Goal: Task Accomplishment & Management: Complete application form

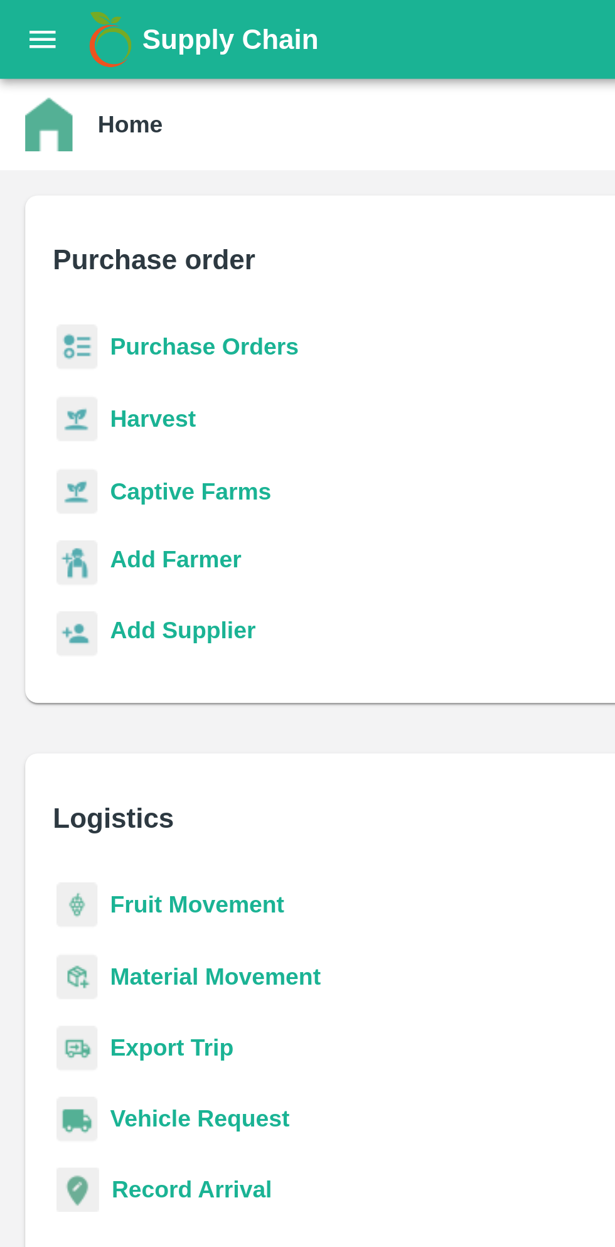
click at [81, 138] on b "Purchase Orders" at bounding box center [81, 138] width 75 height 10
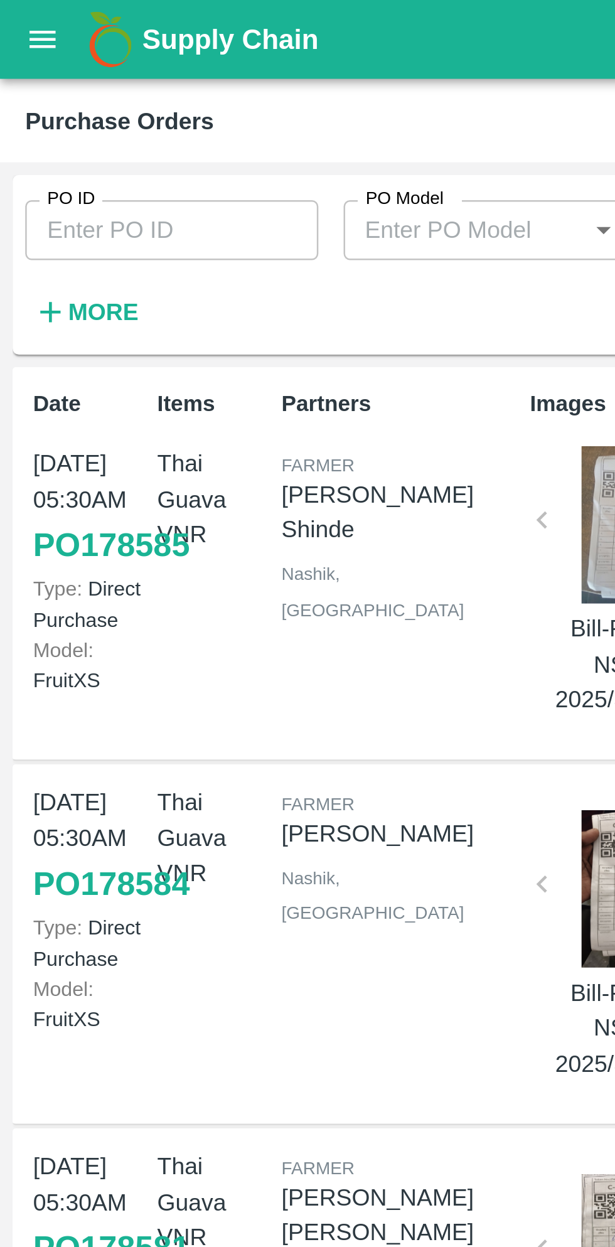
click at [22, 23] on button "open drawer" at bounding box center [17, 15] width 29 height 29
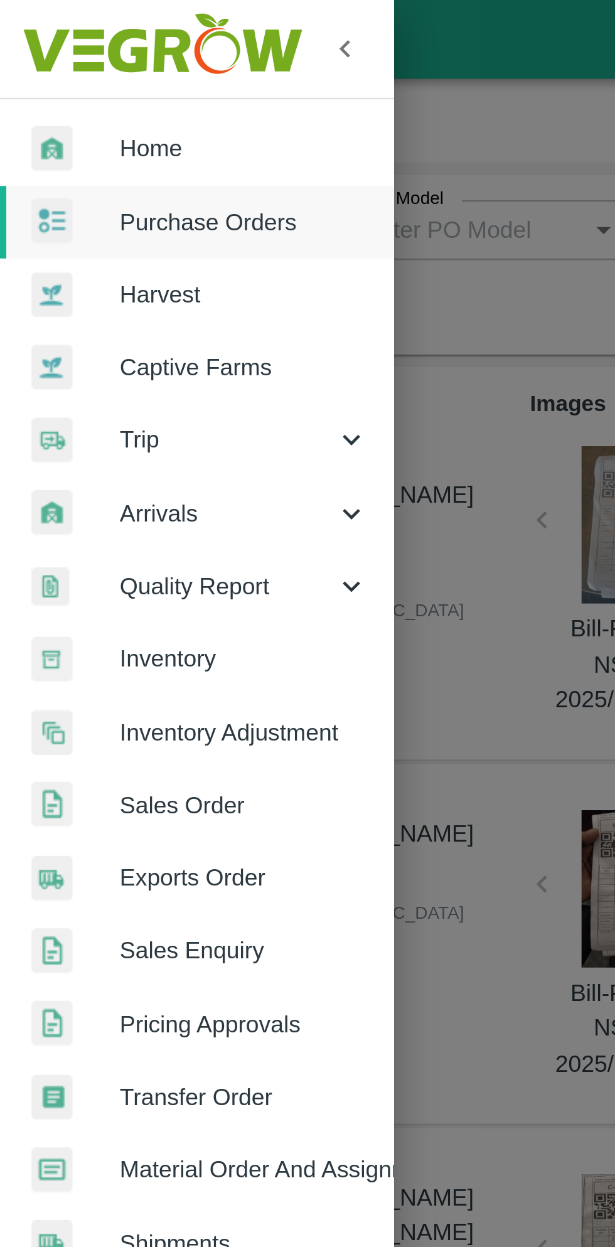
click at [235, 77] on div at bounding box center [307, 623] width 615 height 1247
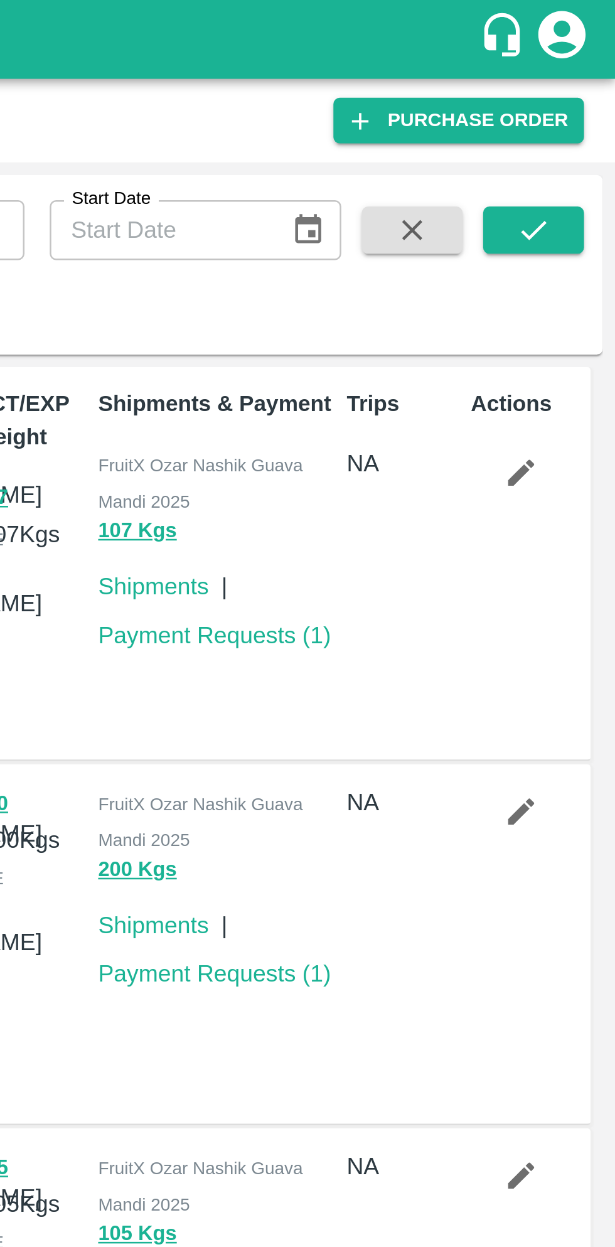
click at [581, 48] on link "Purchase Order" at bounding box center [553, 48] width 100 height 18
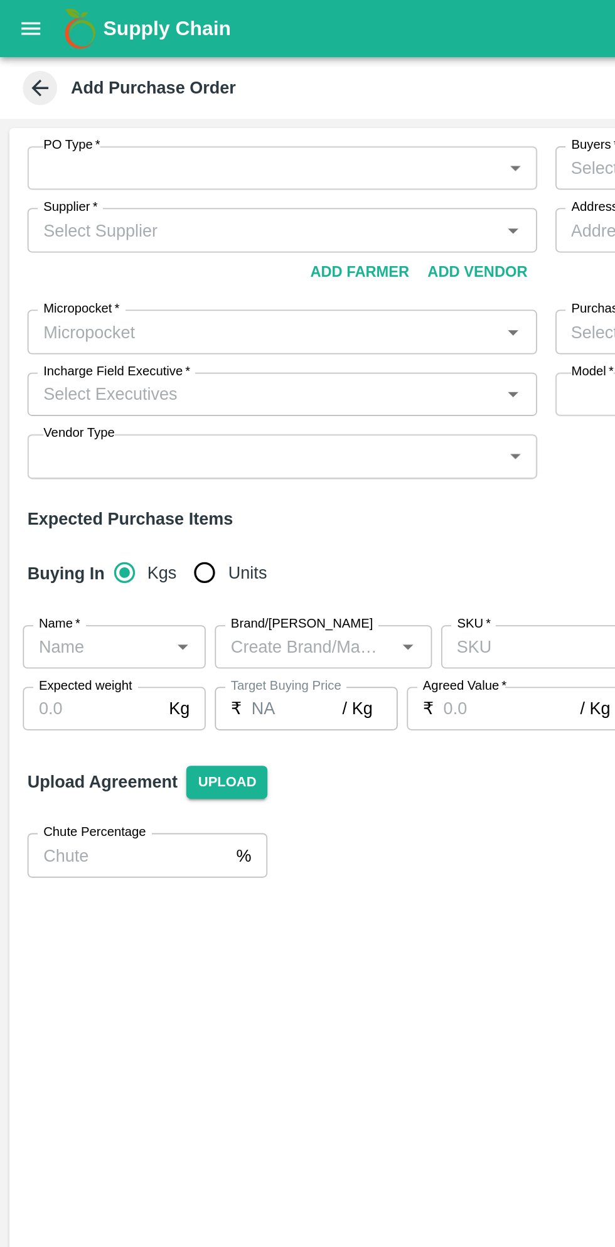
click at [286, 101] on body "Supply Chain Add Purchase Order PO Type   * ​ PO Type Buyers   * Buyers   * Sup…" at bounding box center [307, 623] width 615 height 1247
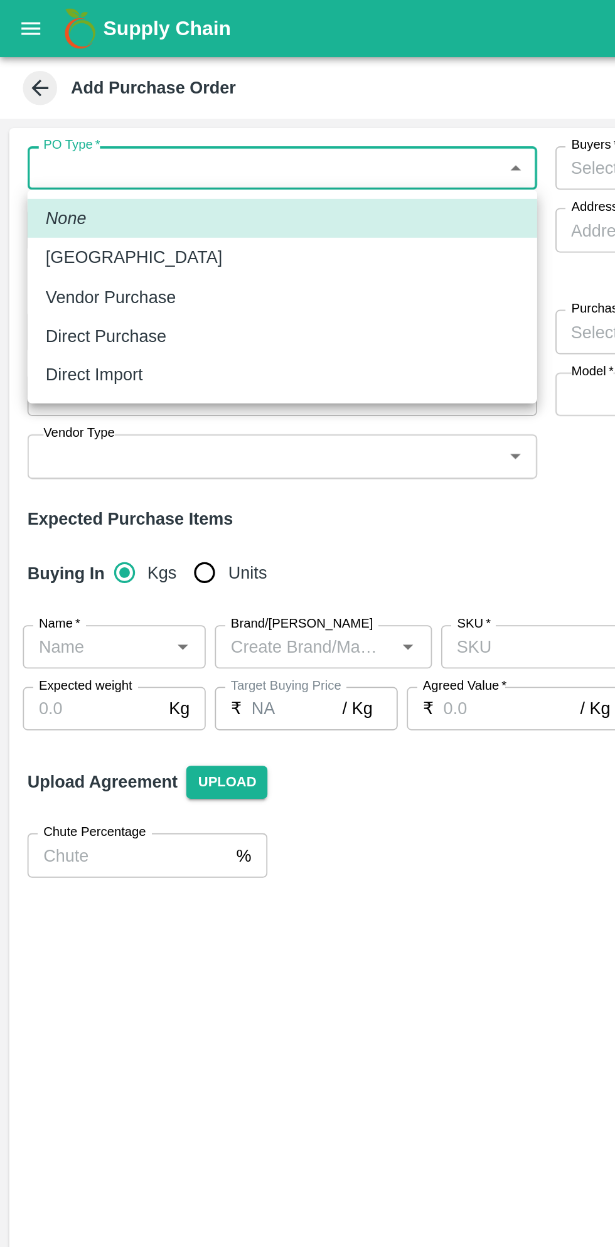
click at [79, 186] on p "Direct Purchase" at bounding box center [58, 185] width 67 height 14
type input "3"
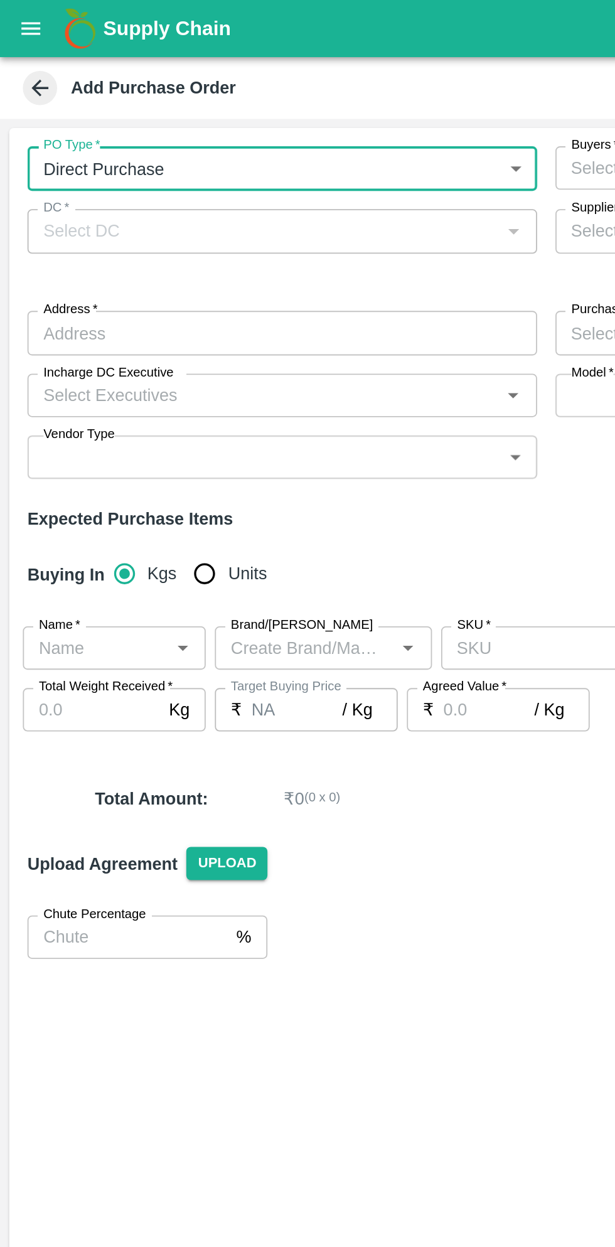
click at [287, 129] on div at bounding box center [281, 127] width 15 height 16
click at [276, 130] on div at bounding box center [281, 127] width 15 height 16
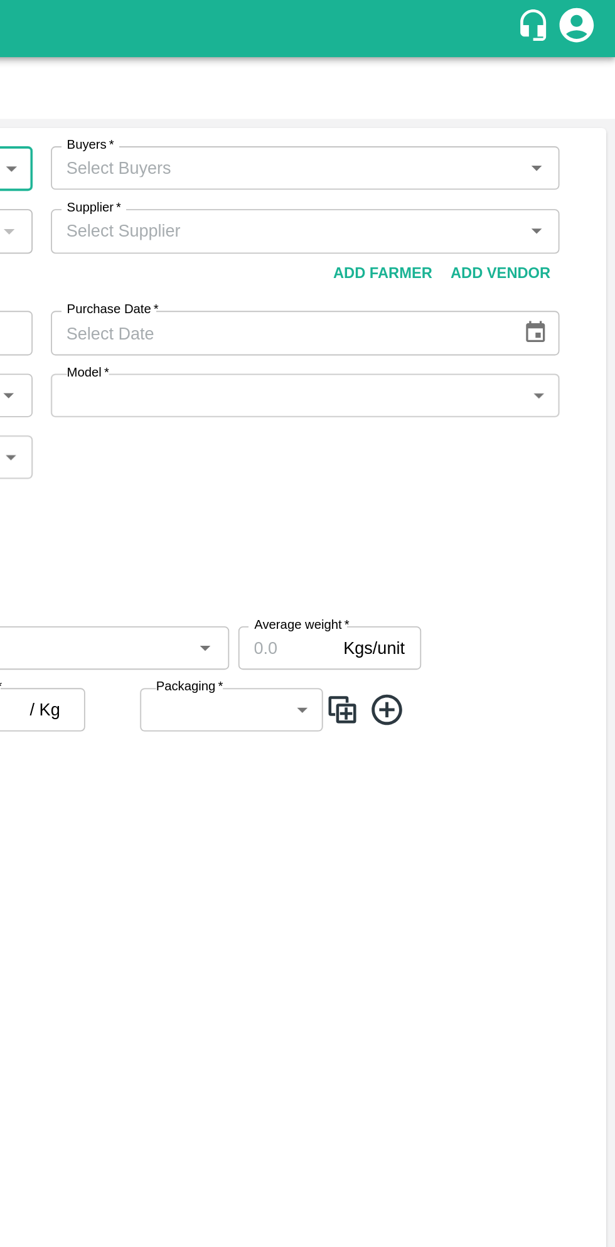
click at [571, 92] on icon "Open" at bounding box center [572, 92] width 6 height 3
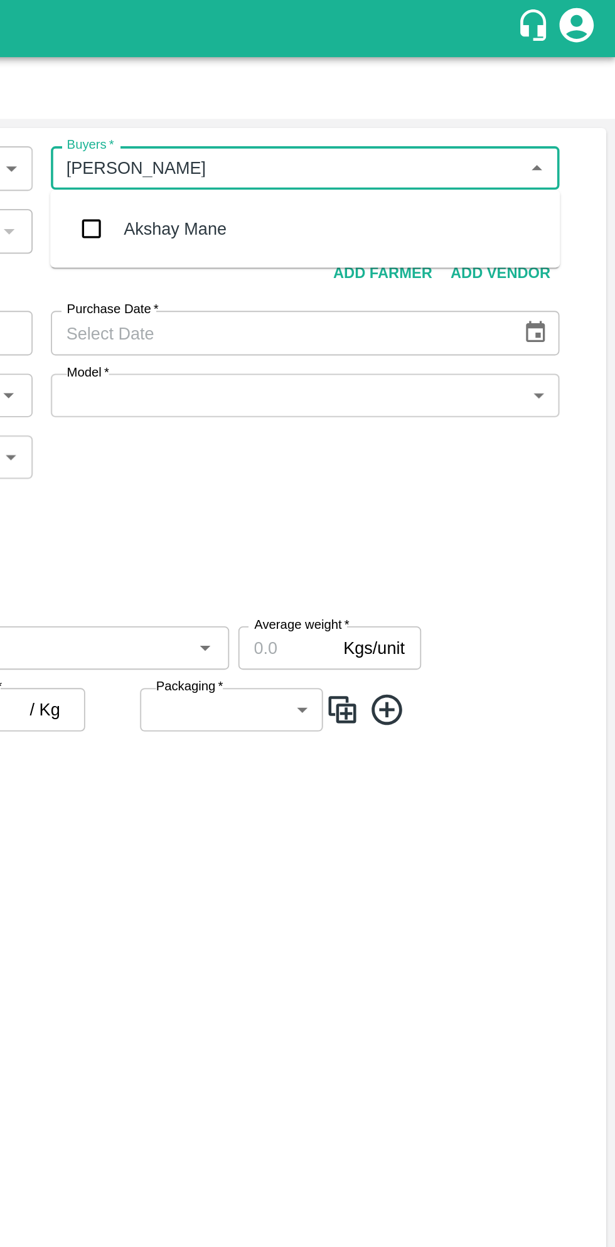
type input "akshay"
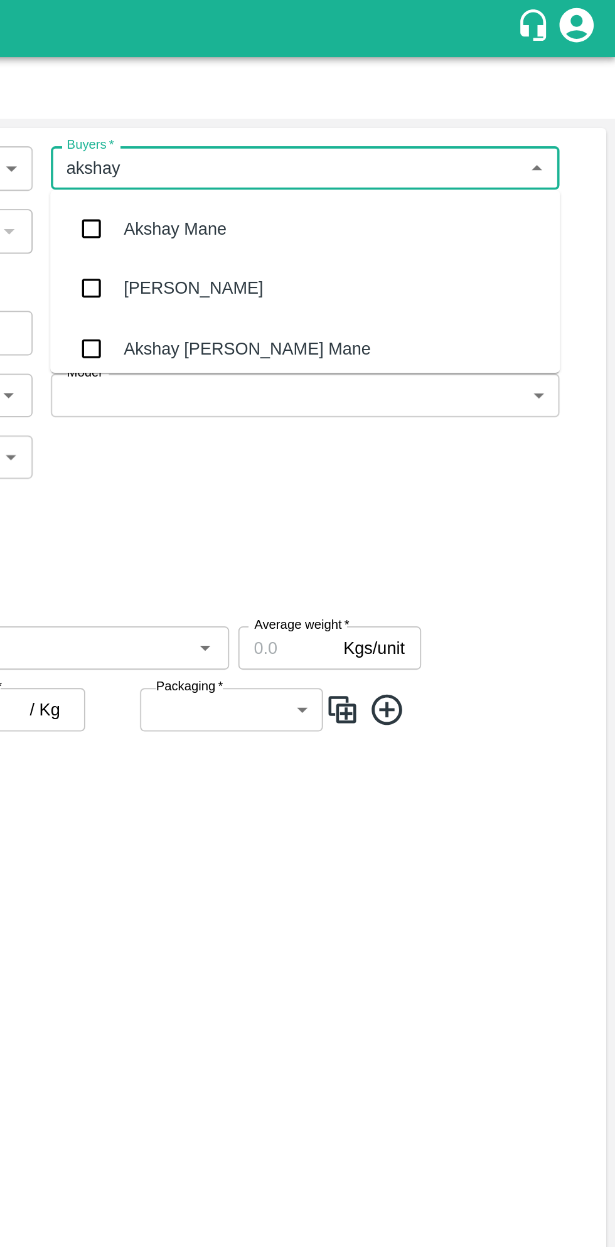
click at [420, 198] on div "Akshay [PERSON_NAME] Mane" at bounding box center [444, 191] width 280 height 33
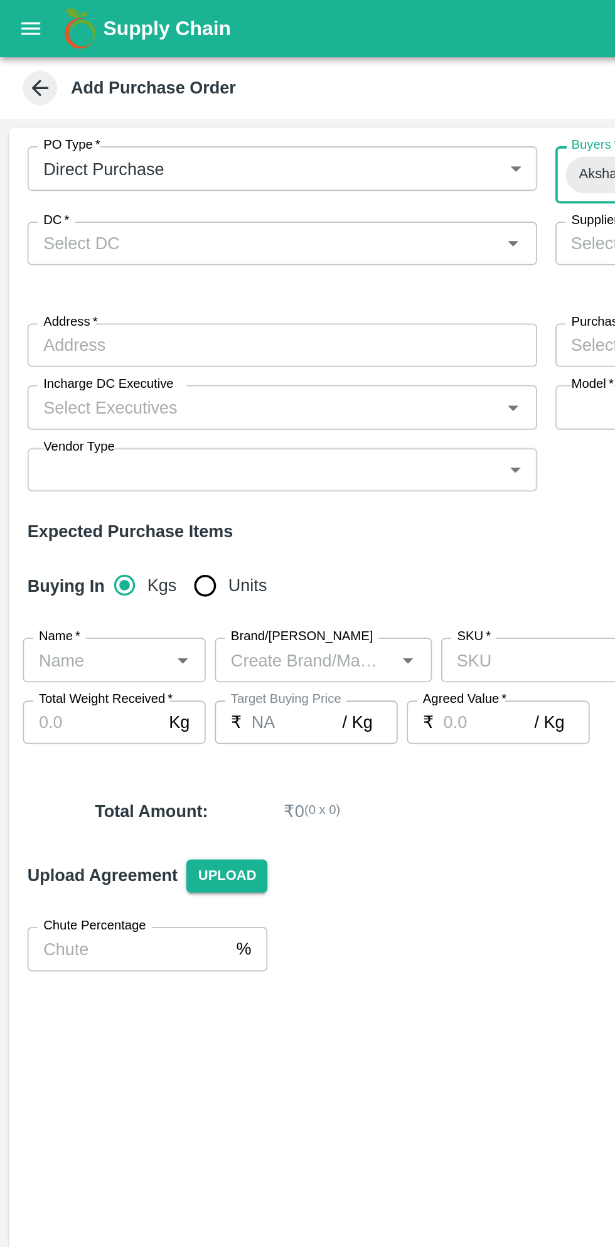
click at [264, 134] on input "DC   *" at bounding box center [145, 134] width 252 height 16
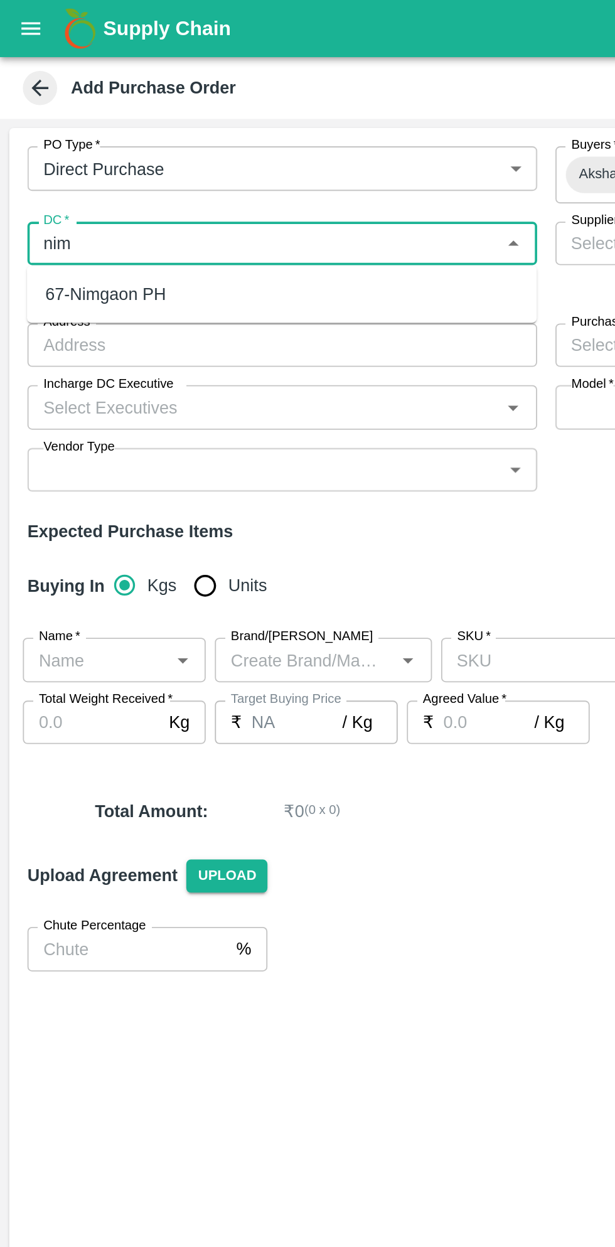
click at [109, 164] on div "67-Nimgaon PH" at bounding box center [155, 161] width 280 height 21
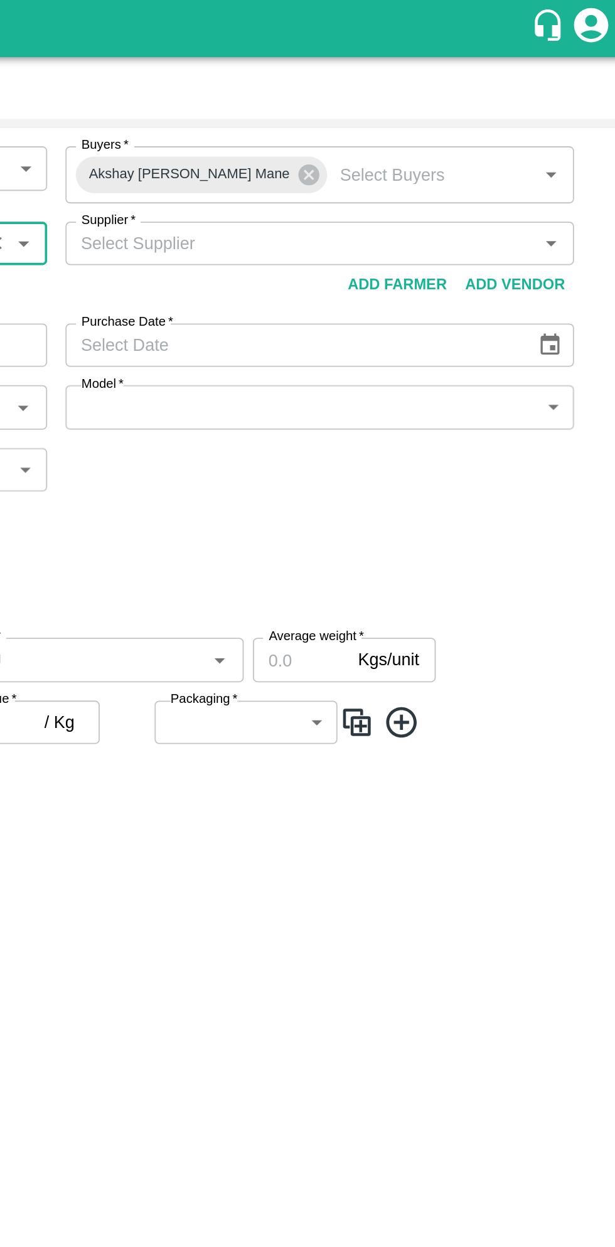
click at [572, 134] on icon "Open" at bounding box center [572, 133] width 6 height 3
type input "67-Nimgaon PH"
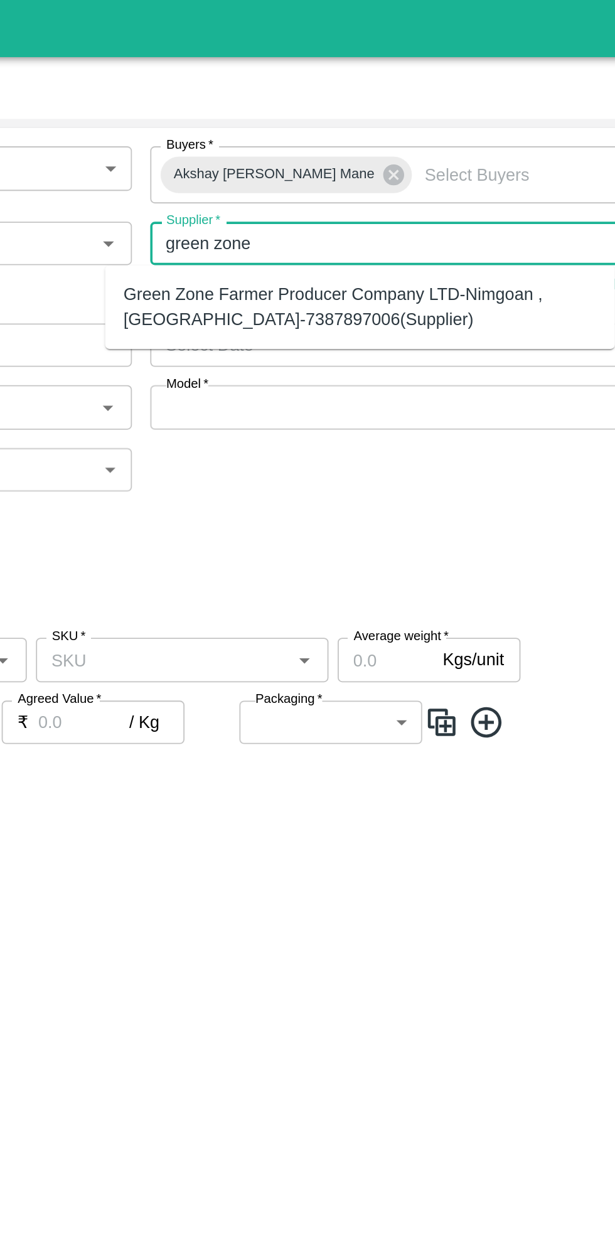
click at [391, 173] on div "Green Zone Farmer Producer Company LTD-Nimgoan , Pune-7387897006(Supplier)" at bounding box center [421, 168] width 260 height 28
type input "Green Zone Farmer Producer Company LTD-Nimgoan , Pune-7387897006(Supplier)"
type input "Nimgoan , Pune, Indapure , Maharashtra"
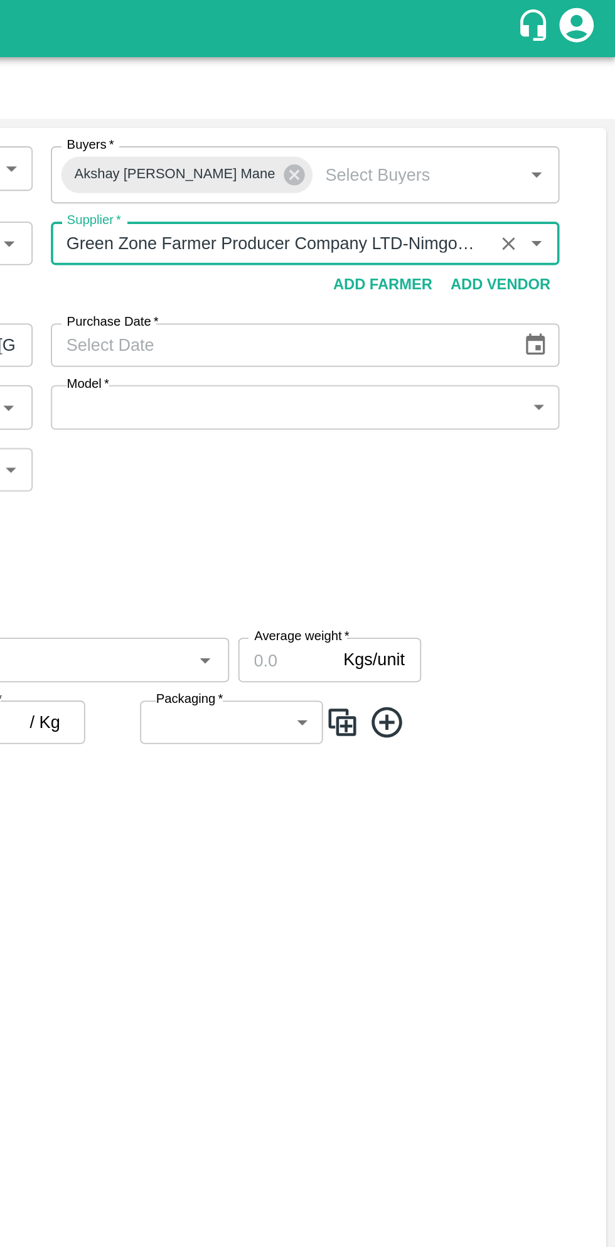
type input "Green Zone Farmer Producer Company LTD-Nimgoan , Pune-7387897006(Supplier)"
click at [566, 191] on icon "Choose date" at bounding box center [571, 189] width 11 height 12
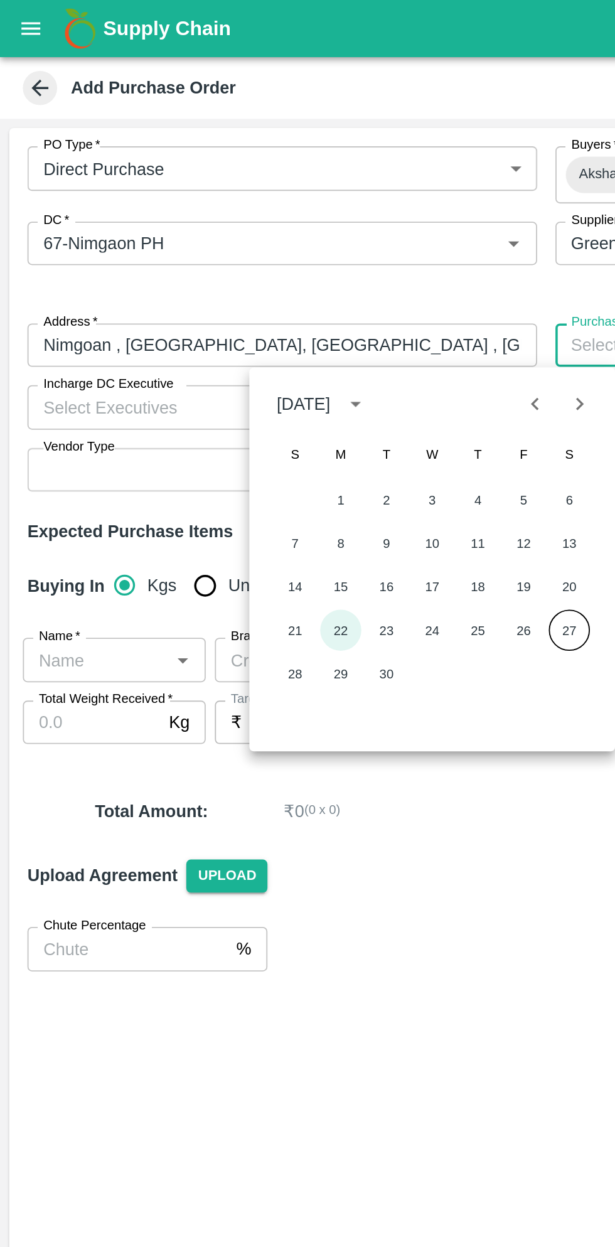
click at [188, 346] on button "22" at bounding box center [187, 346] width 23 height 23
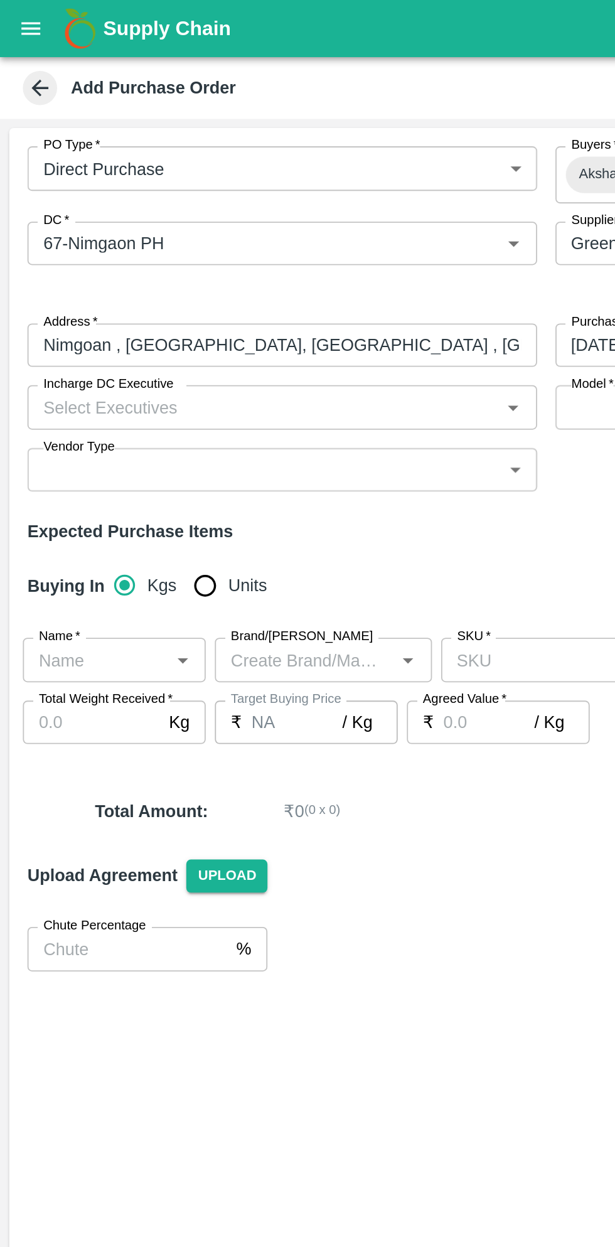
type input "22/09/2025"
click at [278, 225] on icon "Open" at bounding box center [282, 224] width 14 height 14
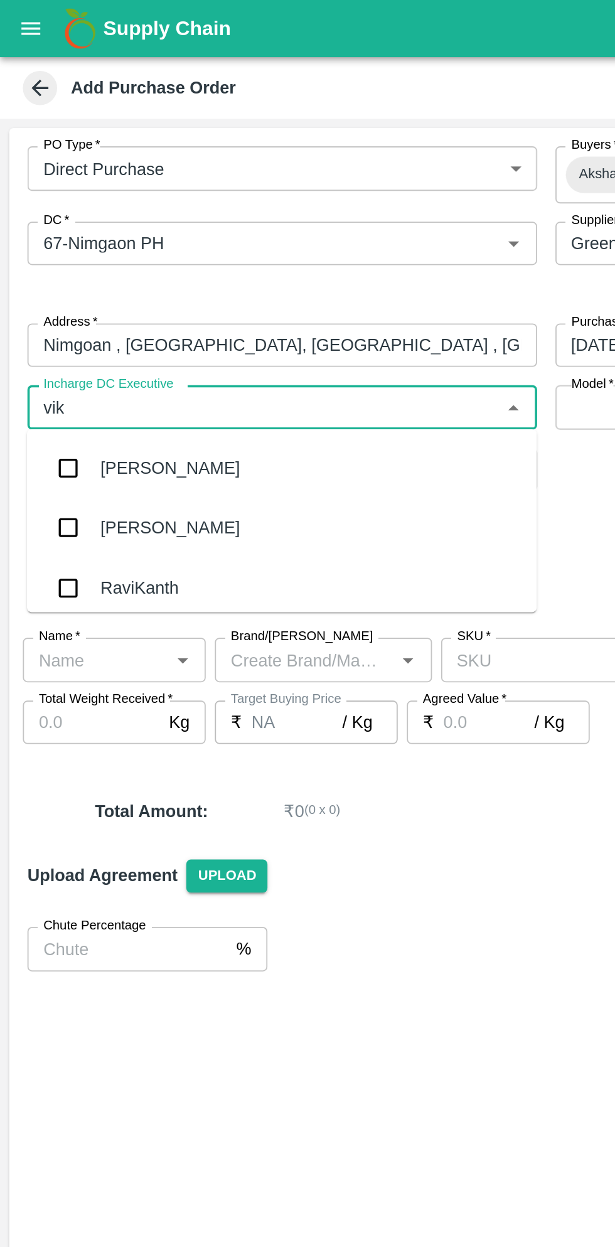
type input "vikas"
click at [135, 299] on div "Vikas Gophane" at bounding box center [155, 290] width 280 height 33
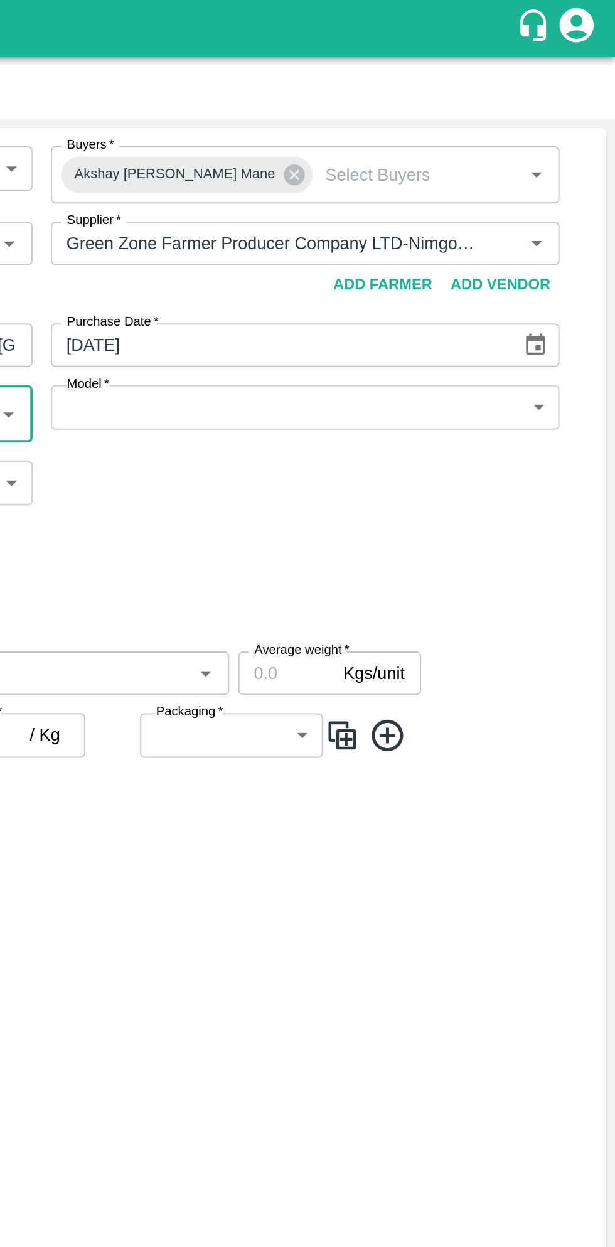
click at [581, 228] on body "Supply Chain Add Purchase Order PO Type   * Direct Purchase 3 PO Type Buyers   …" at bounding box center [307, 623] width 615 height 1247
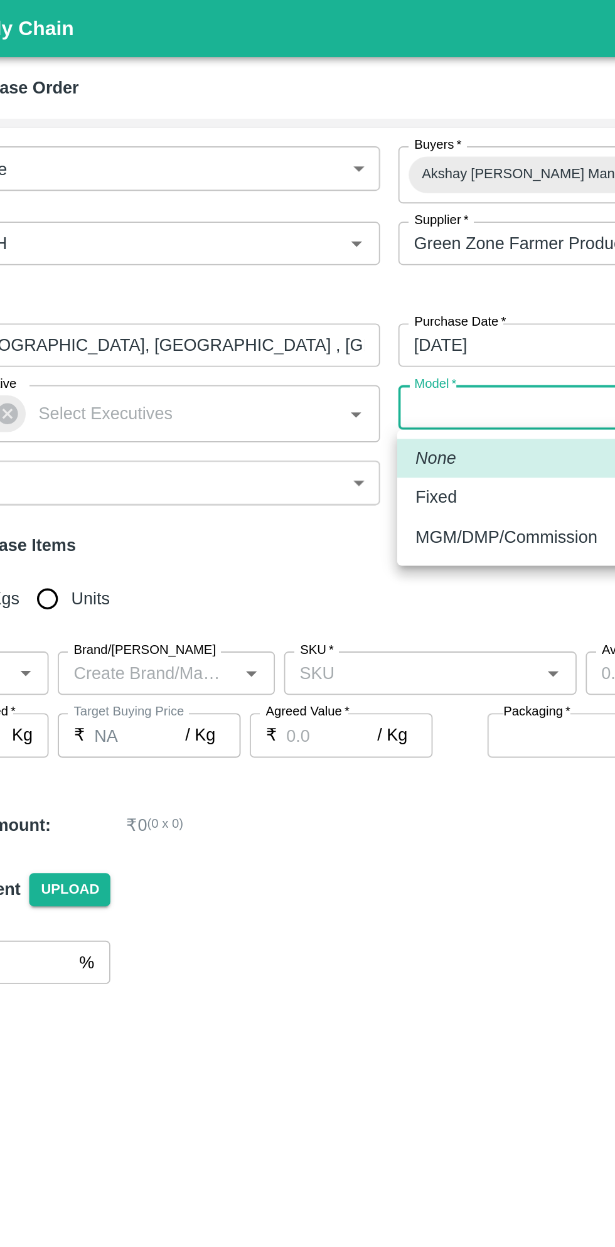
click at [355, 276] on div "Fixed" at bounding box center [444, 273] width 260 height 14
type input "Fixed"
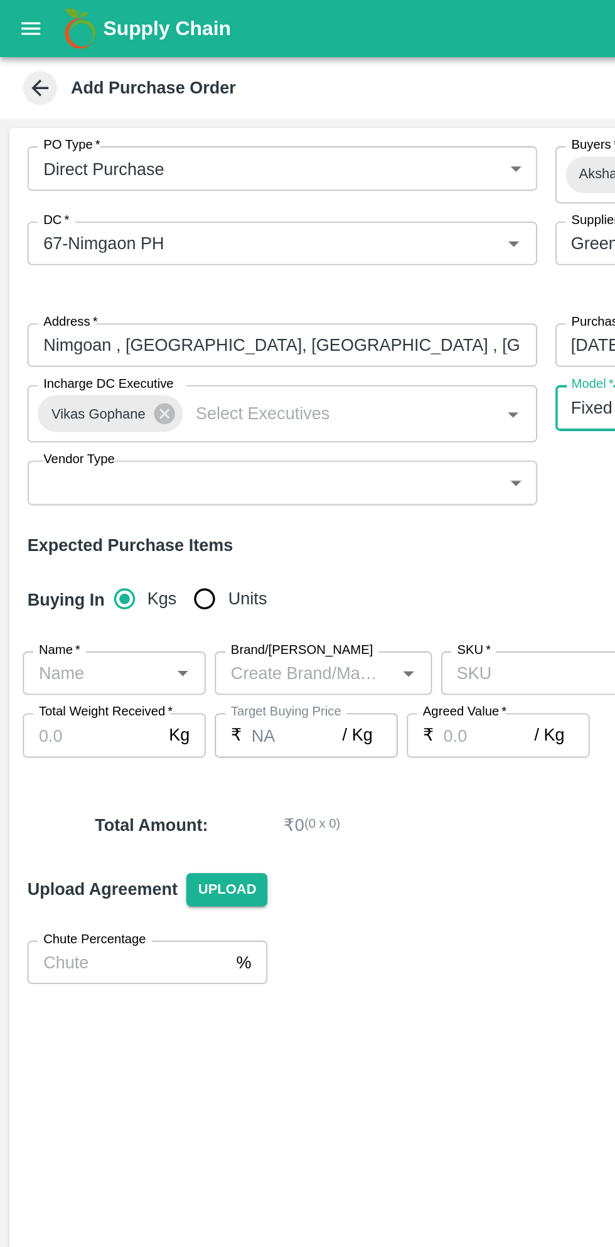
click at [284, 276] on body "Supply Chain Add Purchase Order PO Type   * Direct Purchase 3 PO Type Buyers   …" at bounding box center [307, 623] width 615 height 1247
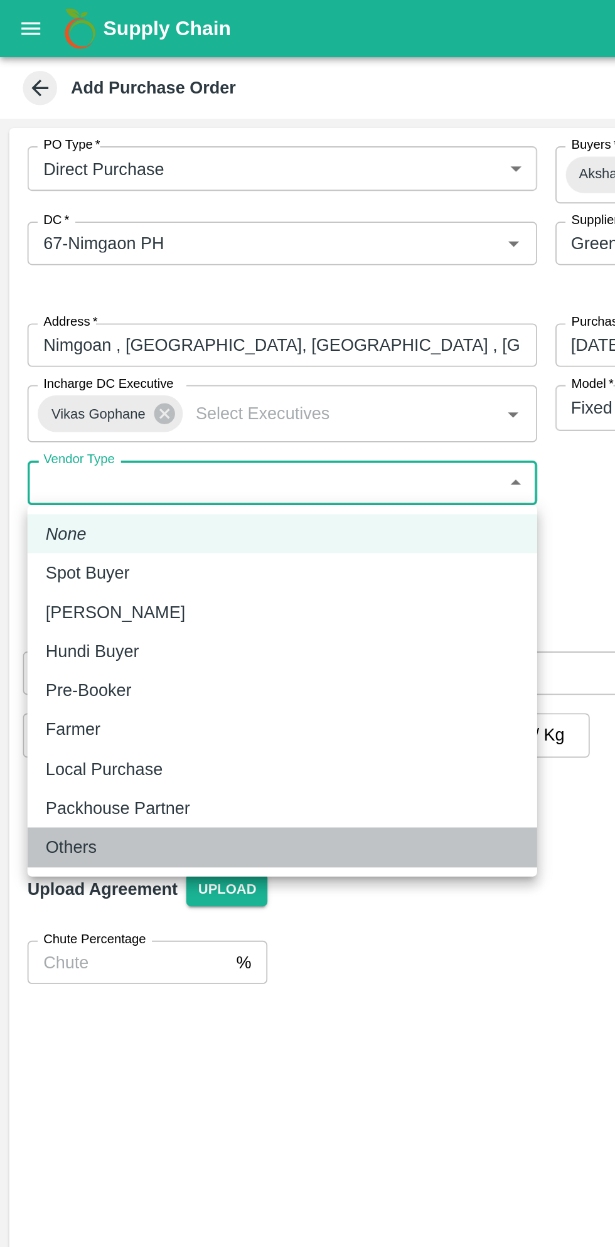
click at [58, 470] on div "Others" at bounding box center [42, 465] width 35 height 14
type input "OTHER"
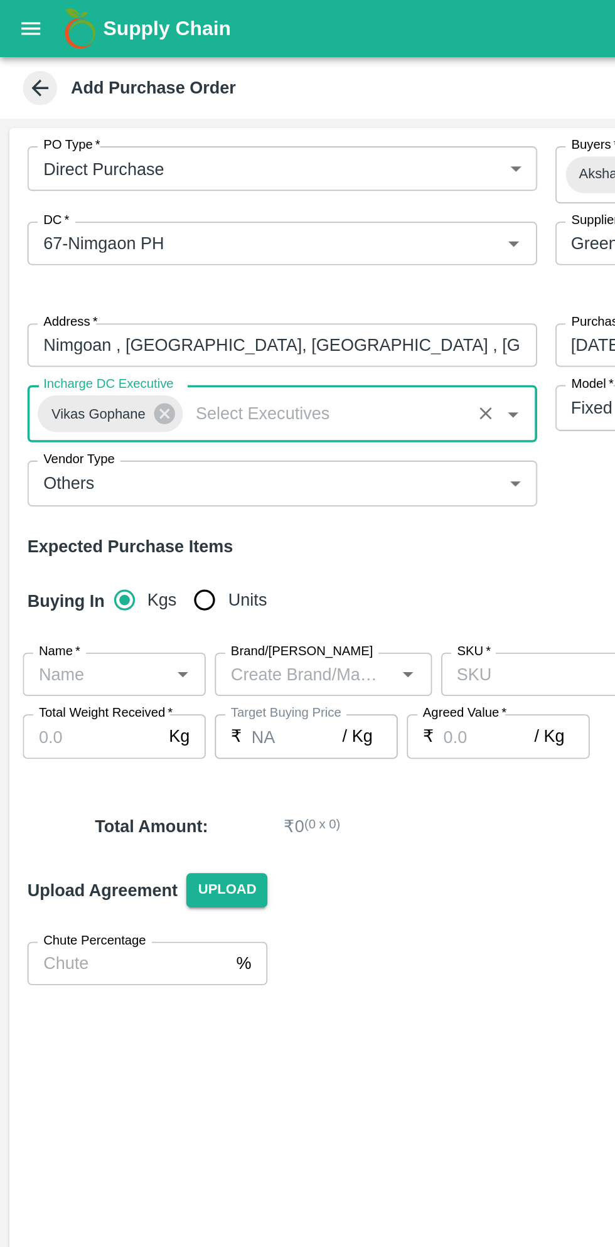
click at [100, 370] on icon "Open" at bounding box center [100, 370] width 6 height 3
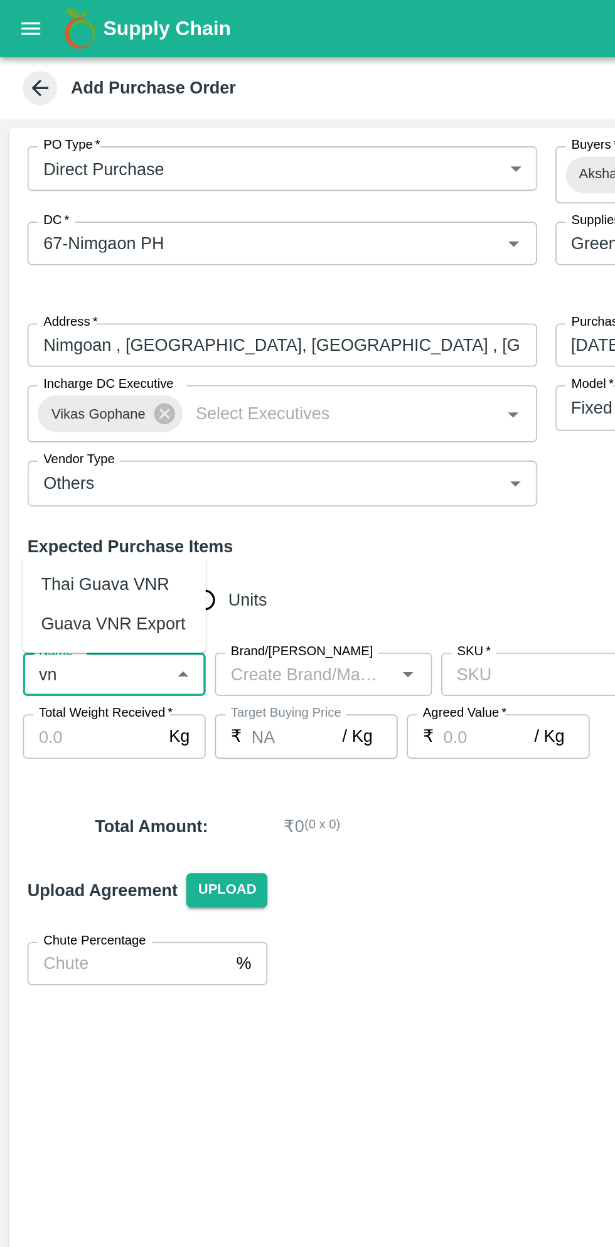
click at [81, 344] on div "Guava VNR Export" at bounding box center [62, 343] width 79 height 14
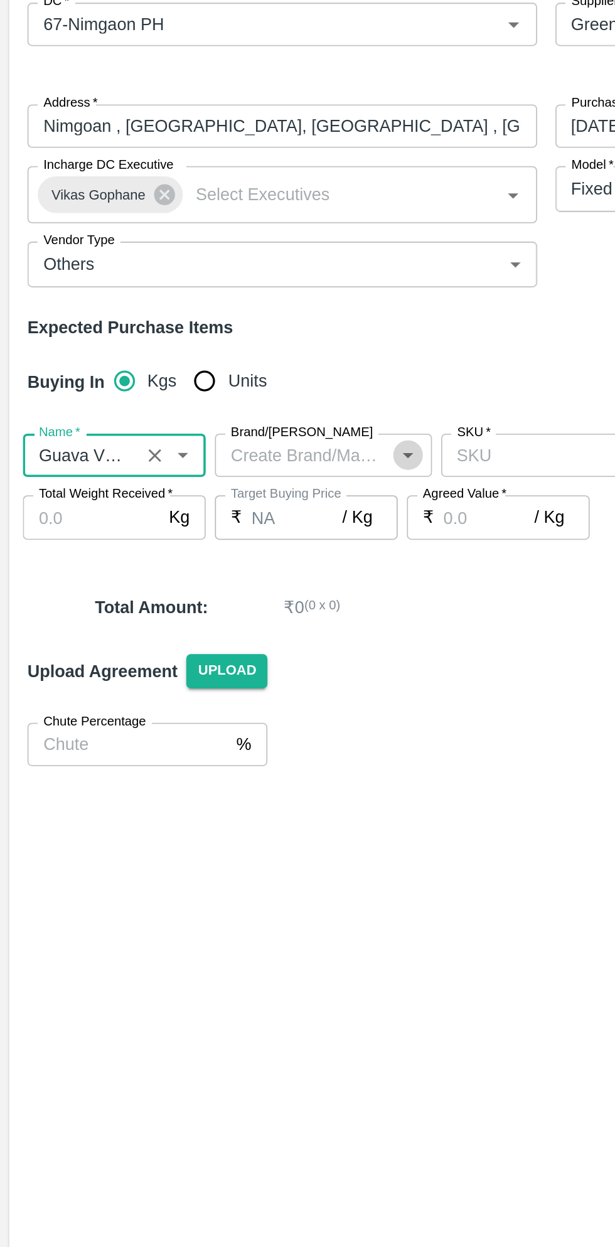
click at [223, 375] on icon "Open" at bounding box center [224, 370] width 14 height 14
type input "Guava VNR Export"
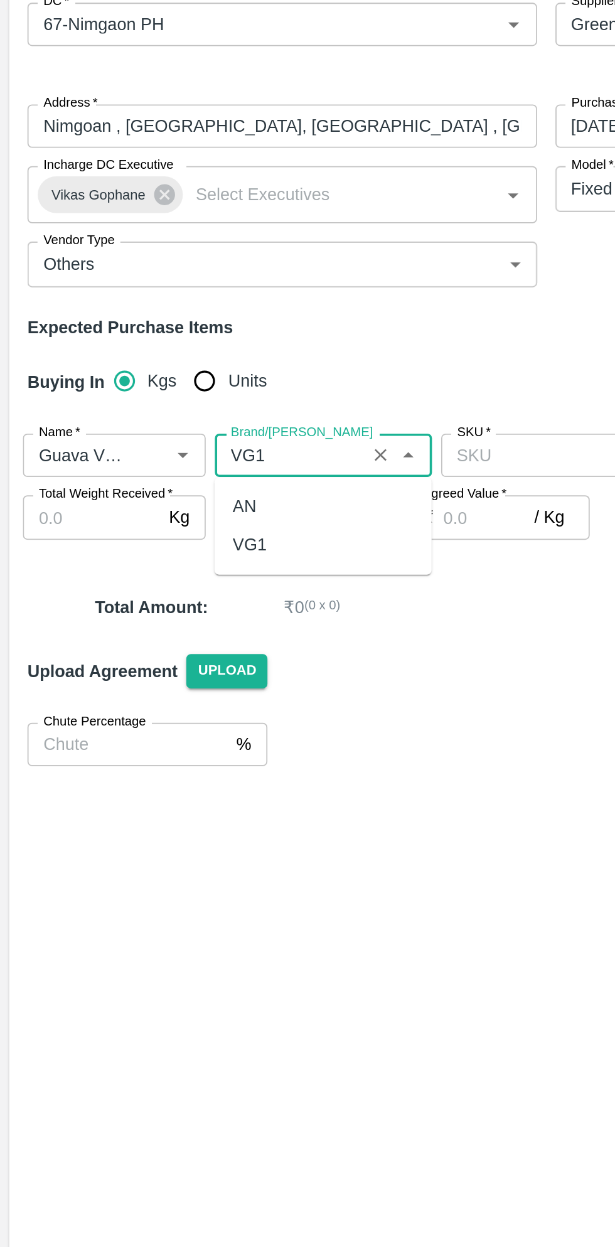
click at [153, 412] on div "VG1" at bounding box center [177, 419] width 119 height 21
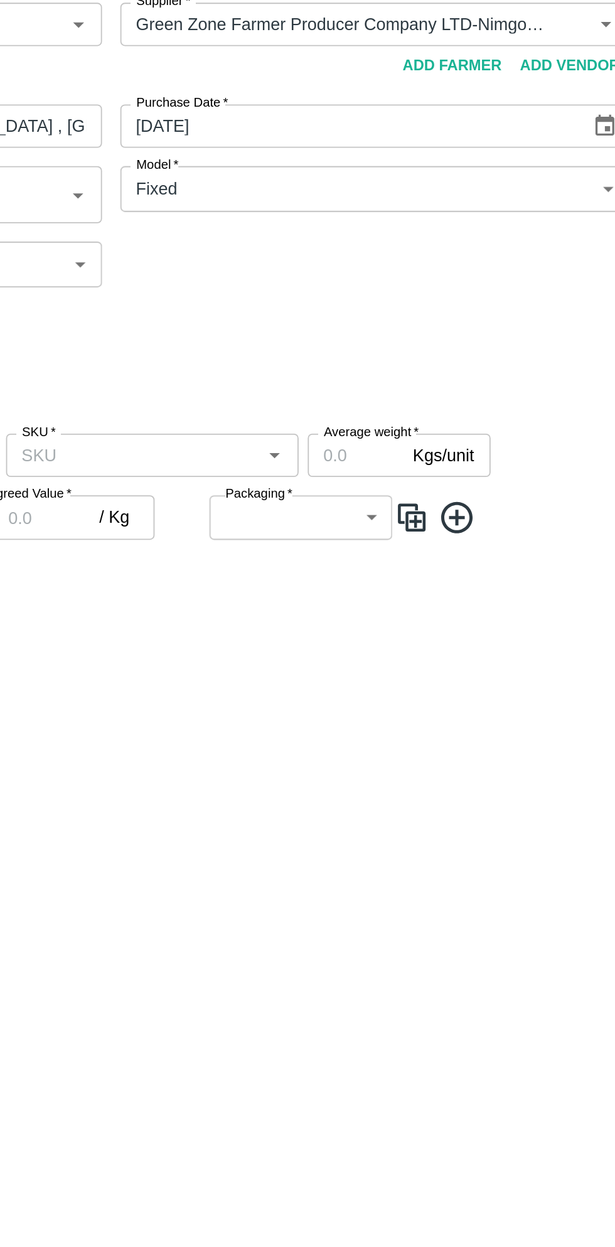
click at [389, 370] on icon "Open" at bounding box center [390, 370] width 6 height 3
type input "VG1"
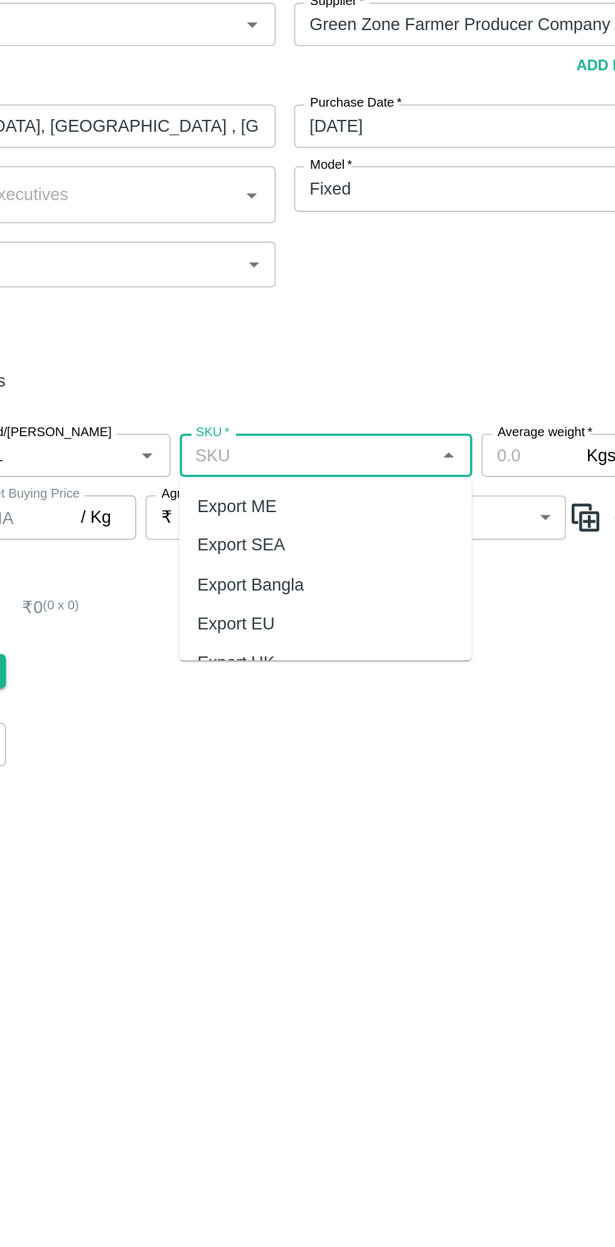
click at [296, 402] on div "Export ME" at bounding box center [322, 397] width 161 height 21
type input "Export ME"
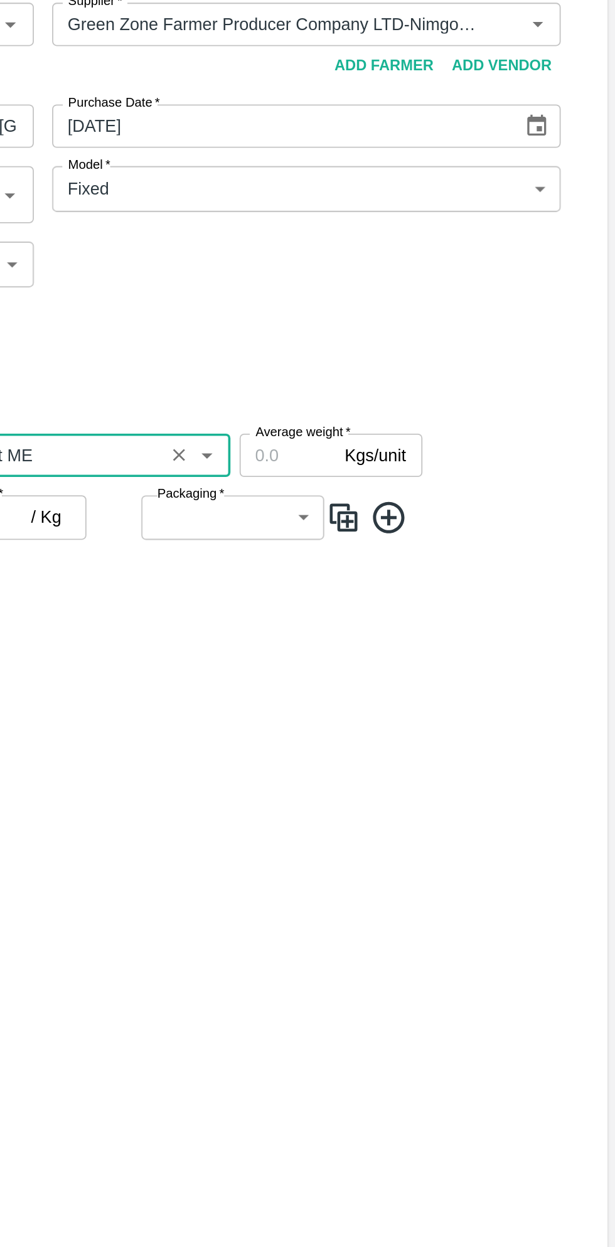
click at [432, 374] on input "Average weight   *" at bounding box center [434, 370] width 53 height 24
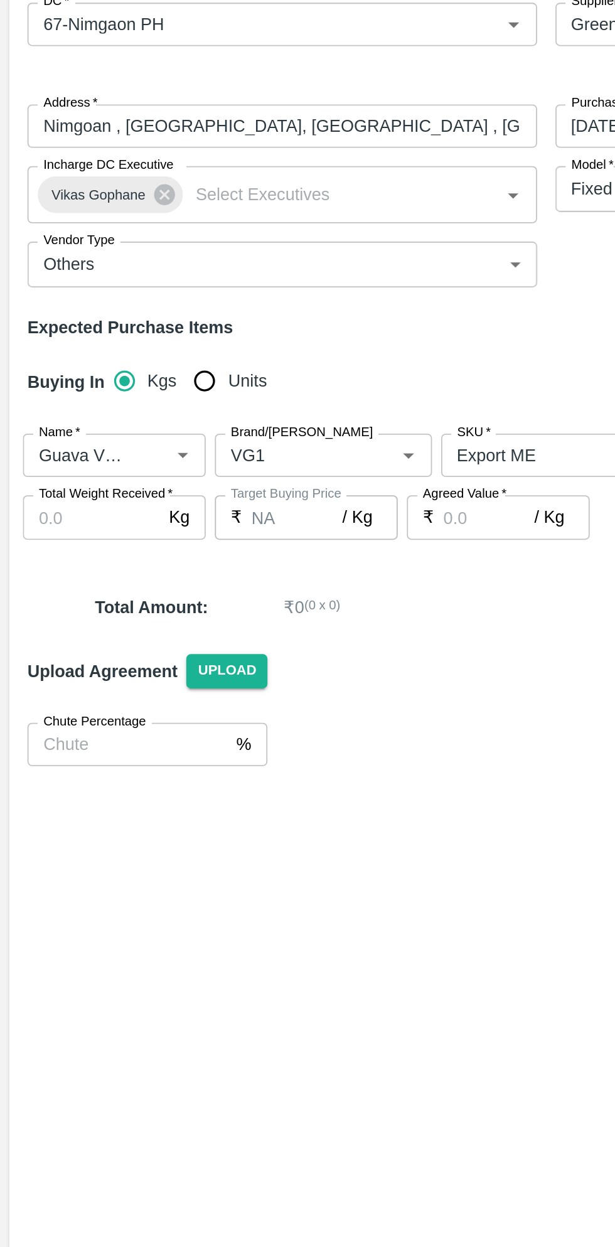
type input "9"
click at [53, 404] on input "Total Weight Received   *" at bounding box center [50, 404] width 75 height 24
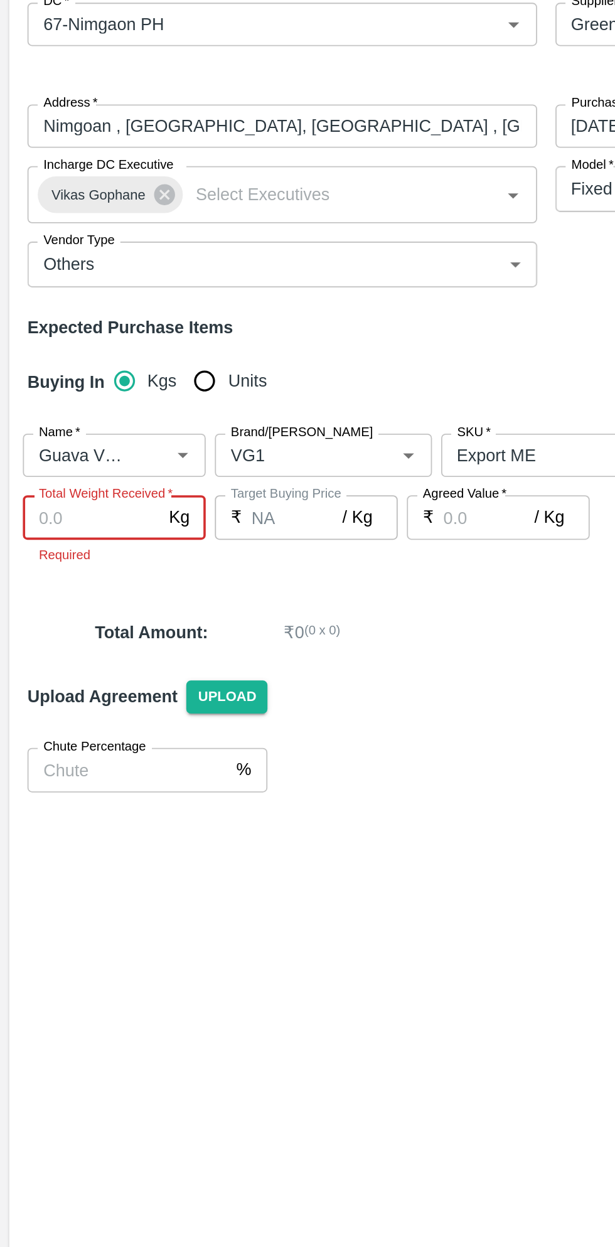
click at [55, 407] on input "Total Weight Received   *" at bounding box center [50, 404] width 75 height 24
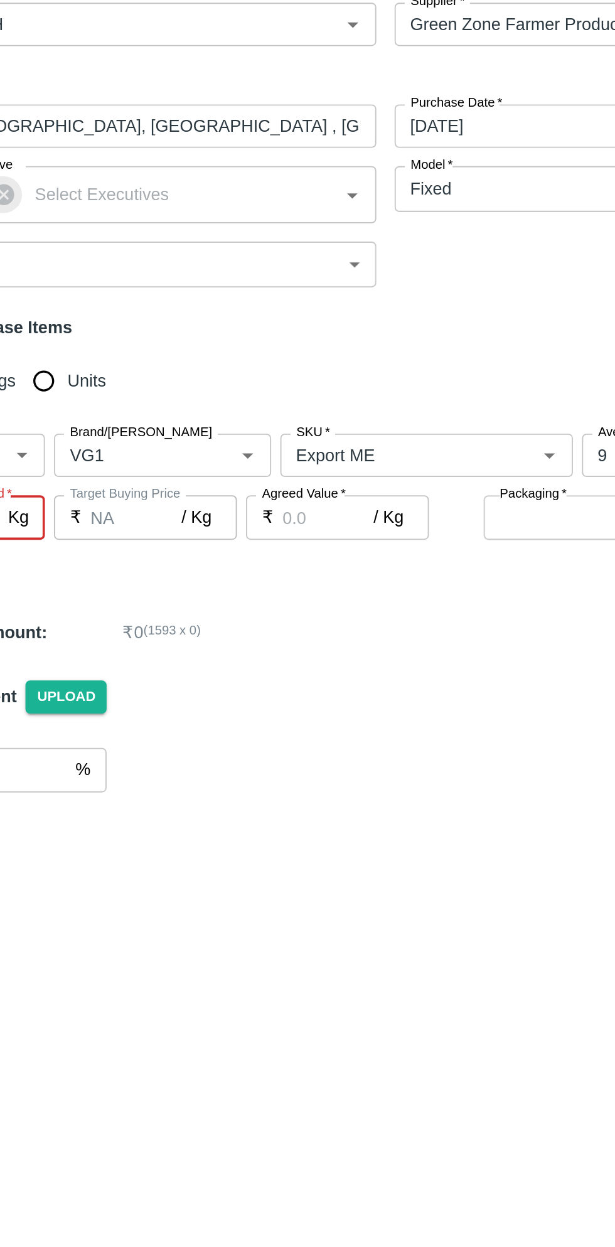
type input "1593"
click at [257, 409] on input "Agreed Value   *" at bounding box center [269, 404] width 50 height 24
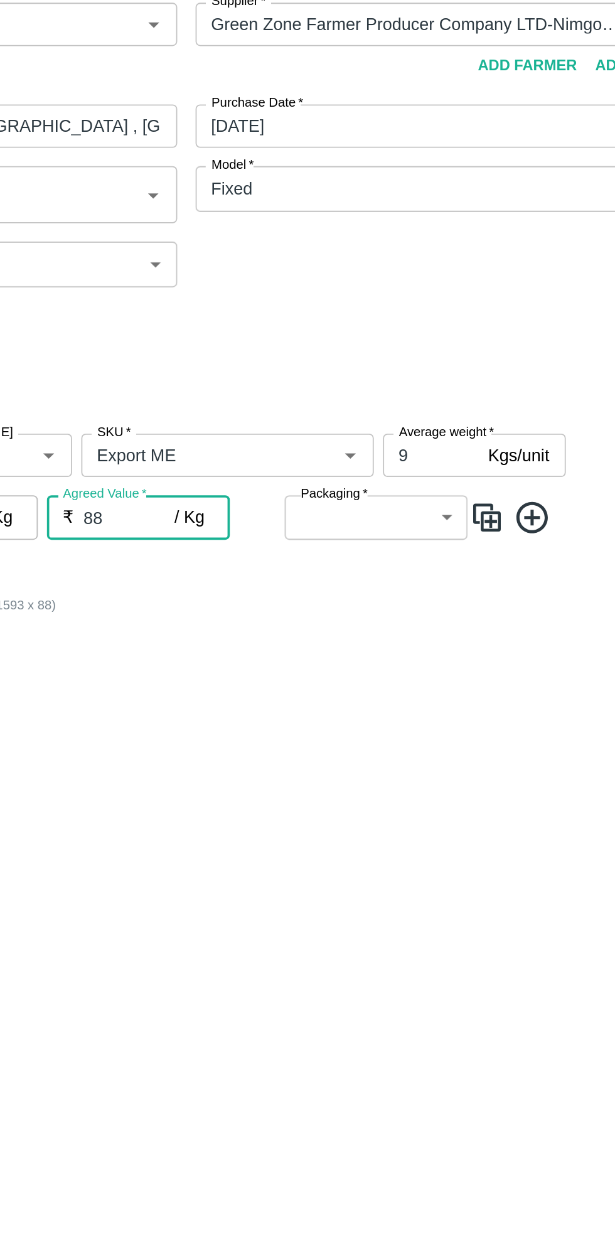
type input "88"
click at [438, 403] on body "Supply Chain Add Purchase Order PO Type   * Direct Purchase 3 PO Type Buyers   …" at bounding box center [307, 623] width 615 height 1247
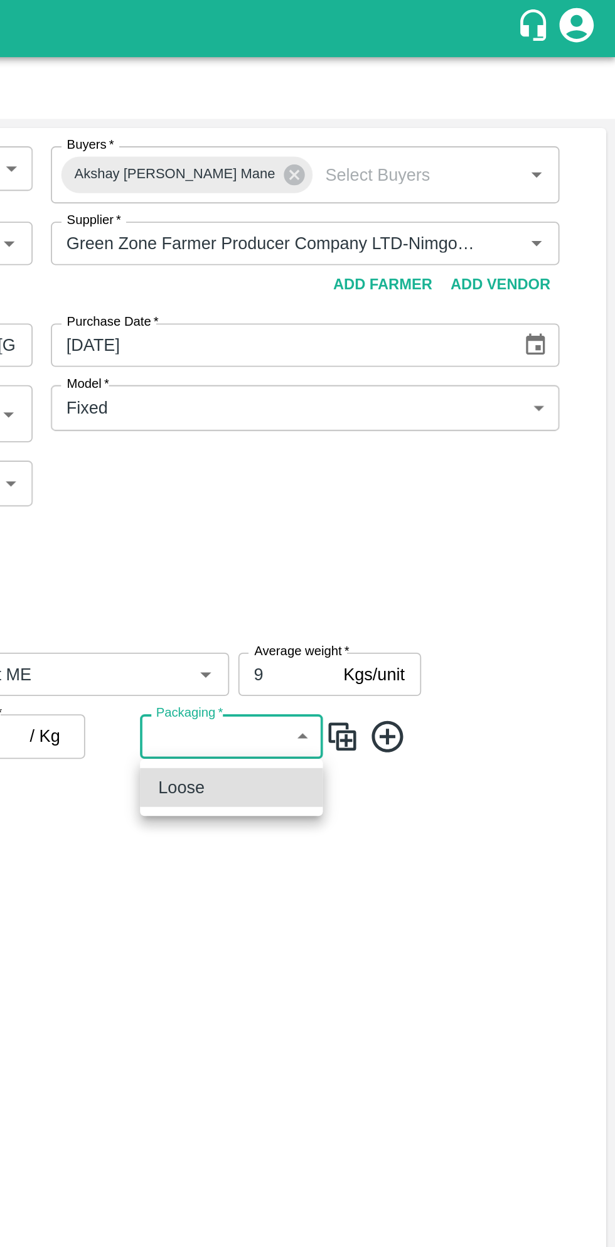
click at [403, 435] on div "Loose" at bounding box center [404, 433] width 80 height 14
type input "258"
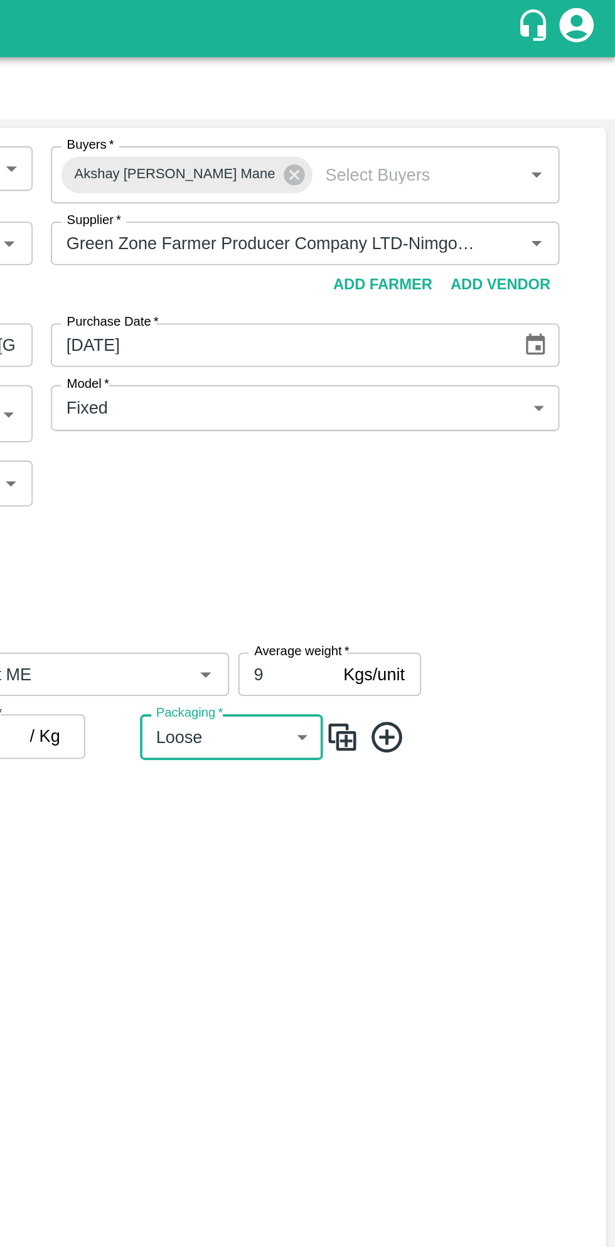
click at [493, 405] on icon at bounding box center [490, 405] width 21 height 21
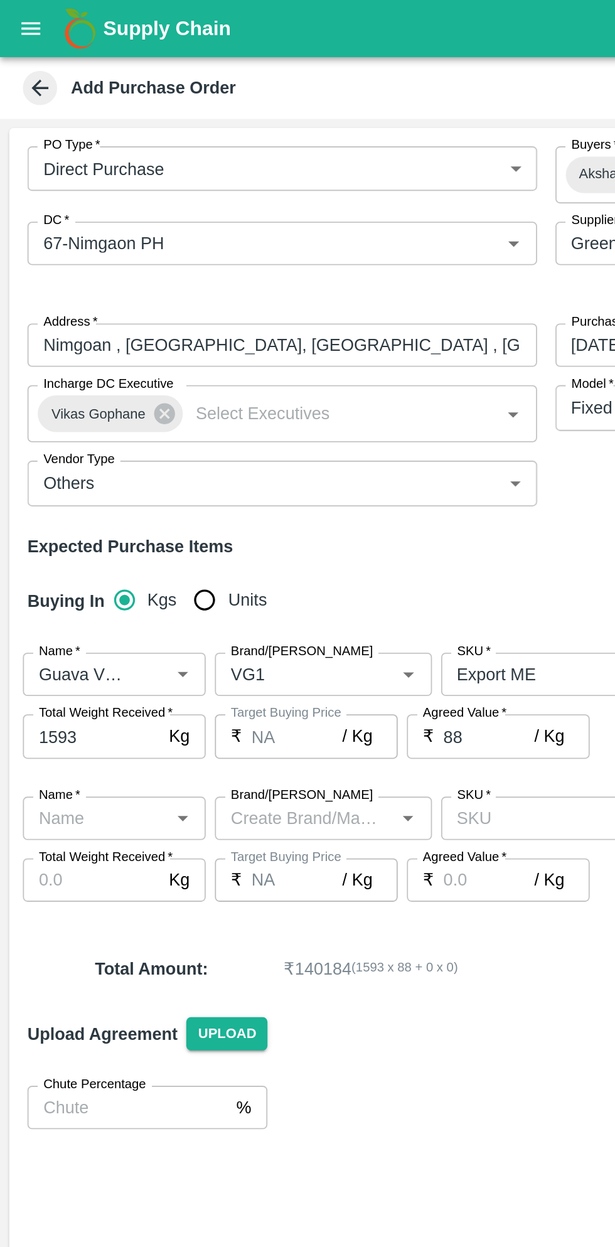
click at [100, 449] on icon "Open" at bounding box center [100, 449] width 6 height 3
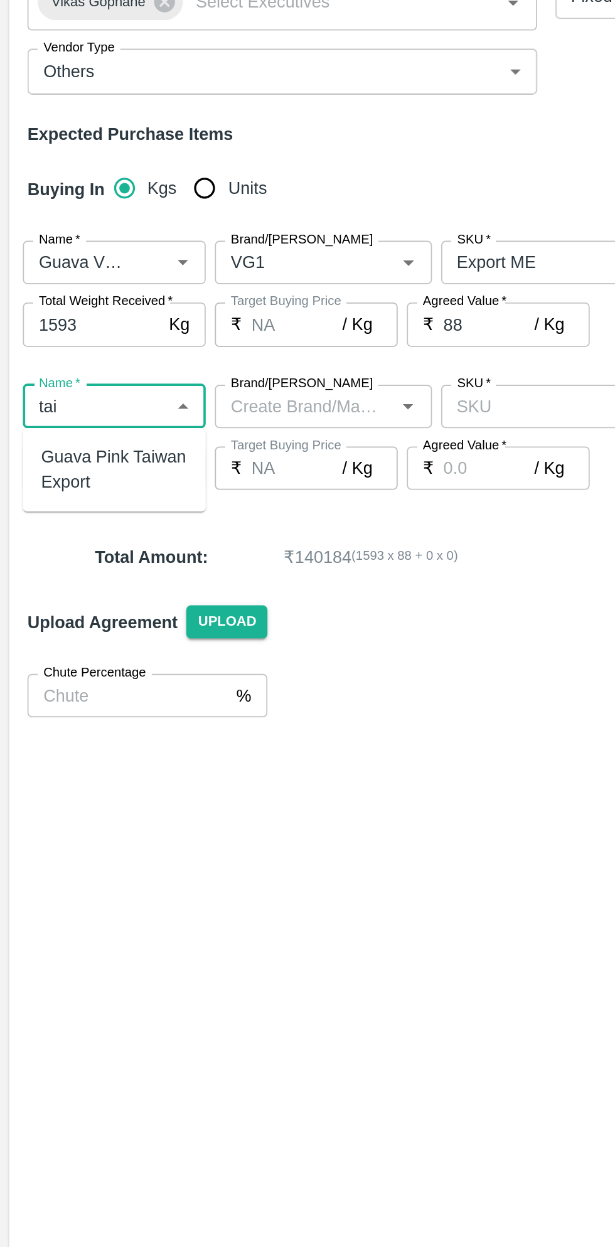
click at [79, 482] on div "Guava Pink Taiwan Export" at bounding box center [63, 484] width 80 height 28
click at [224, 449] on icon "Open" at bounding box center [225, 449] width 6 height 3
type input "Guava Pink Taiwan Export"
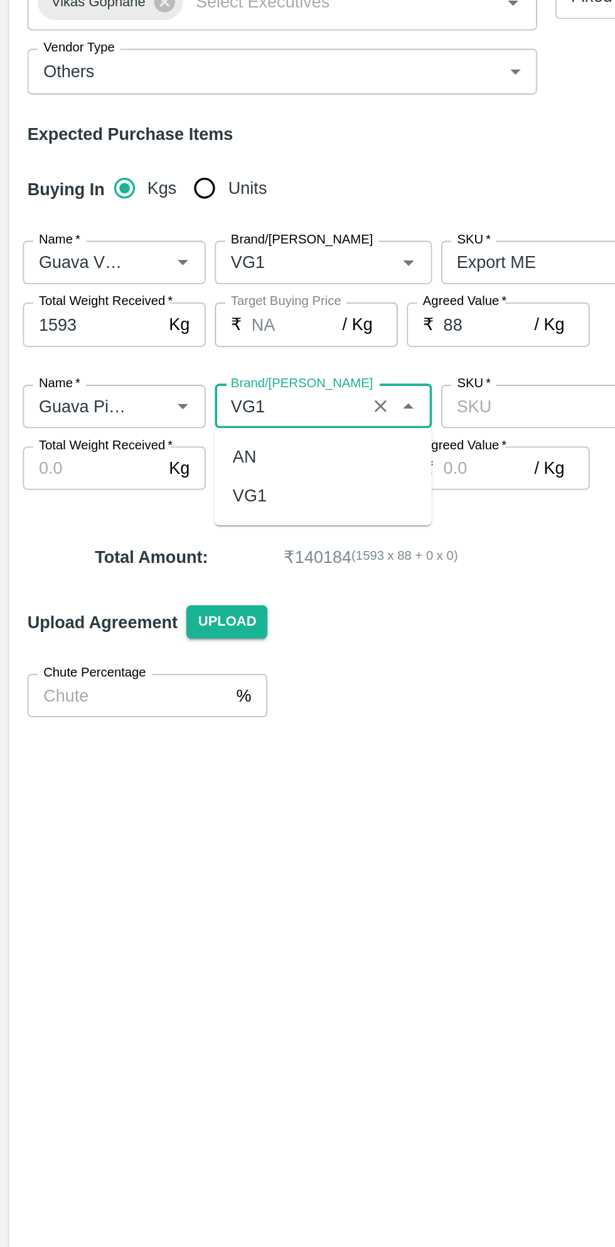
click at [168, 498] on div "VG1" at bounding box center [177, 498] width 119 height 21
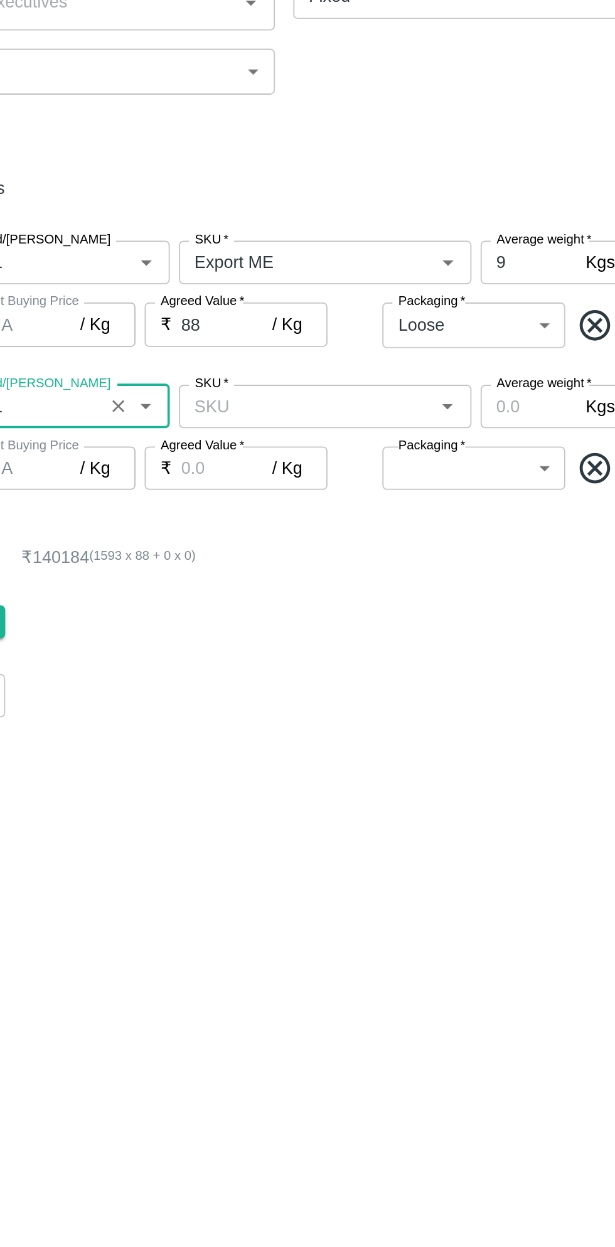
click at [390, 453] on icon "Open" at bounding box center [390, 449] width 14 height 14
type input "VG1"
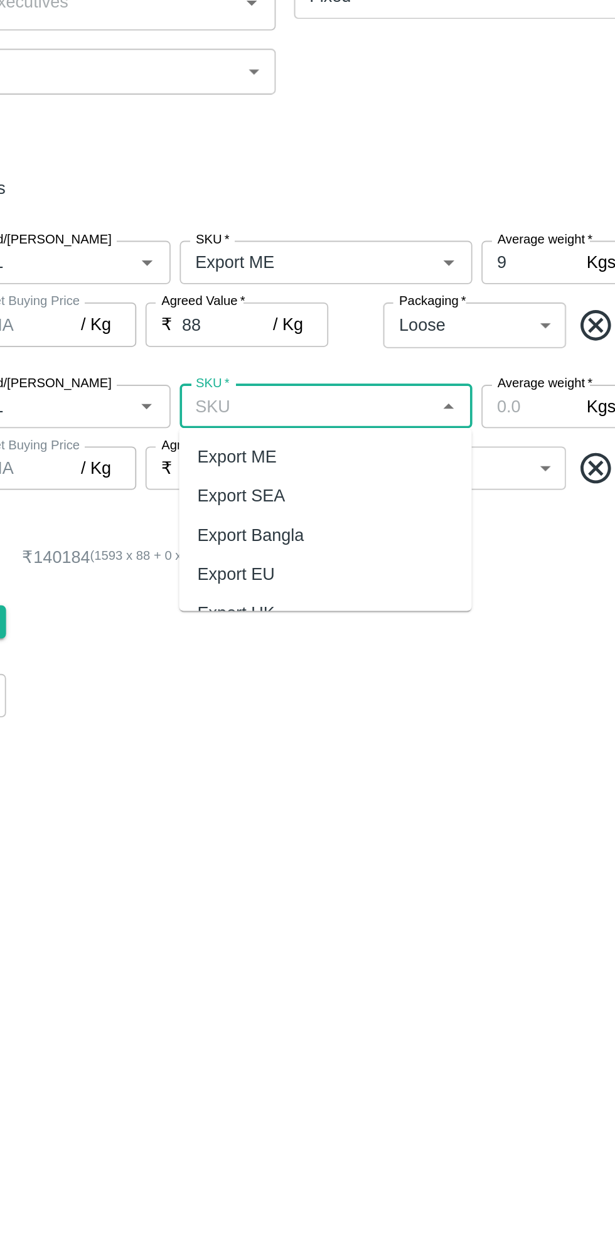
click at [304, 476] on div "Export ME" at bounding box center [322, 476] width 161 height 21
type input "Export ME"
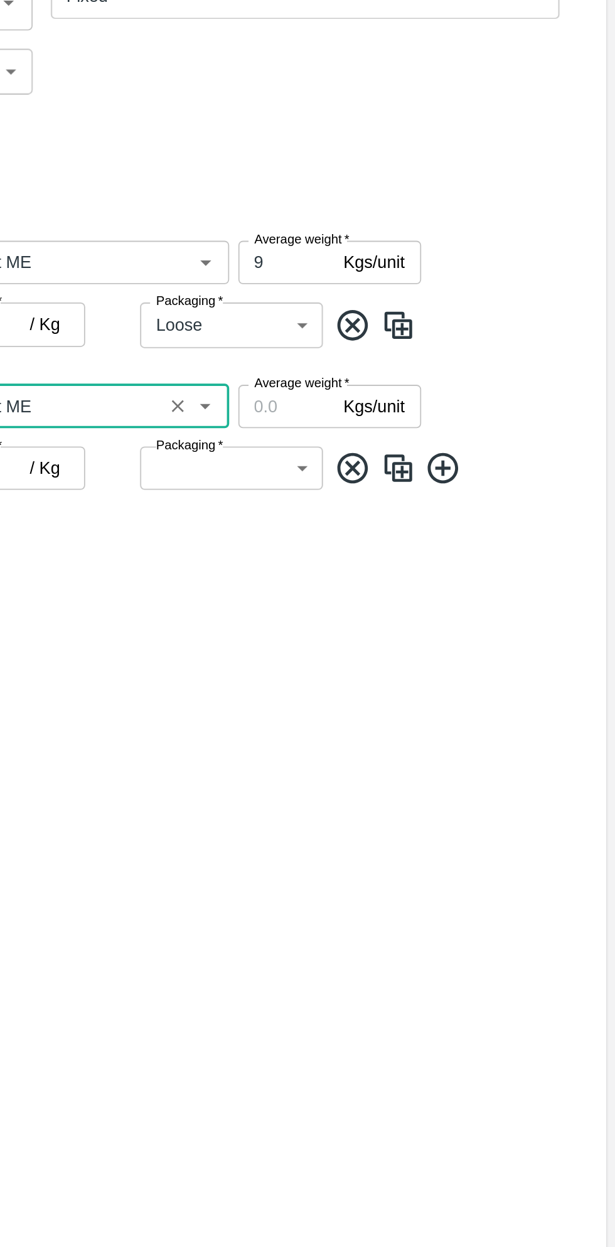
click at [432, 452] on input "Average weight   *" at bounding box center [434, 449] width 53 height 24
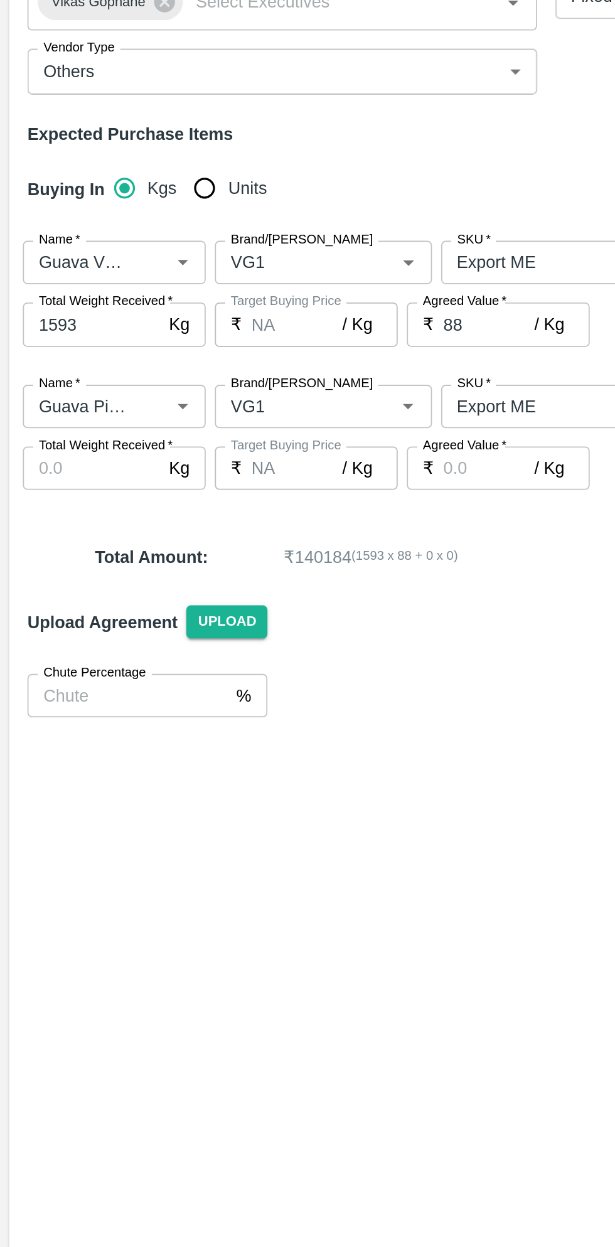
type input "9"
click at [34, 495] on input "Total Weight Received   *" at bounding box center [50, 483] width 75 height 24
click at [42, 485] on input "Total Weight Received   *" at bounding box center [50, 483] width 75 height 24
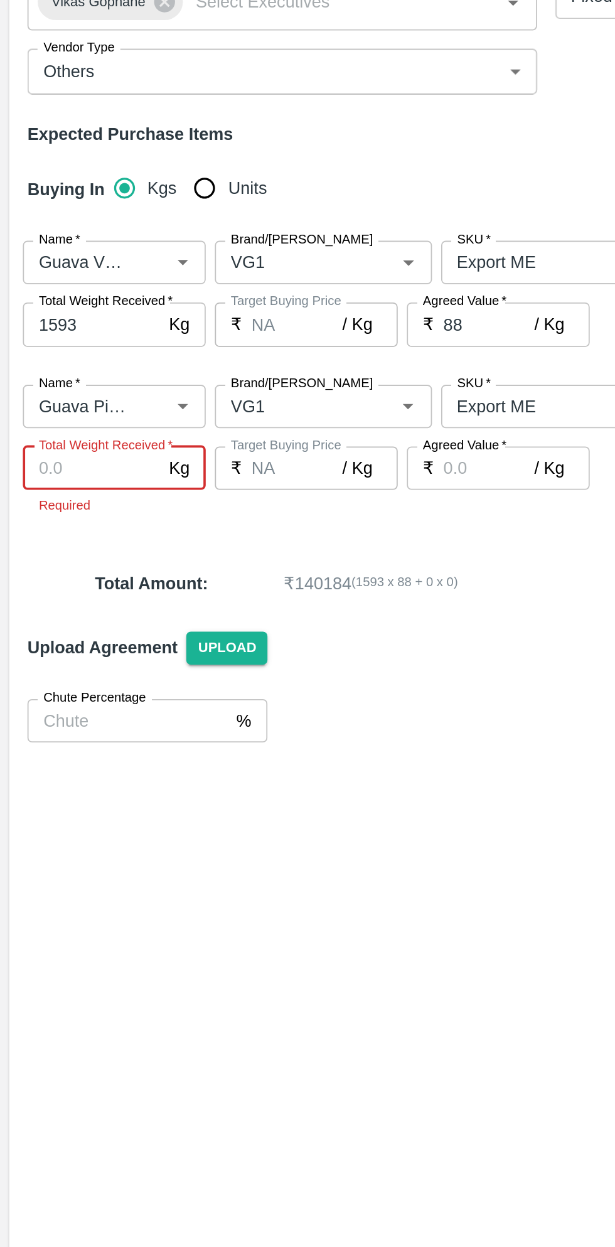
click at [56, 485] on input "Total Weight Received   *" at bounding box center [50, 483] width 75 height 24
type input "11736"
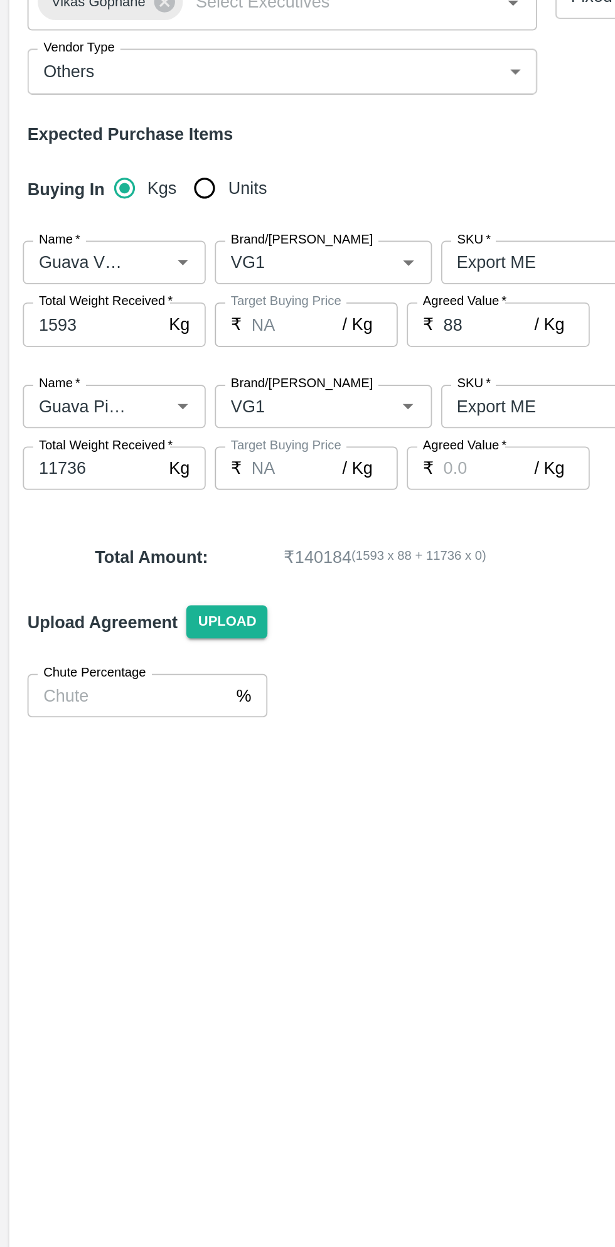
click at [284, 485] on input "Agreed Value   *" at bounding box center [269, 483] width 50 height 24
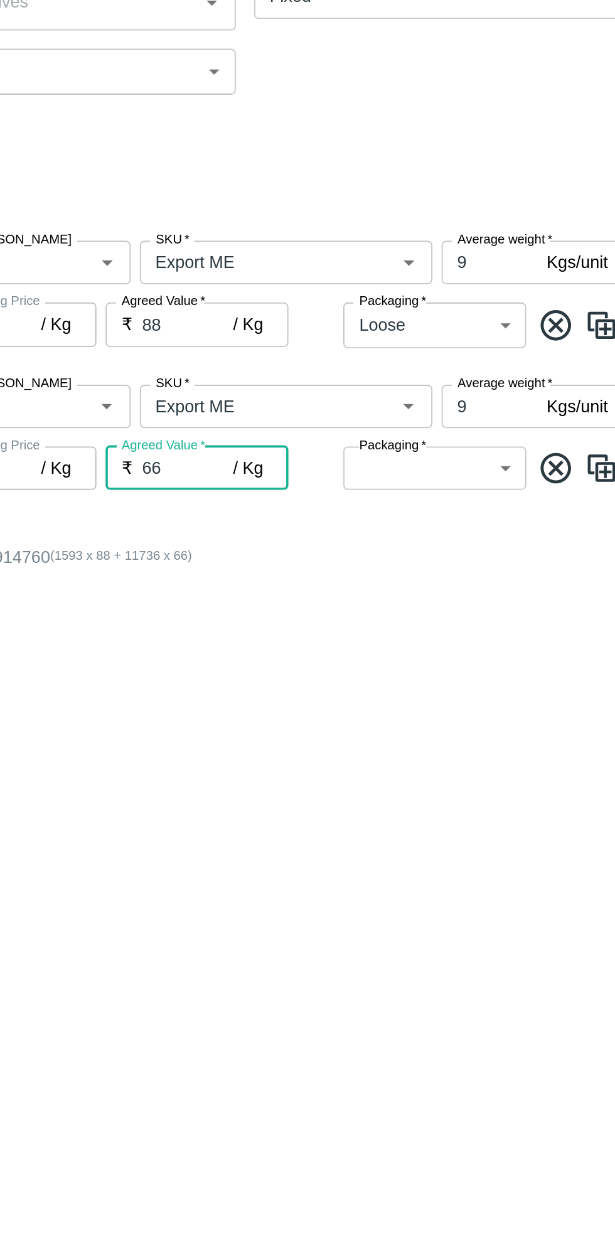
type input "66"
click at [437, 491] on body "Supply Chain Add Purchase Order PO Type   * Direct Purchase 3 PO Type Buyers   …" at bounding box center [307, 623] width 615 height 1247
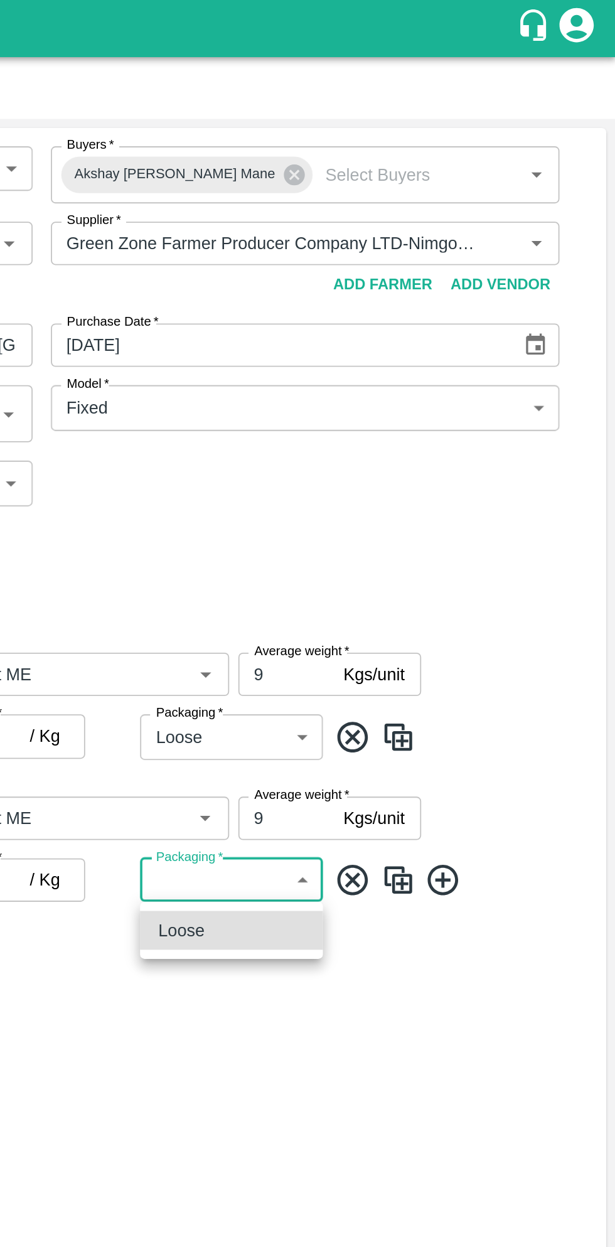
click at [412, 510] on div "Loose" at bounding box center [404, 511] width 80 height 14
type input "258"
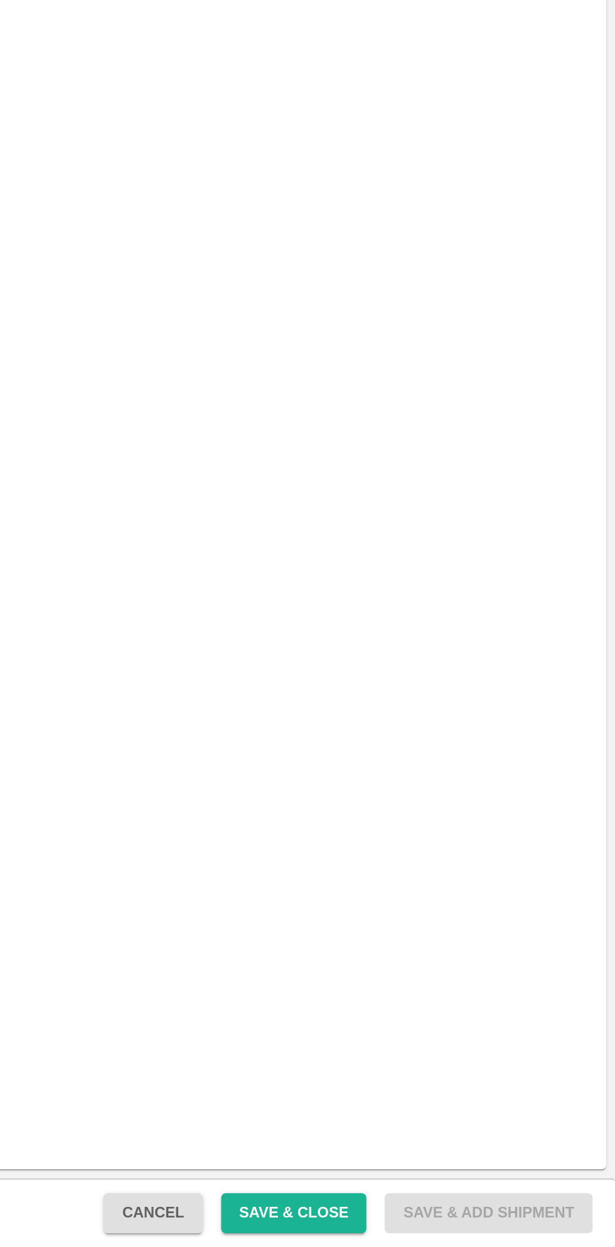
click at [447, 1231] on button "Save & Close" at bounding box center [439, 1229] width 80 height 22
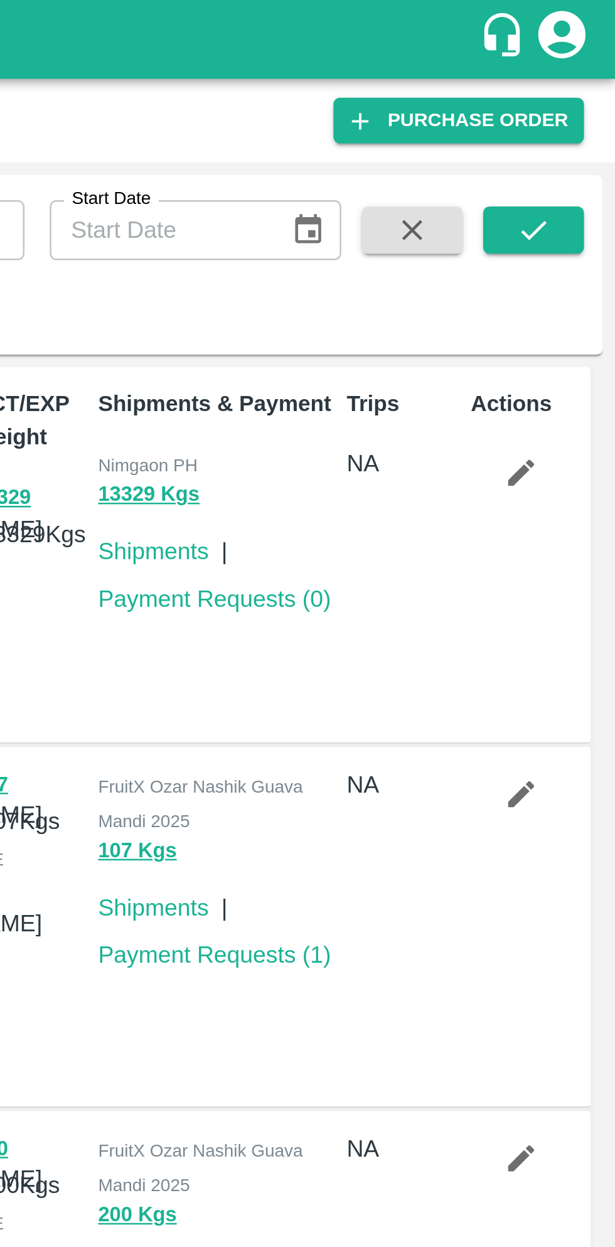
click at [563, 50] on link "Purchase Order" at bounding box center [553, 48] width 100 height 18
click at [587, 85] on icon "submit" at bounding box center [583, 92] width 14 height 14
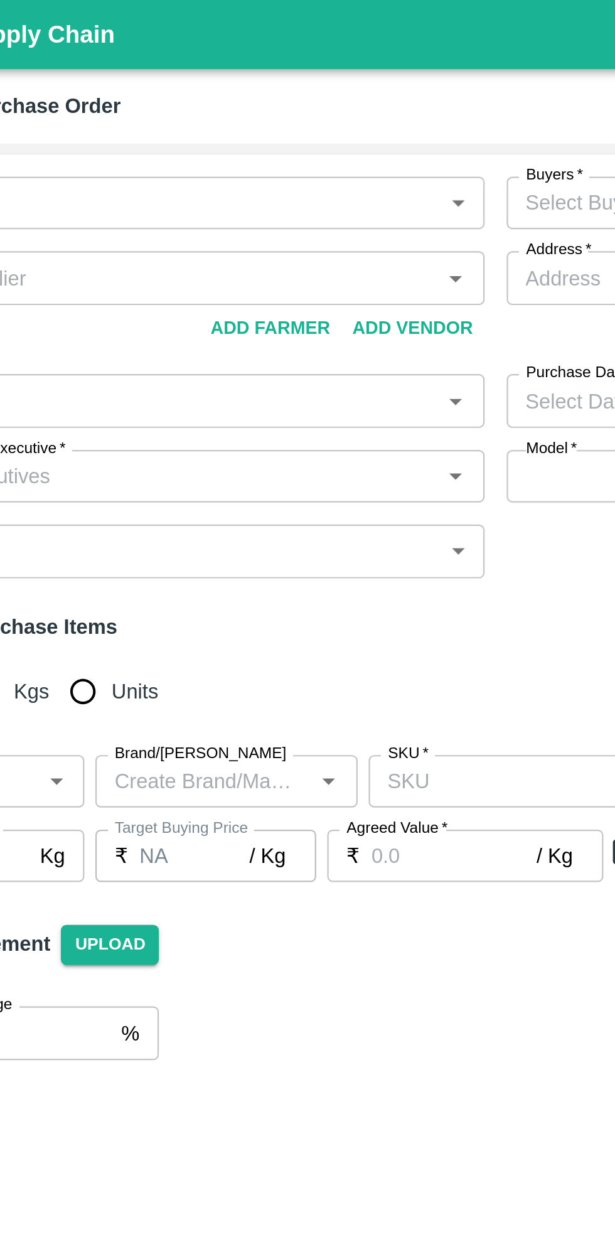
click at [286, 97] on body "Supply Chain Add Purchase Order PO Type   * ​ PO Type Buyers   * Buyers   * Sup…" at bounding box center [307, 623] width 615 height 1247
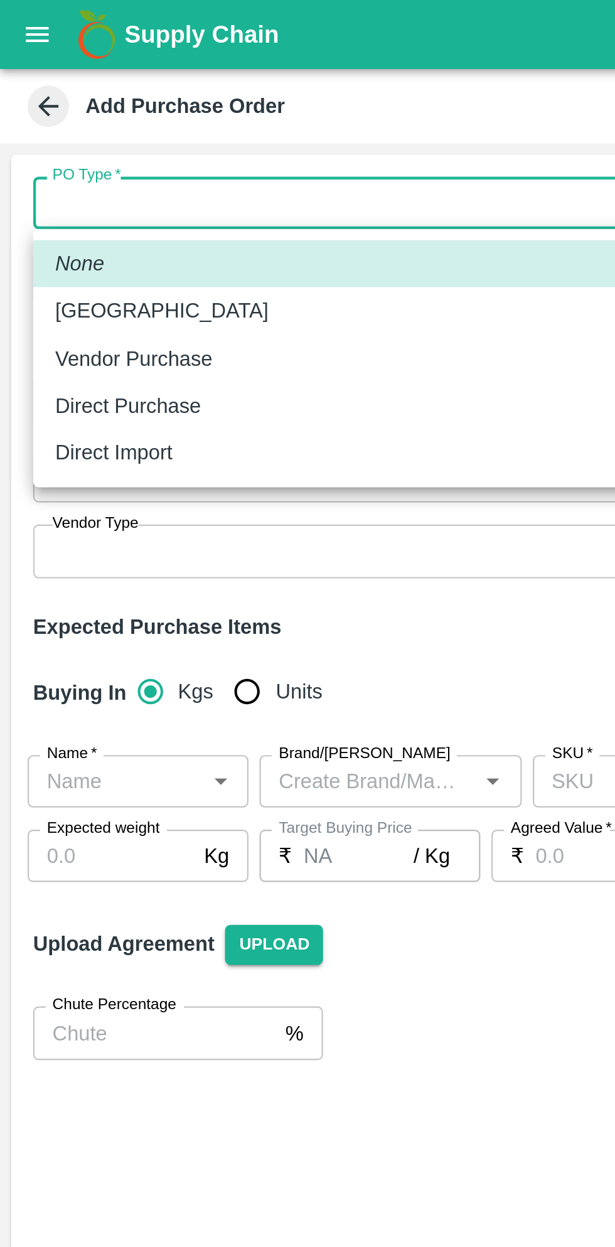
click at [110, 187] on div "Direct Purchase" at bounding box center [155, 185] width 260 height 14
type input "3"
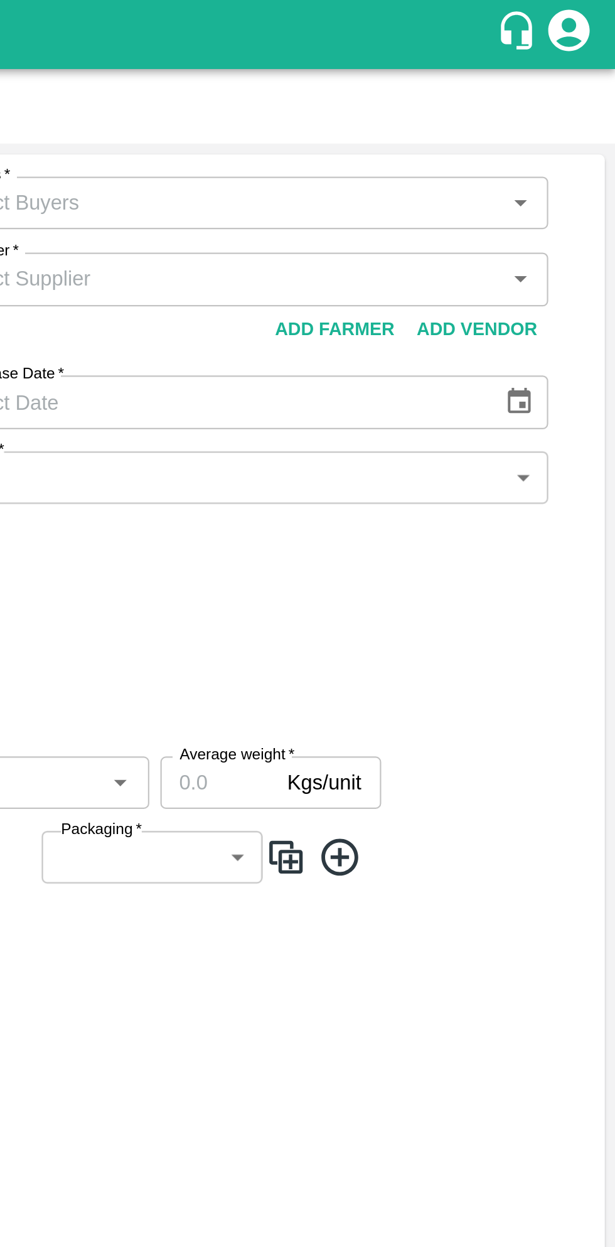
click at [571, 92] on icon "Open" at bounding box center [572, 92] width 6 height 3
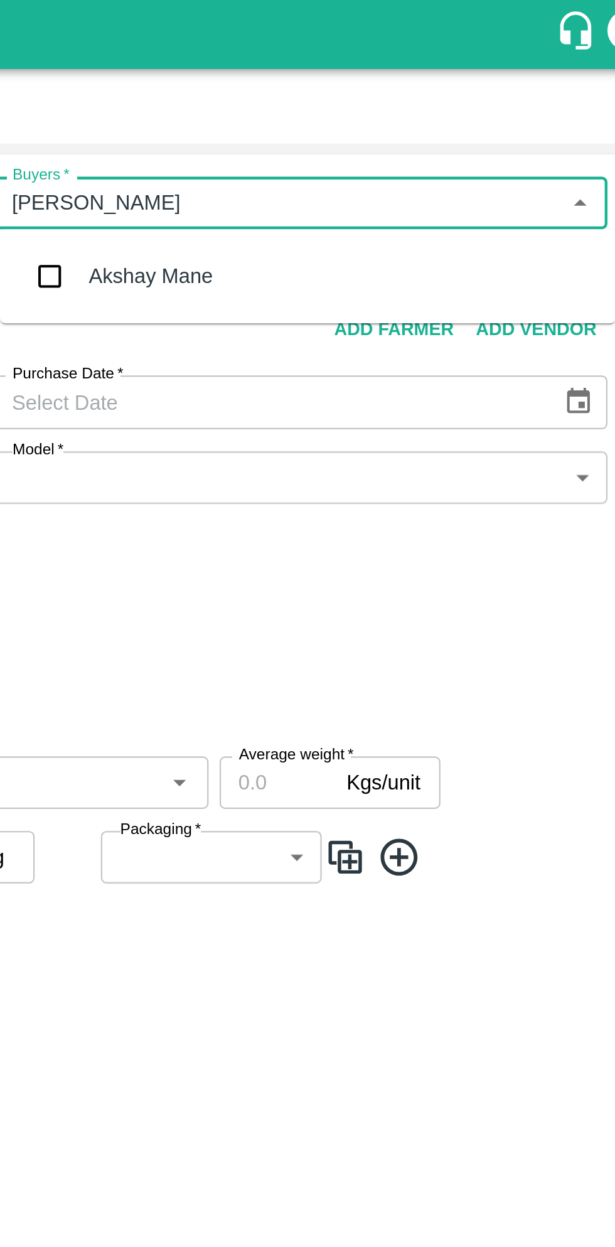
type input "akshay"
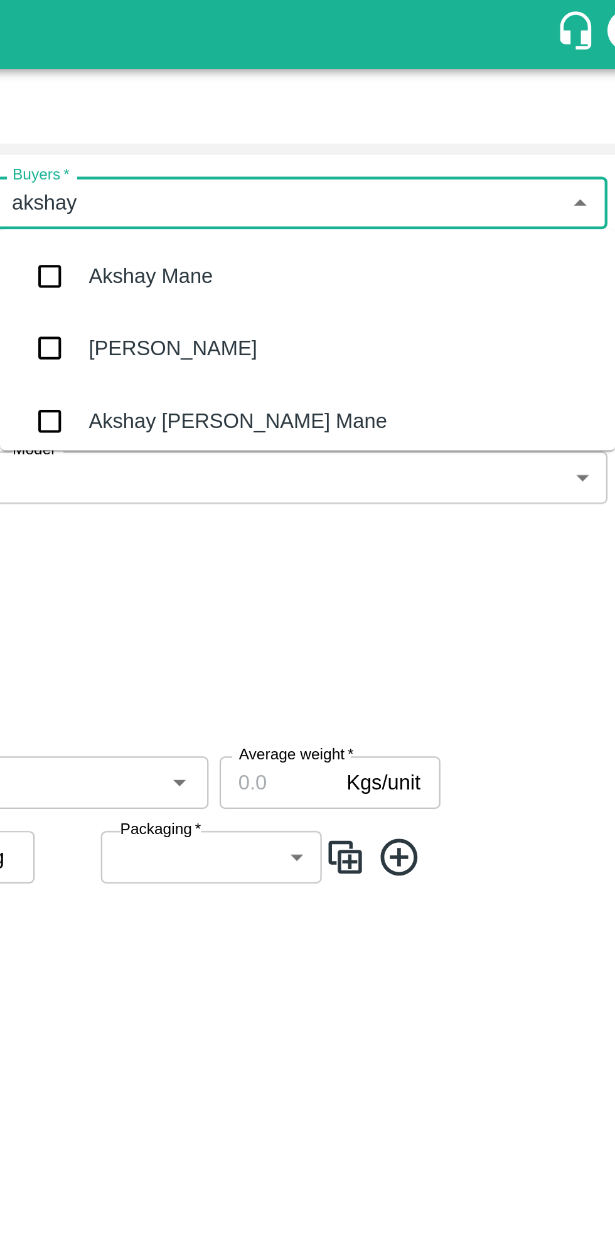
click at [440, 185] on div "Akshay [PERSON_NAME] Mane" at bounding box center [416, 192] width 136 height 14
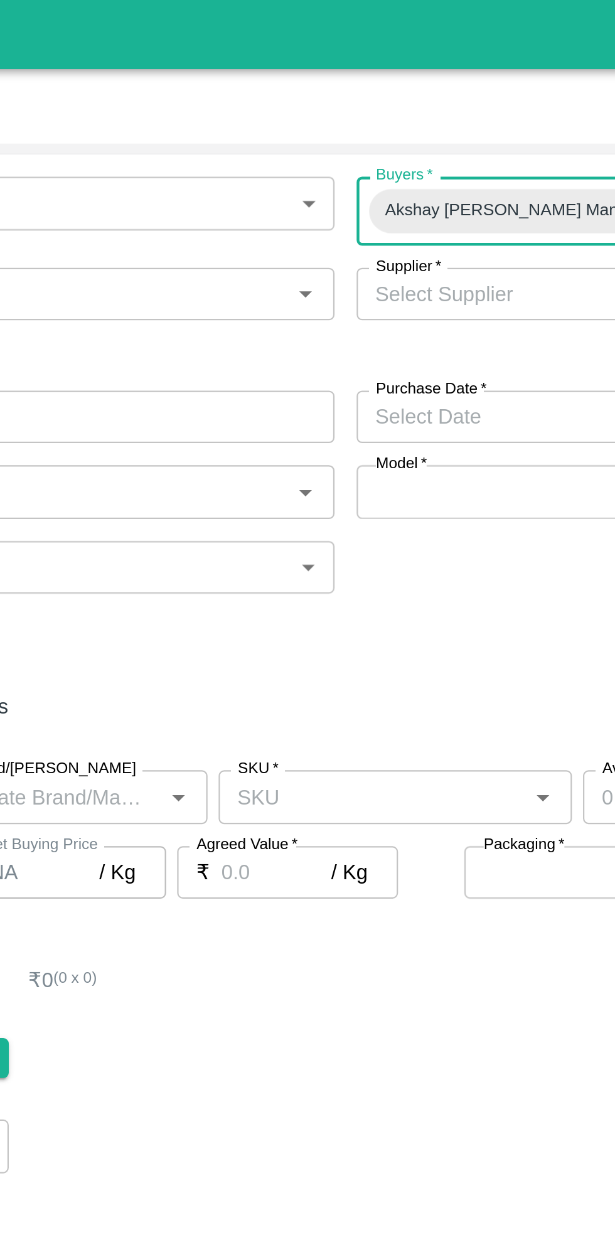
click at [276, 136] on icon "Open" at bounding box center [282, 134] width 14 height 14
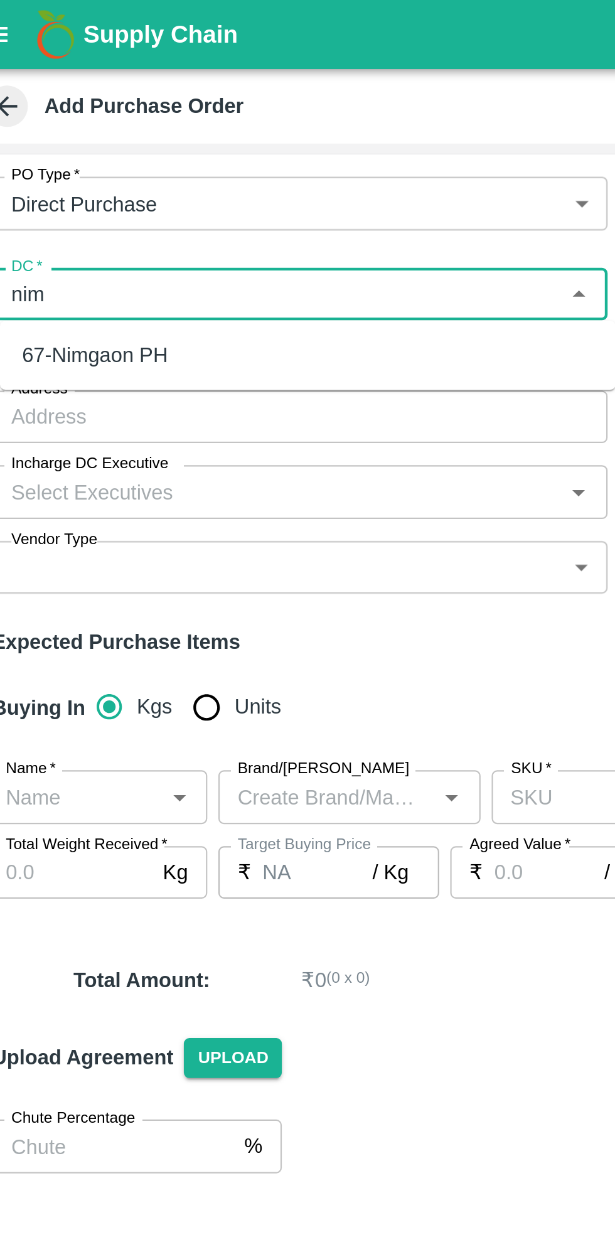
click at [109, 166] on div "67-Nimgaon PH" at bounding box center [159, 161] width 280 height 21
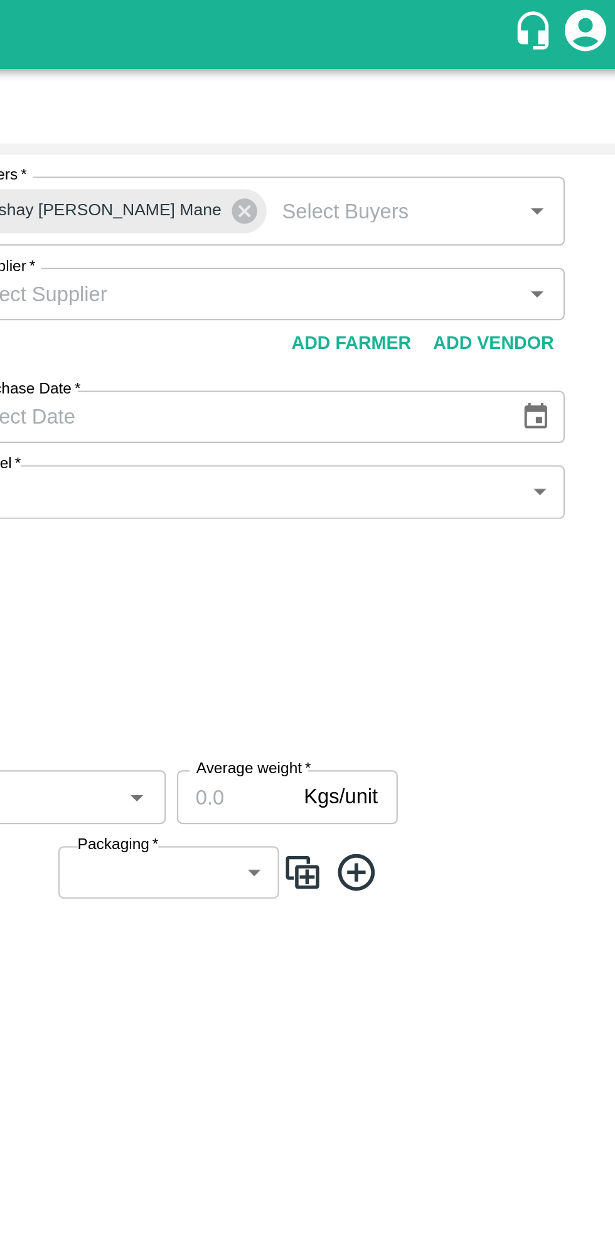
click at [571, 134] on icon "Open" at bounding box center [572, 133] width 6 height 3
type input "67-Nimgaon PH"
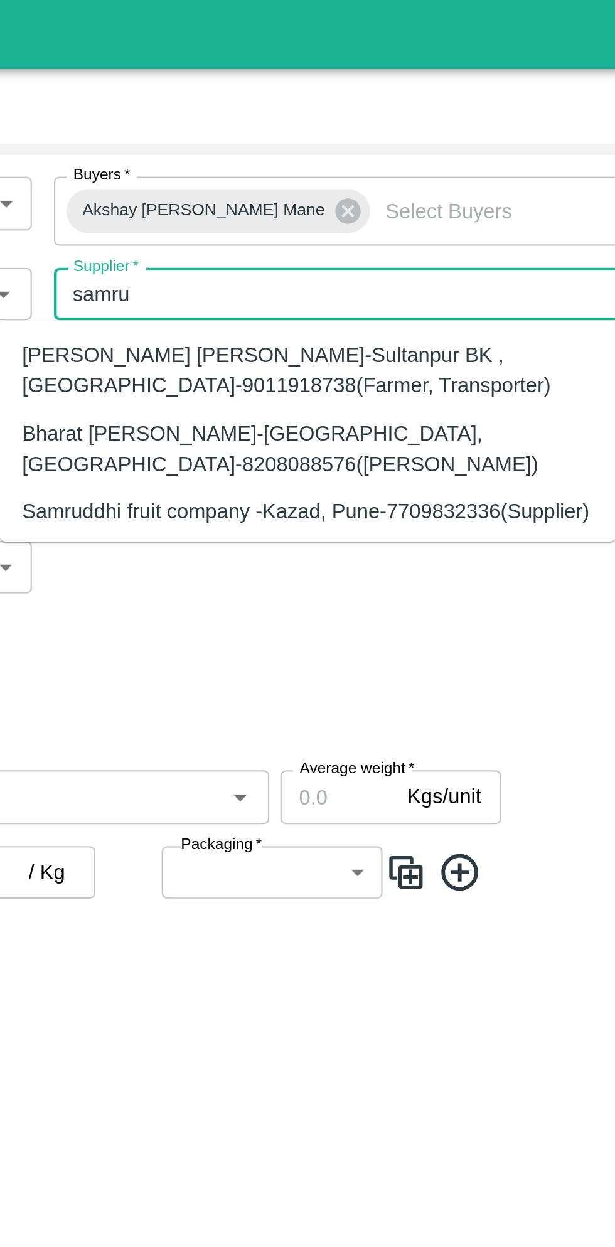
click at [507, 236] on div "Samruddhi fruit company -Kazad, Pune-7709832336(Supplier)" at bounding box center [420, 232] width 258 height 14
type input "Samruddhi fruit company -Kazad, Pune-7709832336(Supplier)"
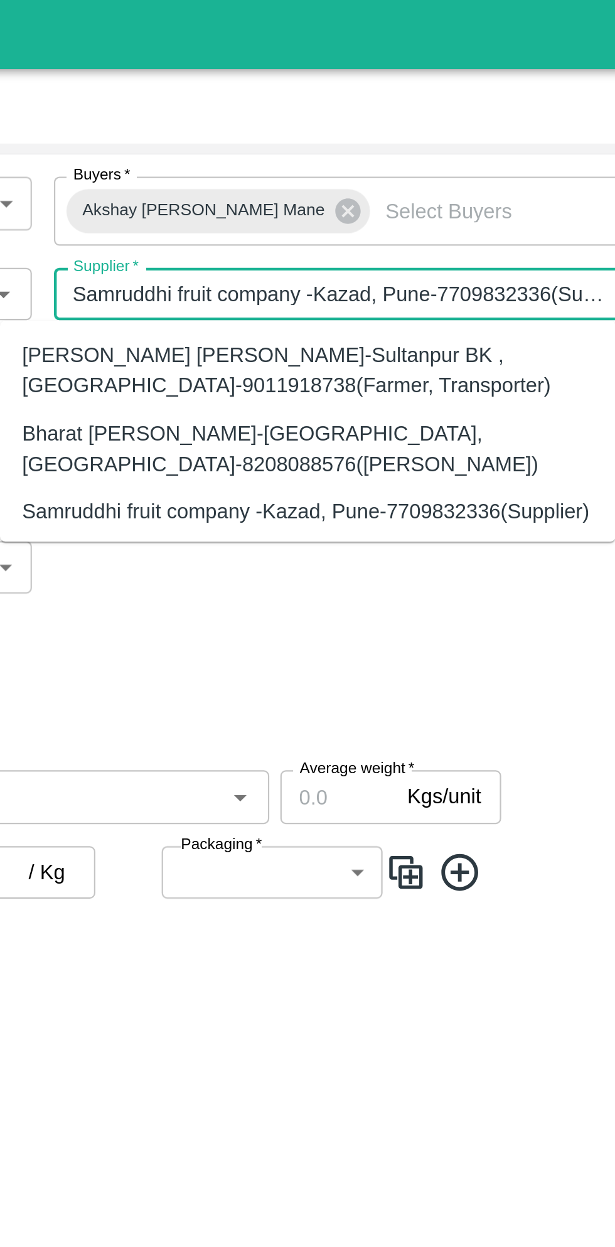
type input "Kazad, Pune, Indapur, Maharashtra"
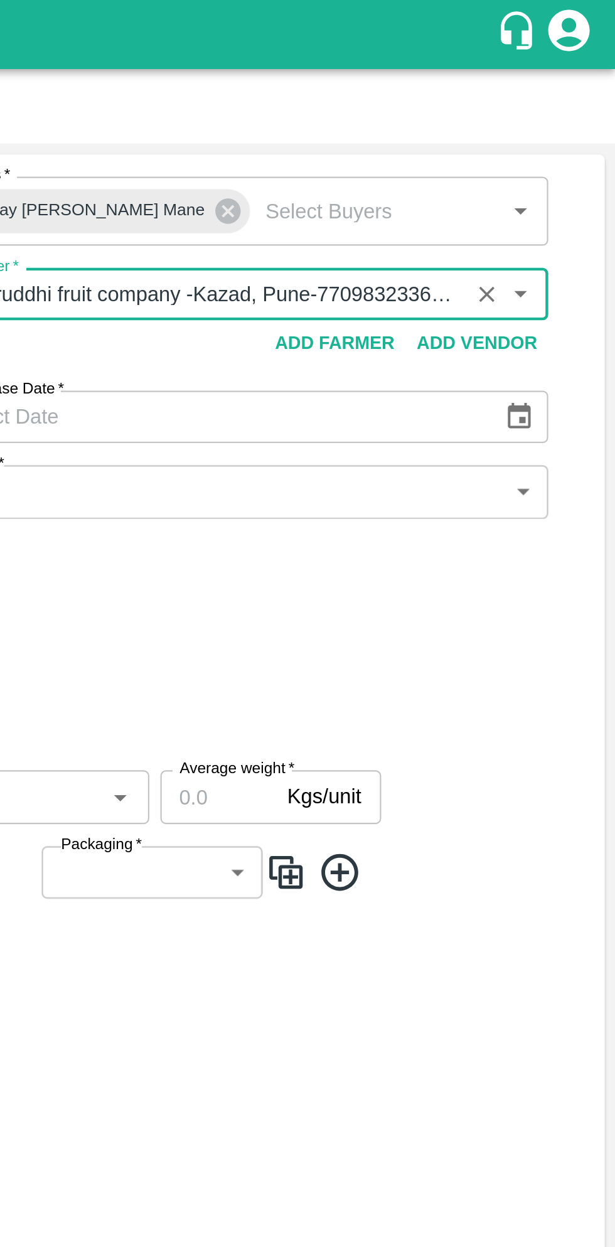
type input "Samruddhi fruit company -Kazad, Pune-7709832336(Supplier)"
click at [574, 186] on icon "Choose date" at bounding box center [571, 189] width 11 height 12
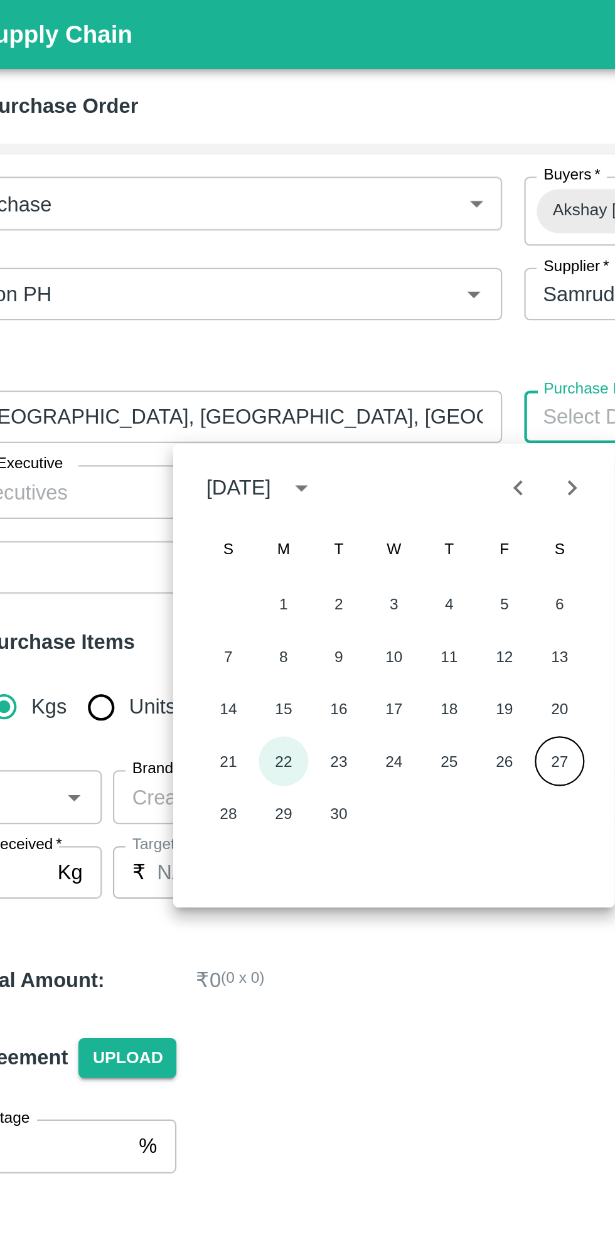
click at [199, 350] on button "22" at bounding box center [196, 346] width 23 height 23
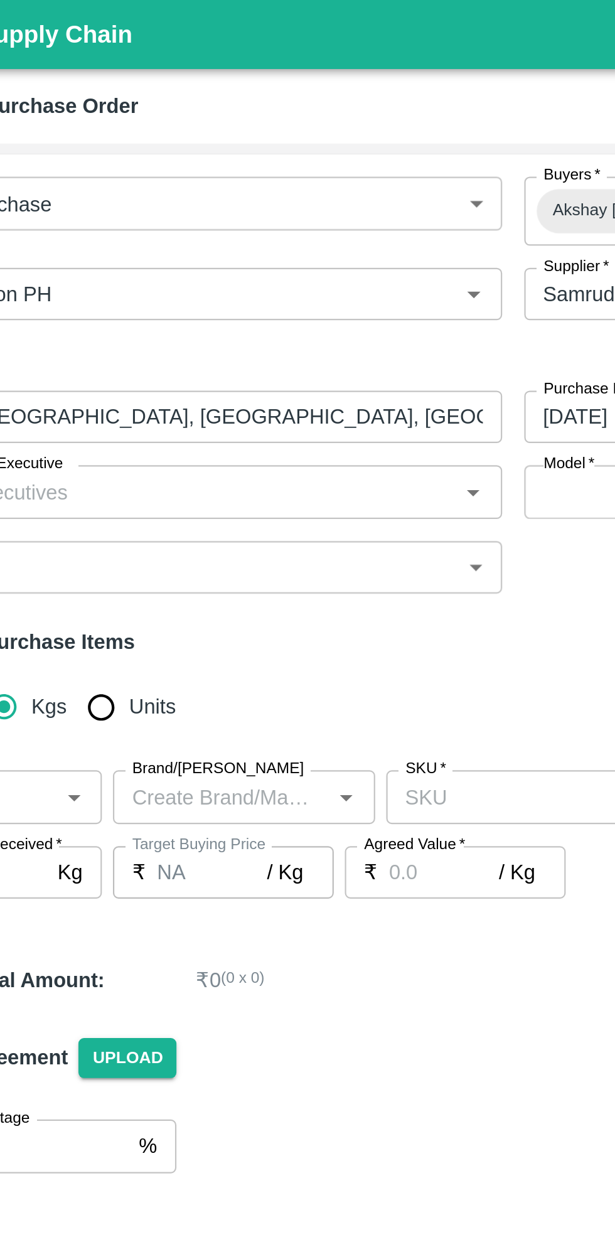
type input "22/09/2025"
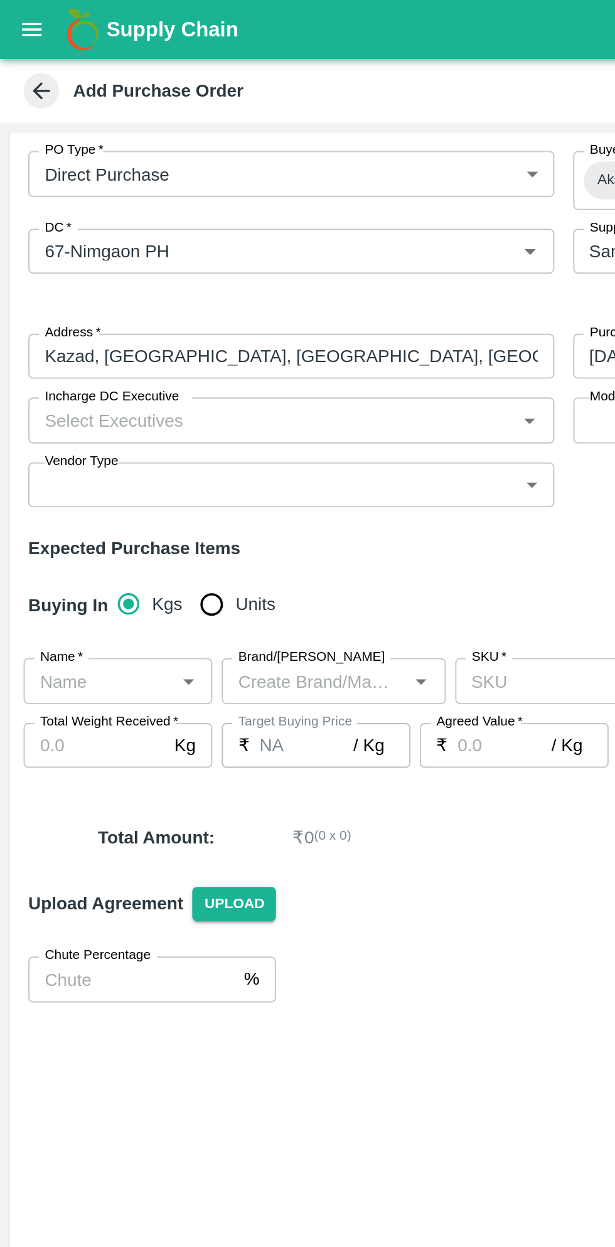
click at [281, 225] on icon "Open" at bounding box center [282, 224] width 14 height 14
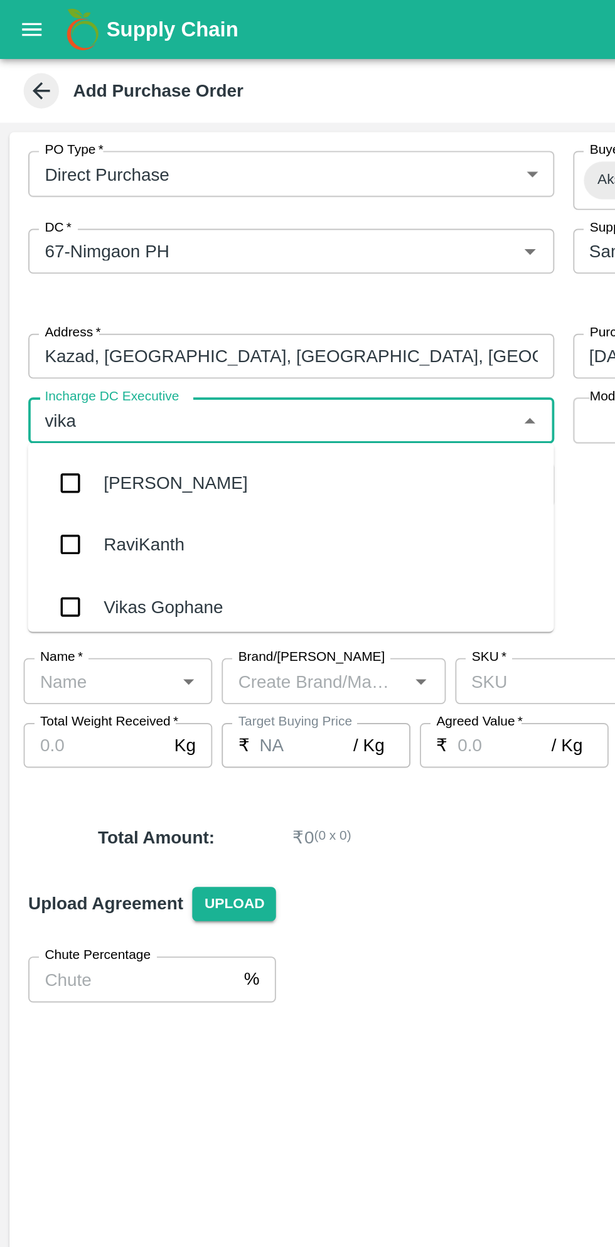
type input "vikas"
click at [113, 280] on div "Vikas Gophane" at bounding box center [155, 290] width 280 height 33
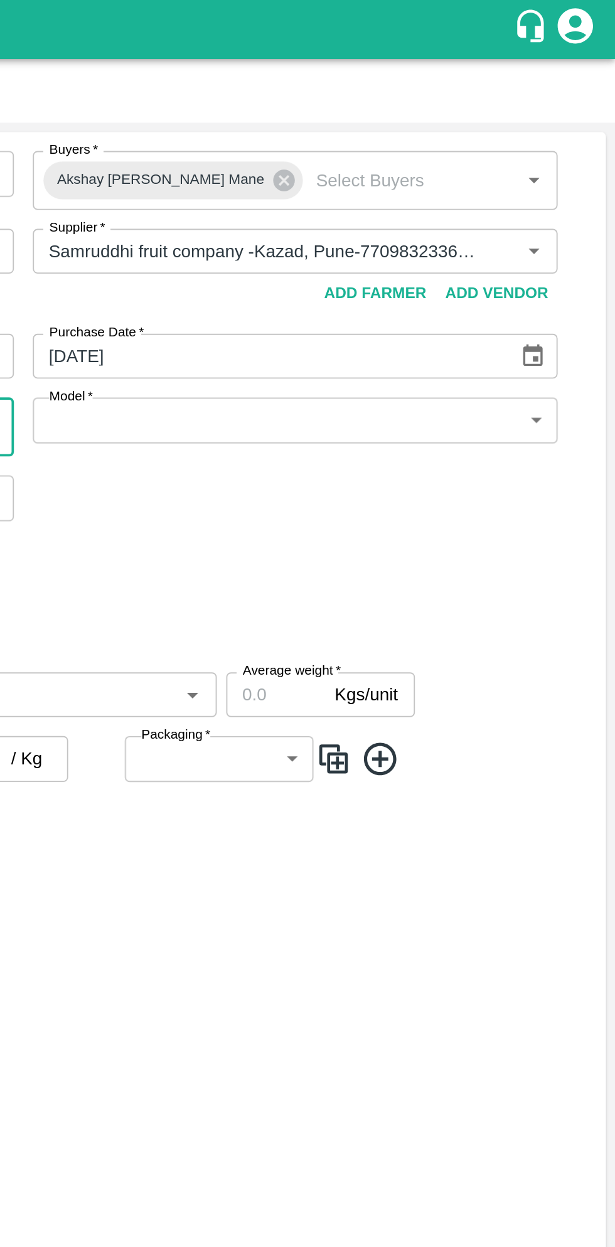
click at [579, 232] on body "Supply Chain Add Purchase Order PO Type   * Direct Purchase 3 PO Type Buyers   …" at bounding box center [307, 623] width 615 height 1247
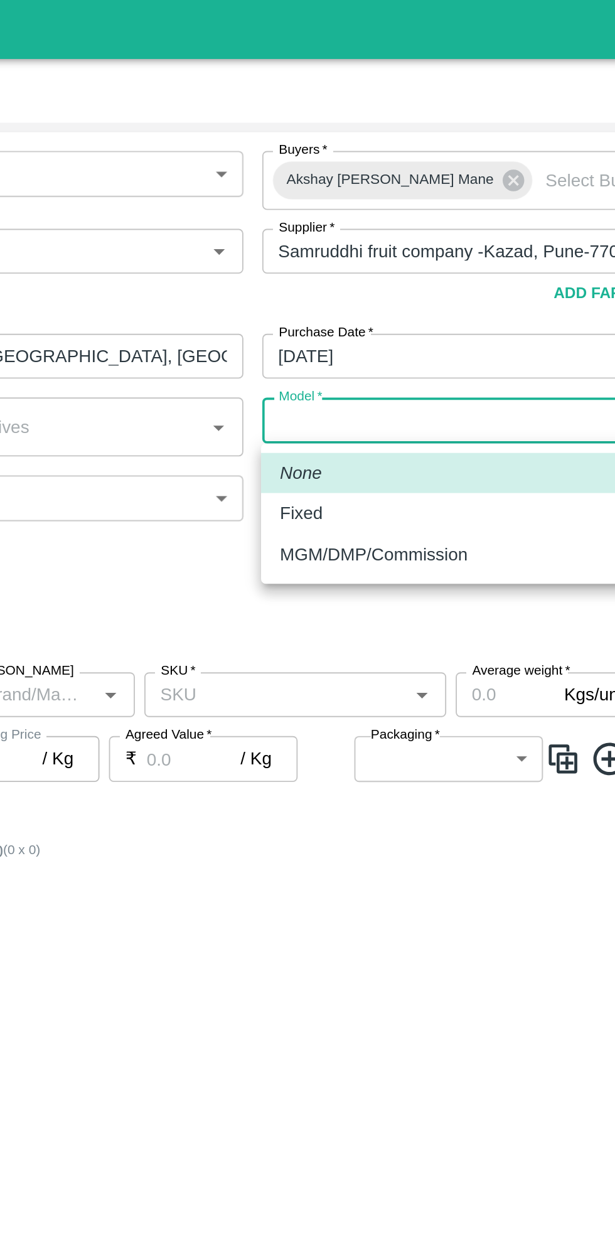
click at [367, 279] on div "Fixed" at bounding box center [444, 273] width 260 height 14
type input "Fixed"
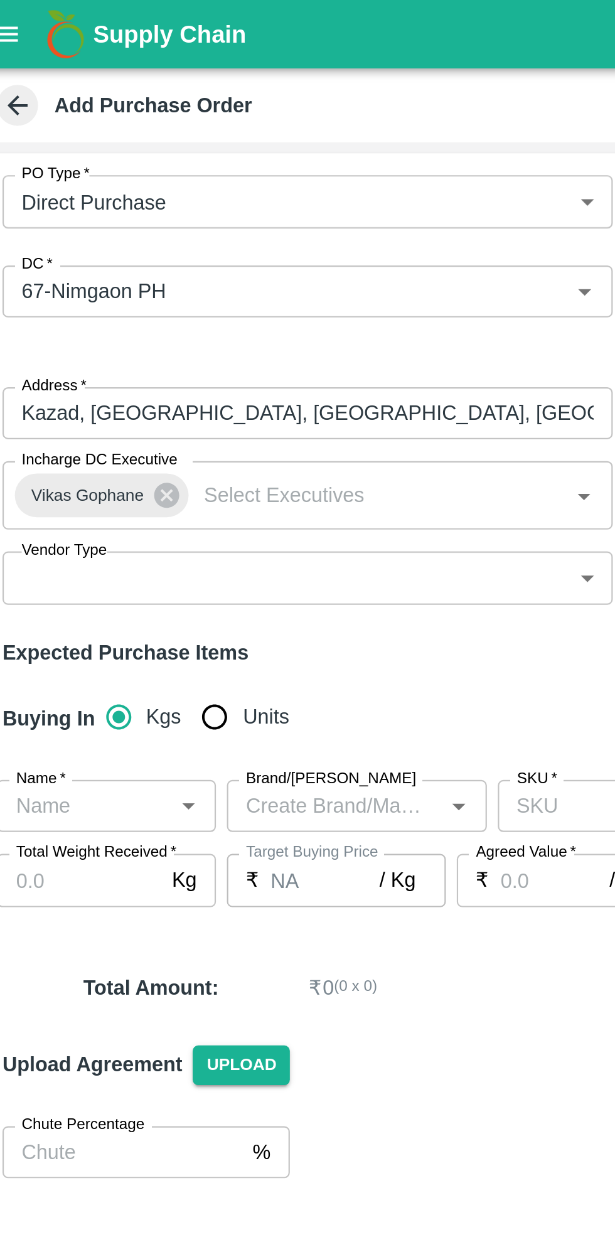
click at [286, 275] on body "Supply Chain Add Purchase Order PO Type   * Direct Purchase 3 PO Type Buyers   …" at bounding box center [307, 623] width 615 height 1247
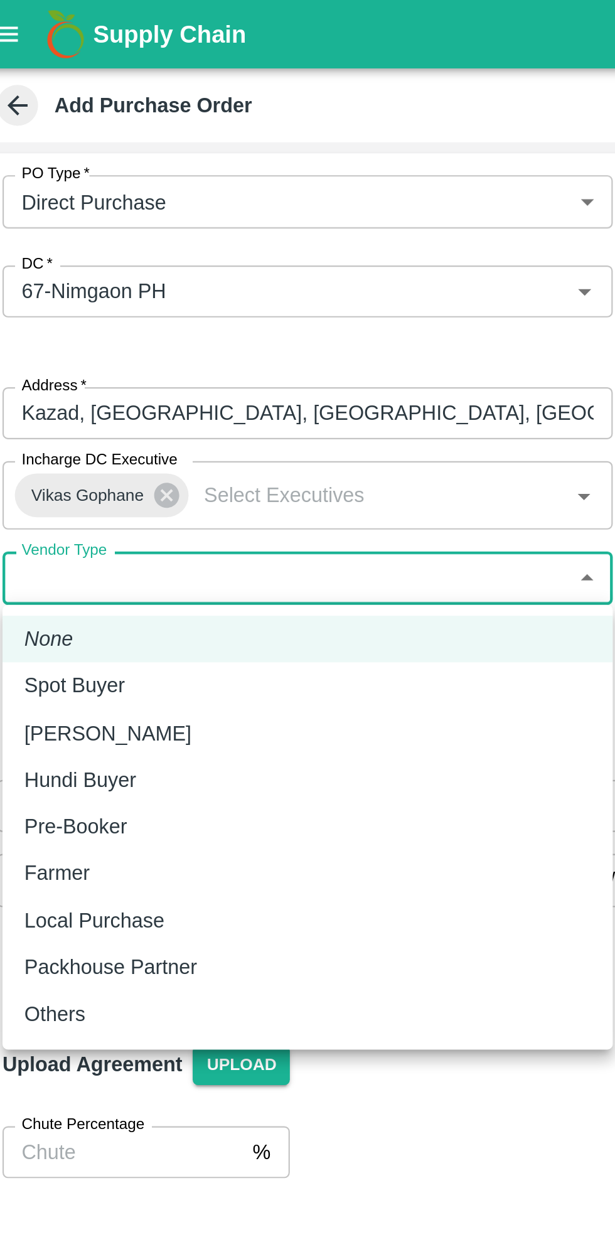
click at [56, 463] on div "Others" at bounding box center [42, 465] width 35 height 14
type input "OTHER"
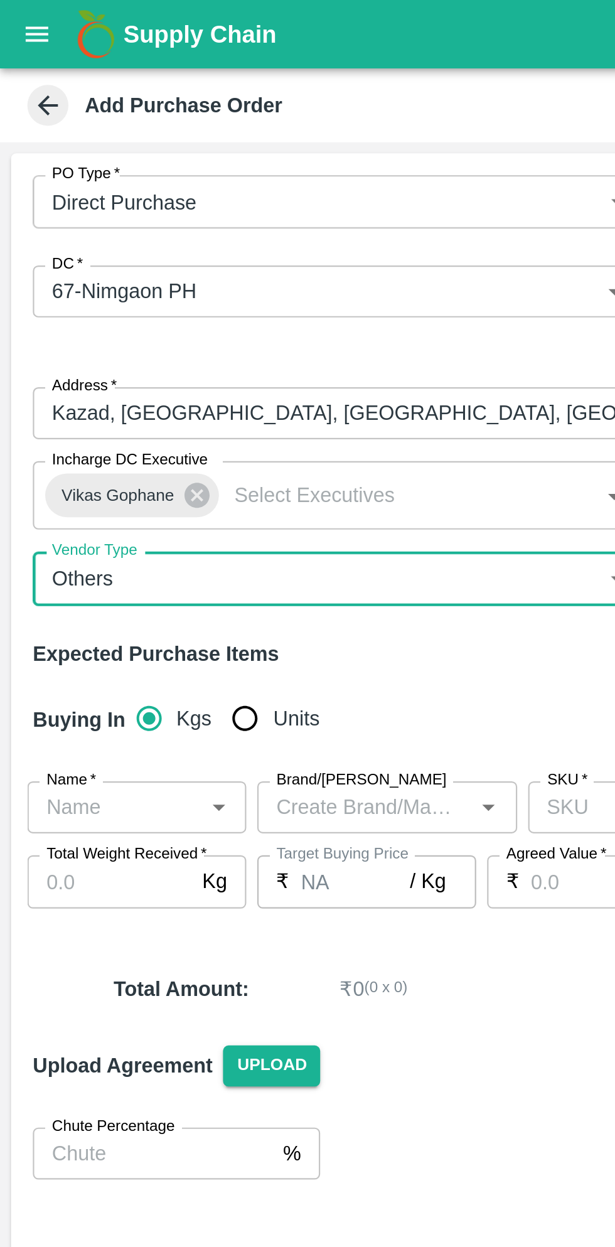
click at [100, 370] on icon "Open" at bounding box center [100, 370] width 6 height 3
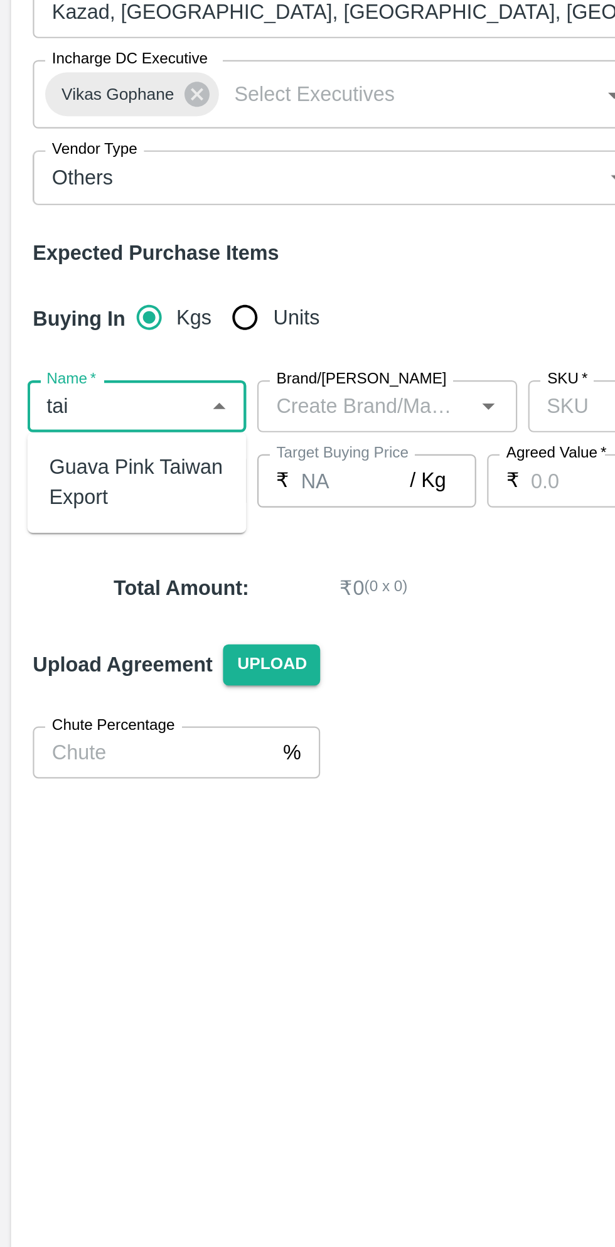
click at [72, 402] on div "Guava Pink Taiwan Export" at bounding box center [63, 405] width 80 height 28
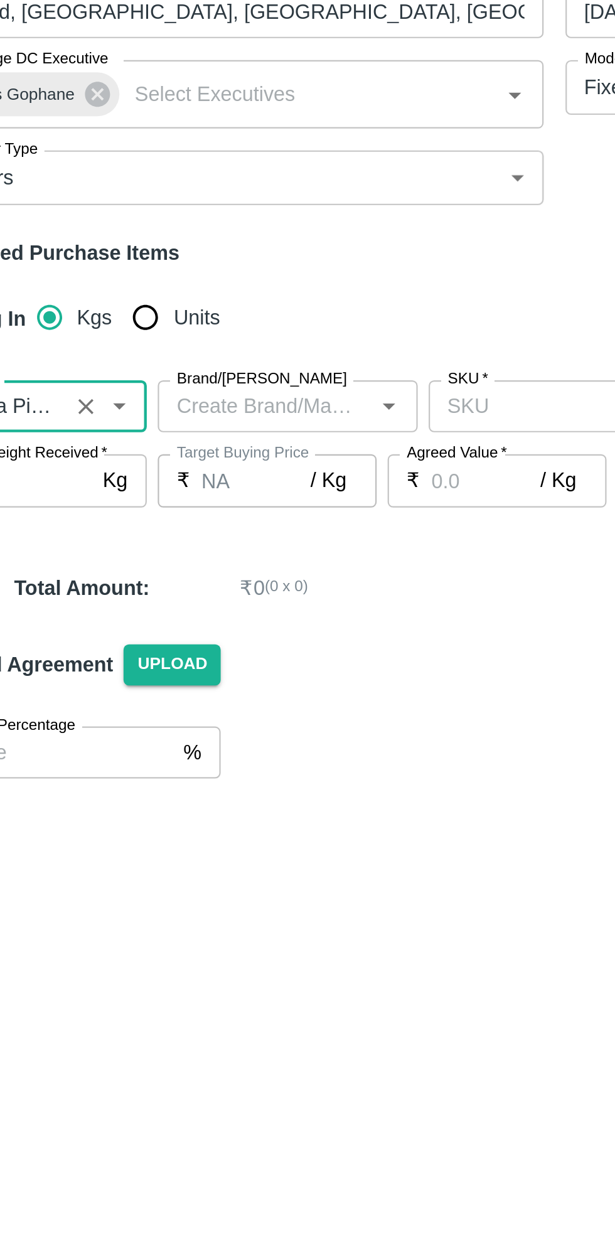
scroll to position [0, 58]
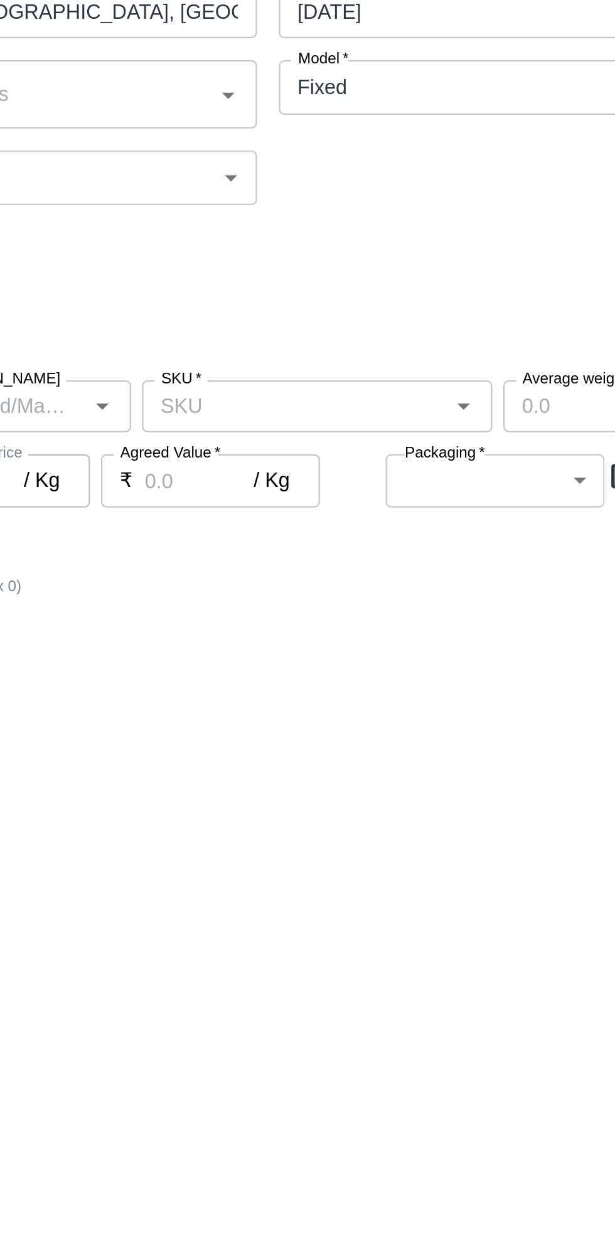
click at [390, 377] on button "Open" at bounding box center [390, 370] width 16 height 16
type input "Guava Pink Taiwan Export"
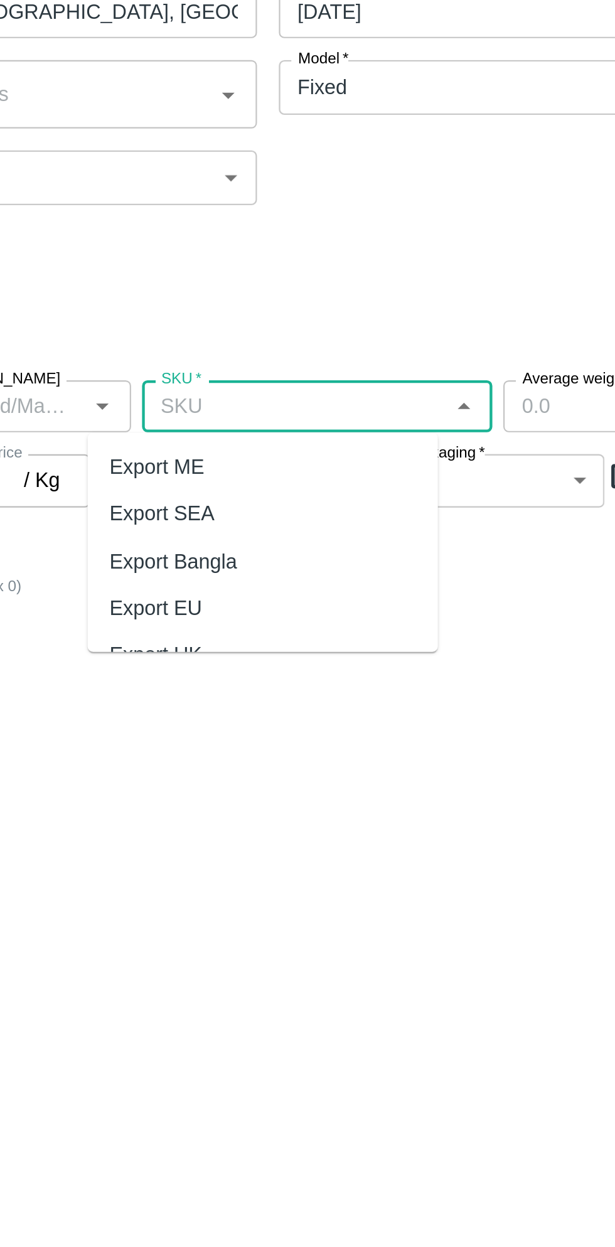
scroll to position [0, 0]
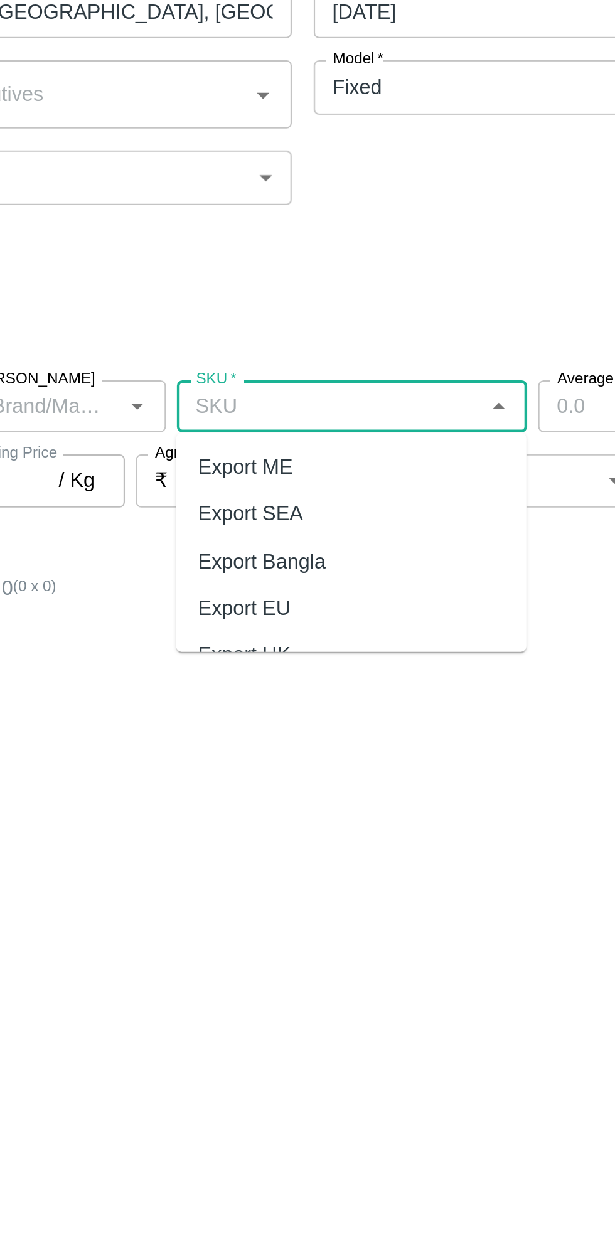
click at [318, 393] on div "Export ME" at bounding box center [322, 397] width 161 height 21
type input "Export ME"
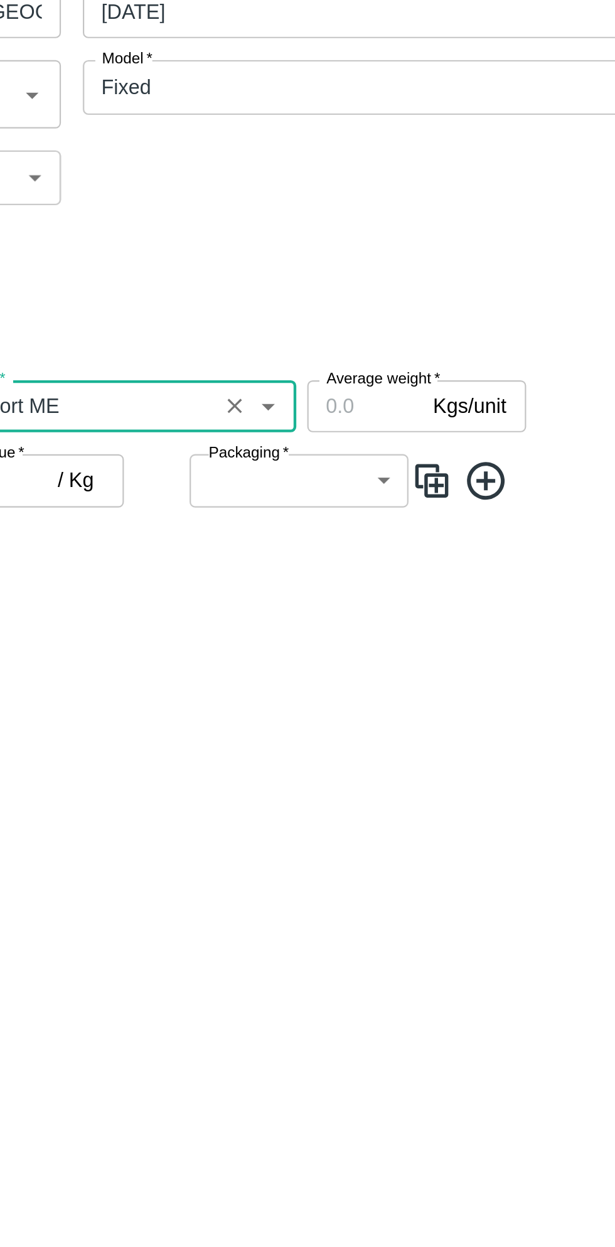
click at [447, 394] on body "Supply Chain Add Purchase Order PO Type   * Direct Purchase 3 PO Type Buyers   …" at bounding box center [307, 623] width 615 height 1247
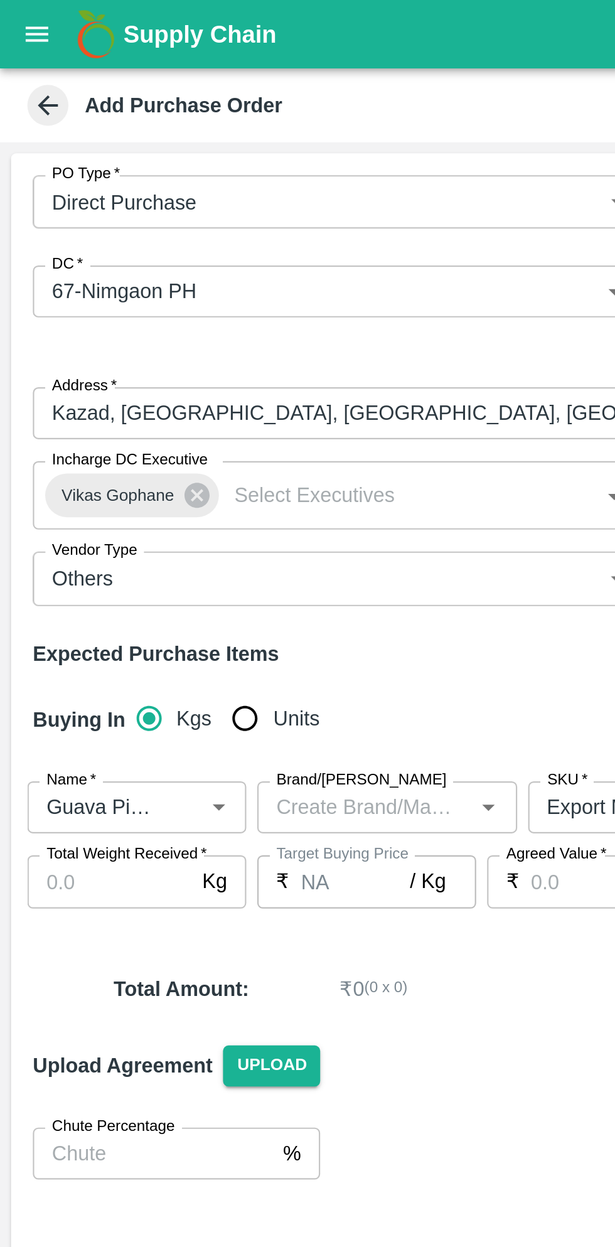
click at [166, 191] on div at bounding box center [307, 623] width 615 height 1247
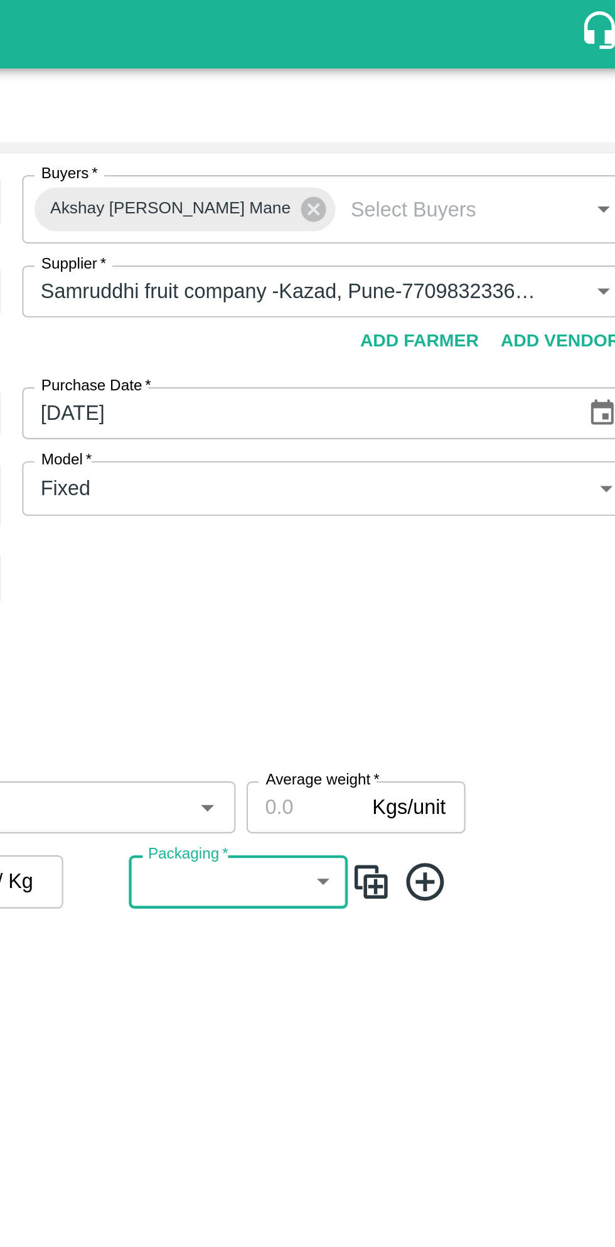
click at [420, 373] on input "Average weight   *" at bounding box center [434, 370] width 53 height 24
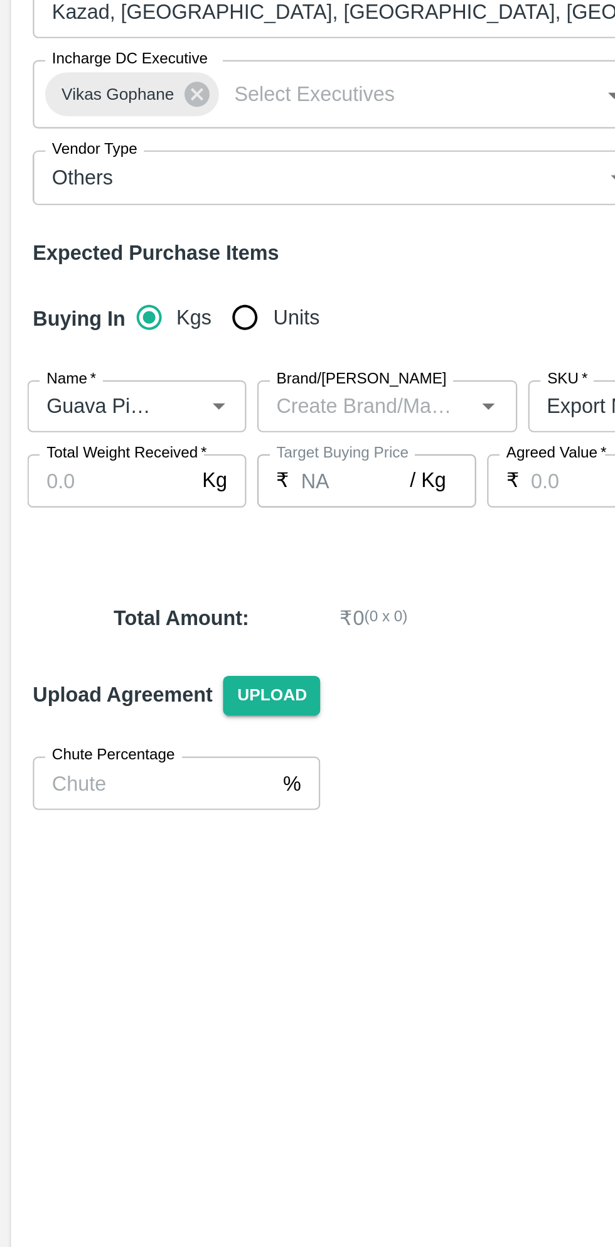
type input "9"
click at [50, 407] on input "Total Weight Received   *" at bounding box center [50, 404] width 75 height 24
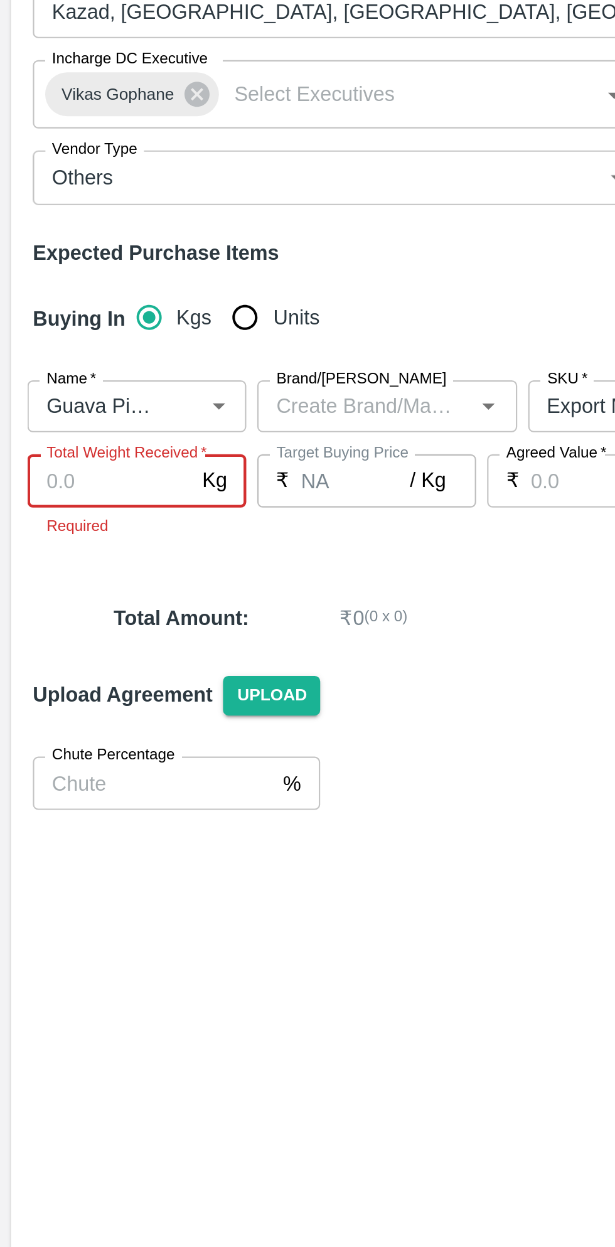
click at [48, 392] on label "Total Weight Received   *" at bounding box center [57, 392] width 73 height 10
click at [48, 392] on input "Total Weight Received   *" at bounding box center [50, 404] width 75 height 24
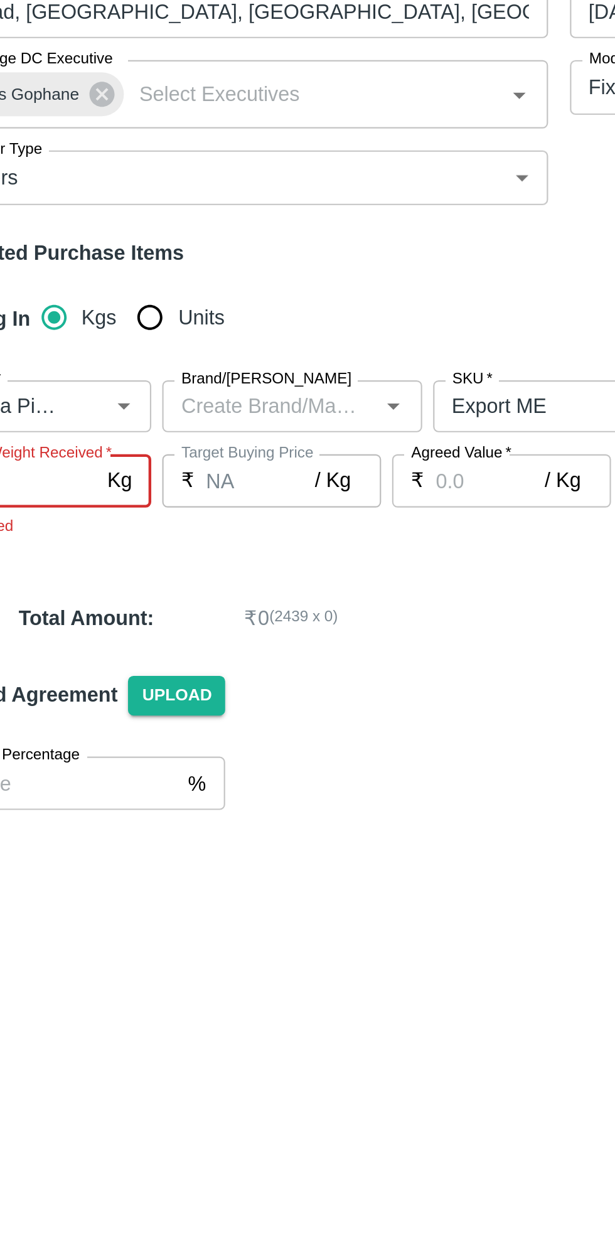
type input "2439"
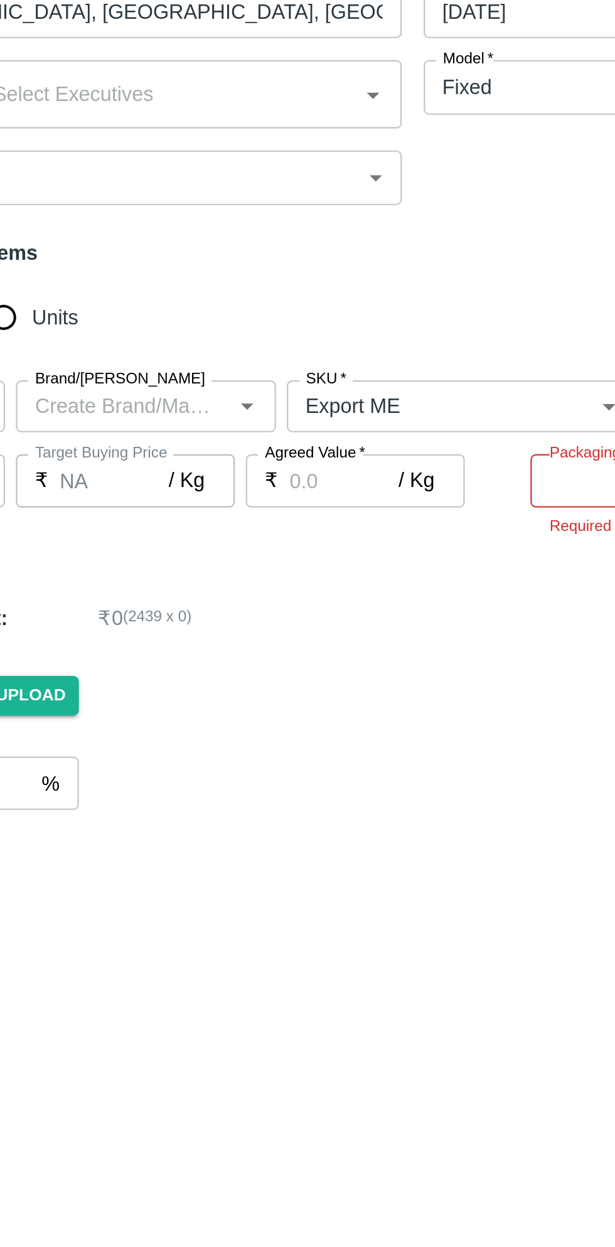
click at [281, 408] on input "Agreed Value   *" at bounding box center [269, 404] width 50 height 24
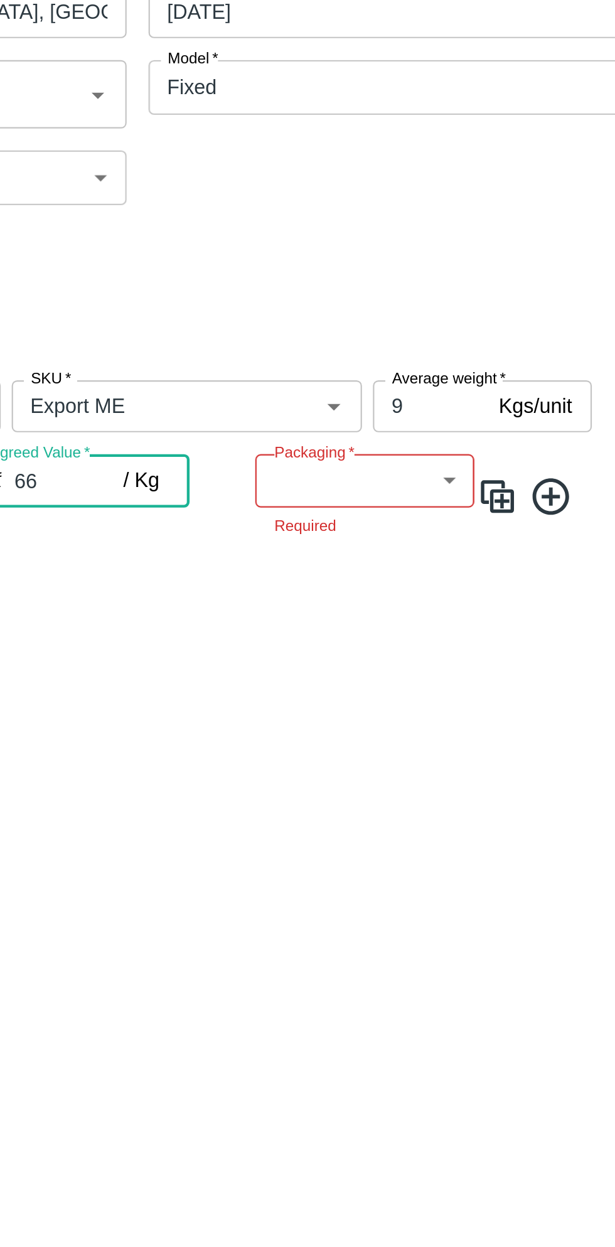
type input "66"
click at [438, 407] on body "Supply Chain Add Purchase Order PO Type   * Direct Purchase 3 PO Type Buyers   …" at bounding box center [307, 623] width 615 height 1247
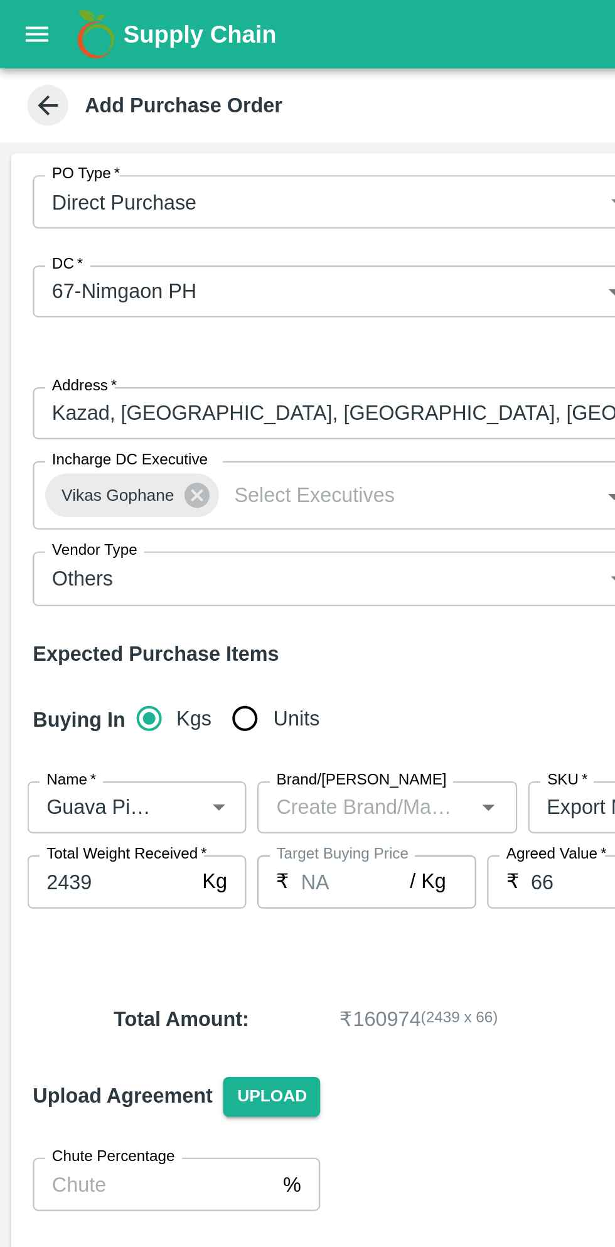
click at [63, 380] on div at bounding box center [307, 623] width 615 height 1247
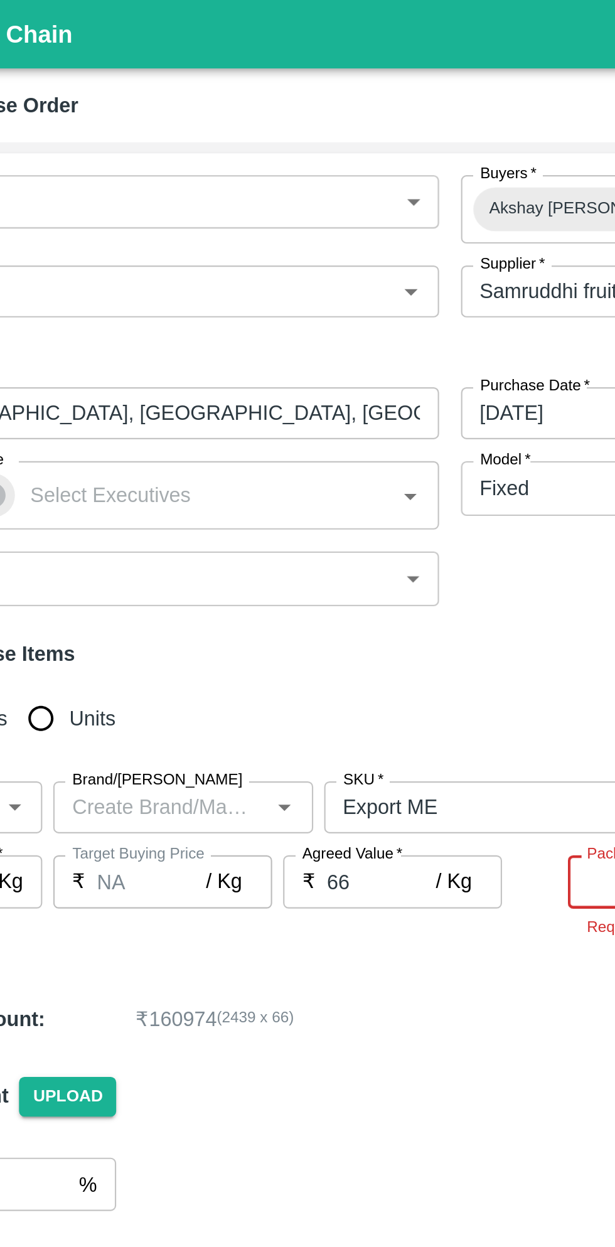
click at [224, 370] on icon "Open" at bounding box center [225, 370] width 6 height 3
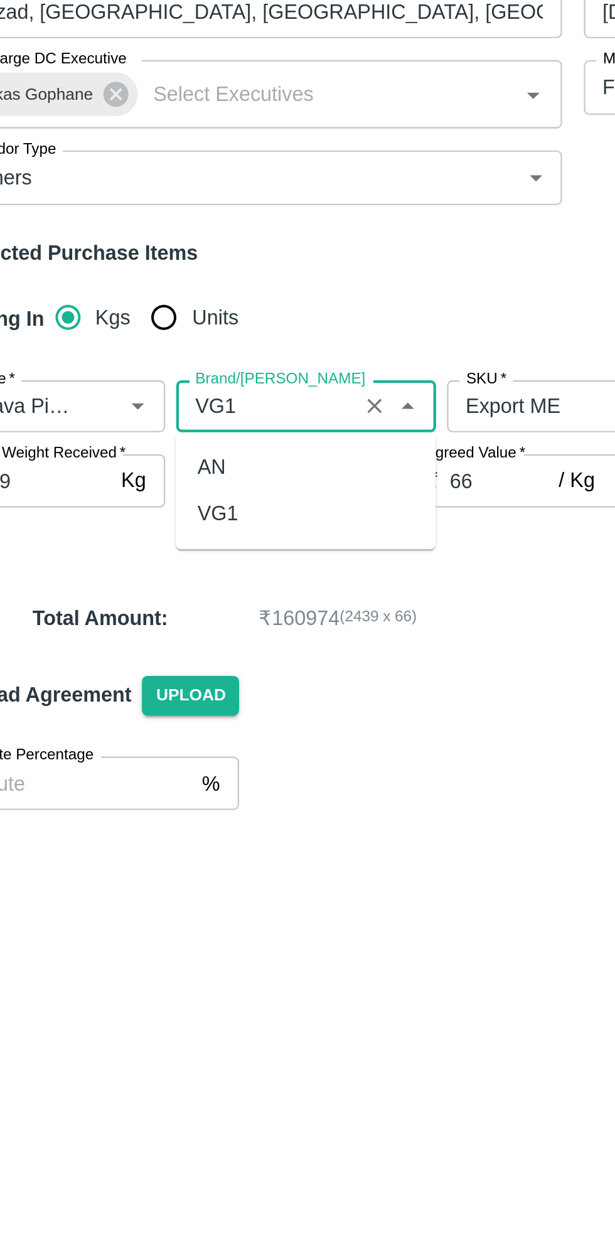
click at [194, 426] on div "VG1" at bounding box center [177, 419] width 119 height 21
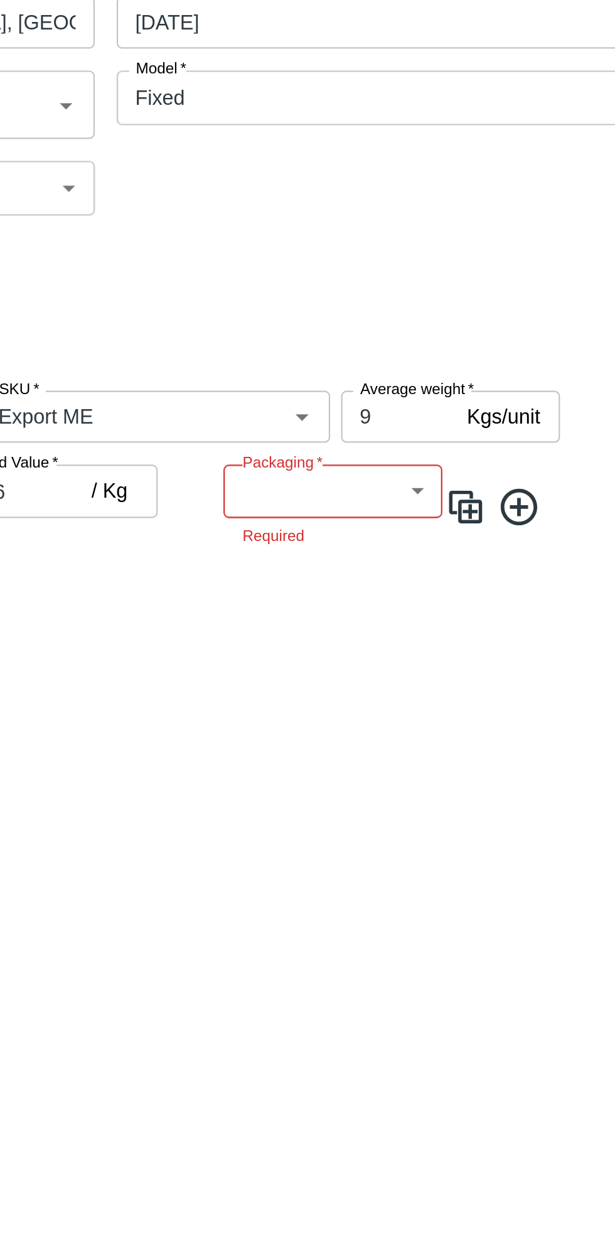
type input "VG1"
click at [448, 412] on body "Supply Chain Add Purchase Order PO Type   * Direct Purchase 3 PO Type Buyers   …" at bounding box center [307, 623] width 615 height 1247
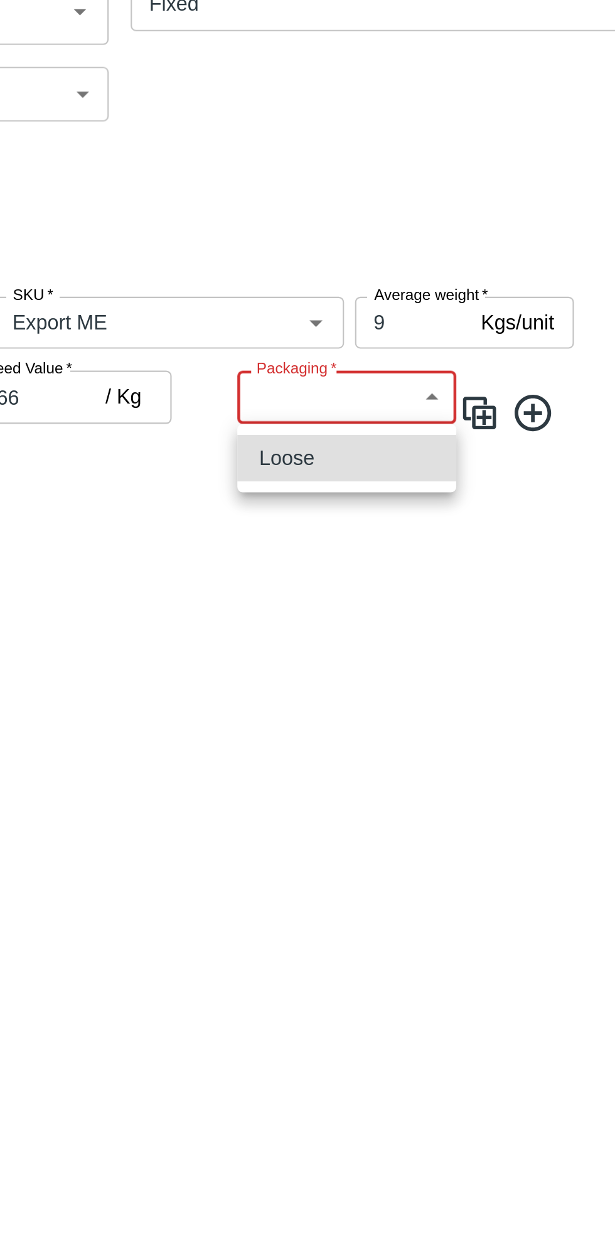
click at [432, 443] on li "Loose" at bounding box center [404, 432] width 100 height 21
type input "258"
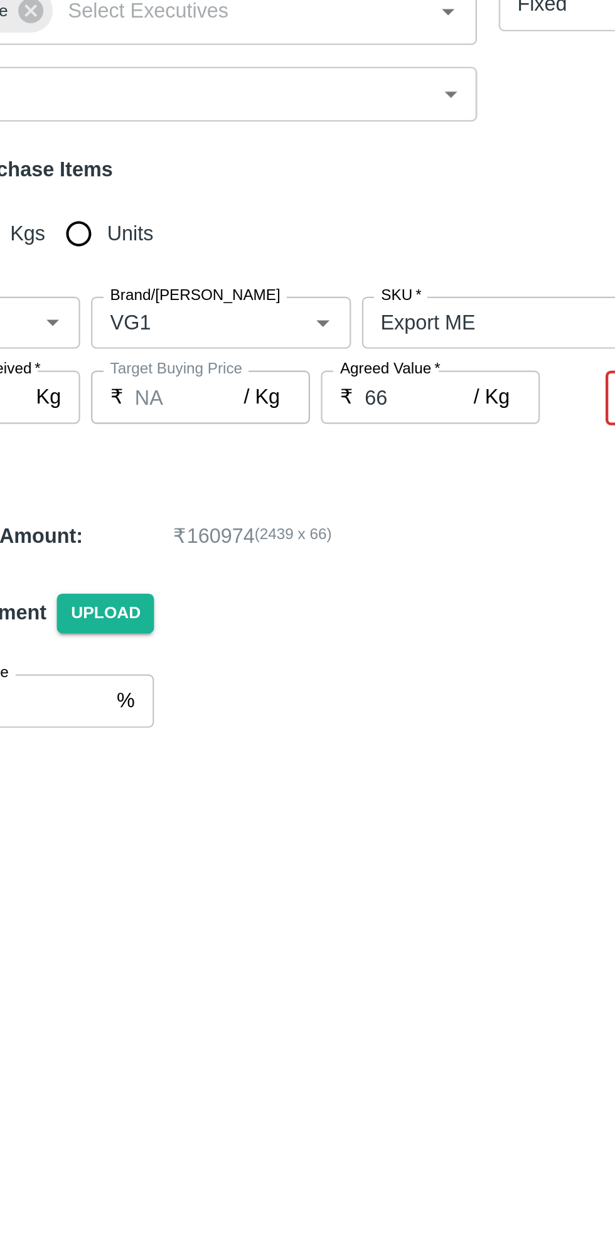
click at [254, 471] on div "PO Type   * Direct Purchase 3 PO Type Buyers   * Akshay Chhagan Mane Buyers   *…" at bounding box center [307, 637] width 605 height 1134
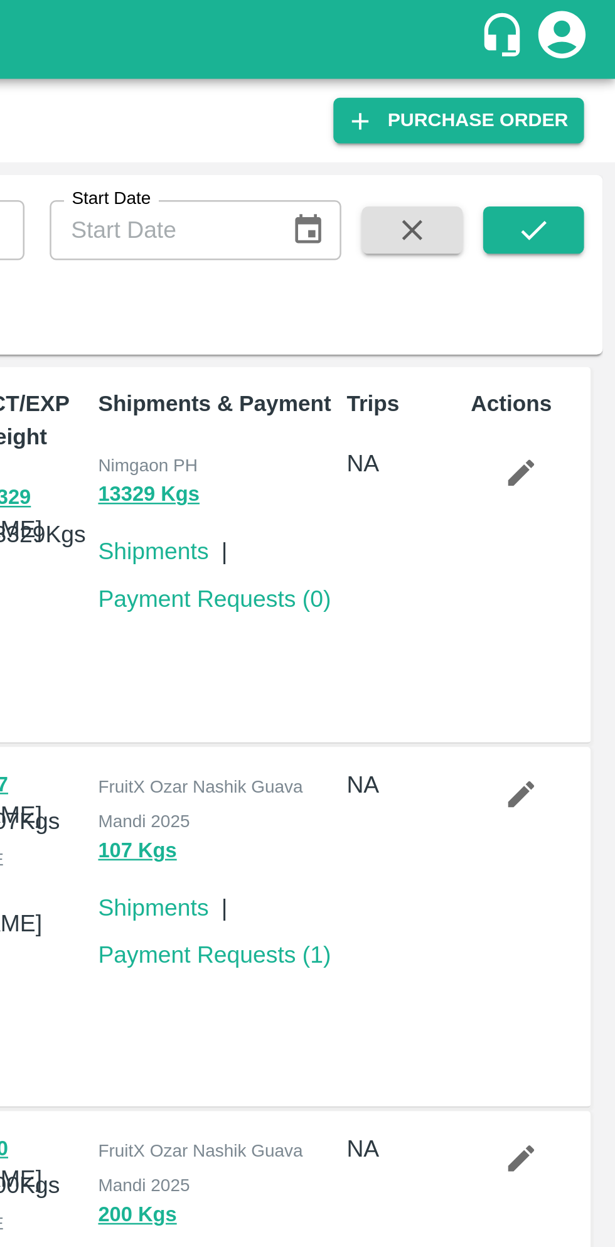
click at [574, 44] on link "Purchase Order" at bounding box center [553, 48] width 100 height 18
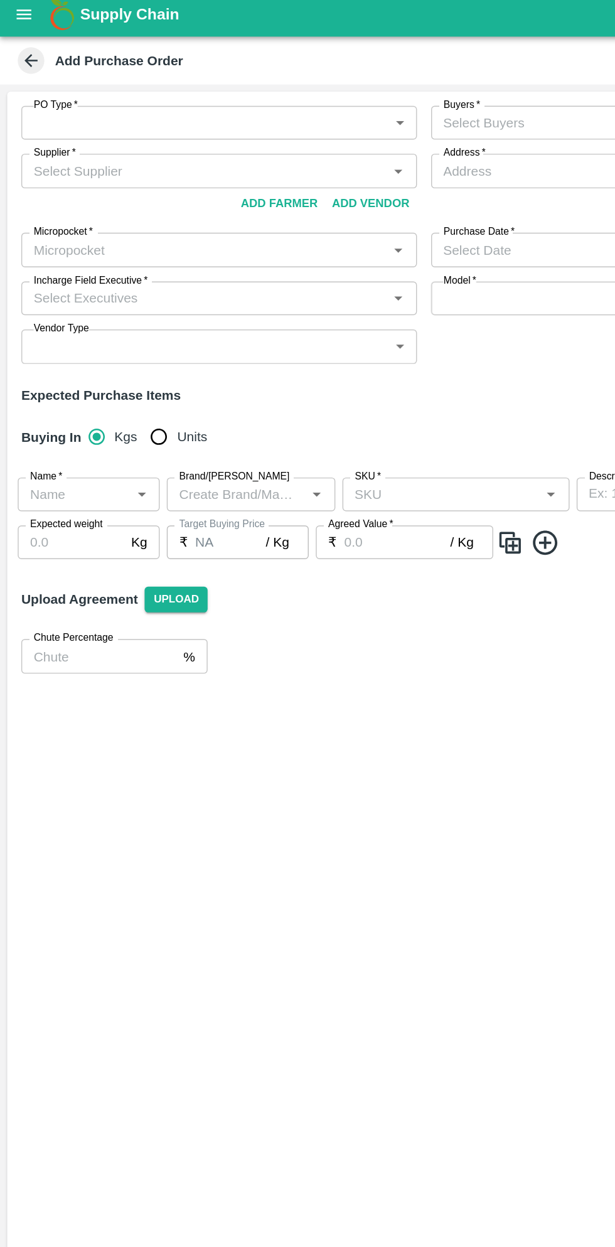
click at [284, 100] on body "Supply Chain Add Purchase Order PO Type   * ​ PO Type Buyers   * Buyers   * Sup…" at bounding box center [307, 623] width 615 height 1247
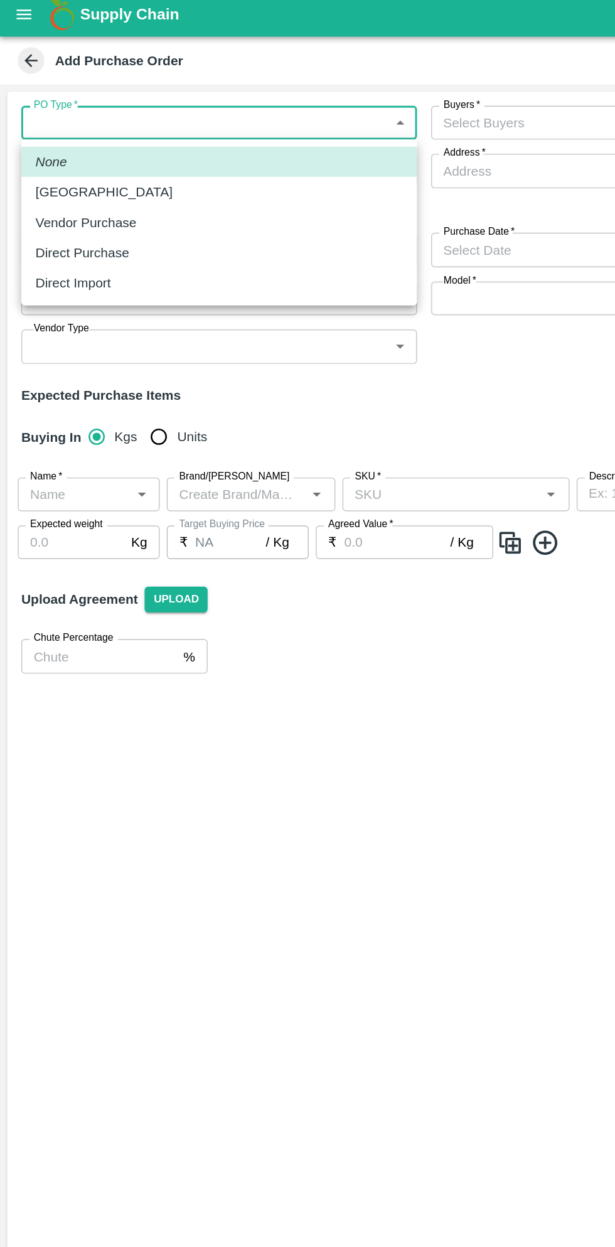
click at [78, 189] on p "Direct Purchase" at bounding box center [58, 185] width 67 height 14
type input "3"
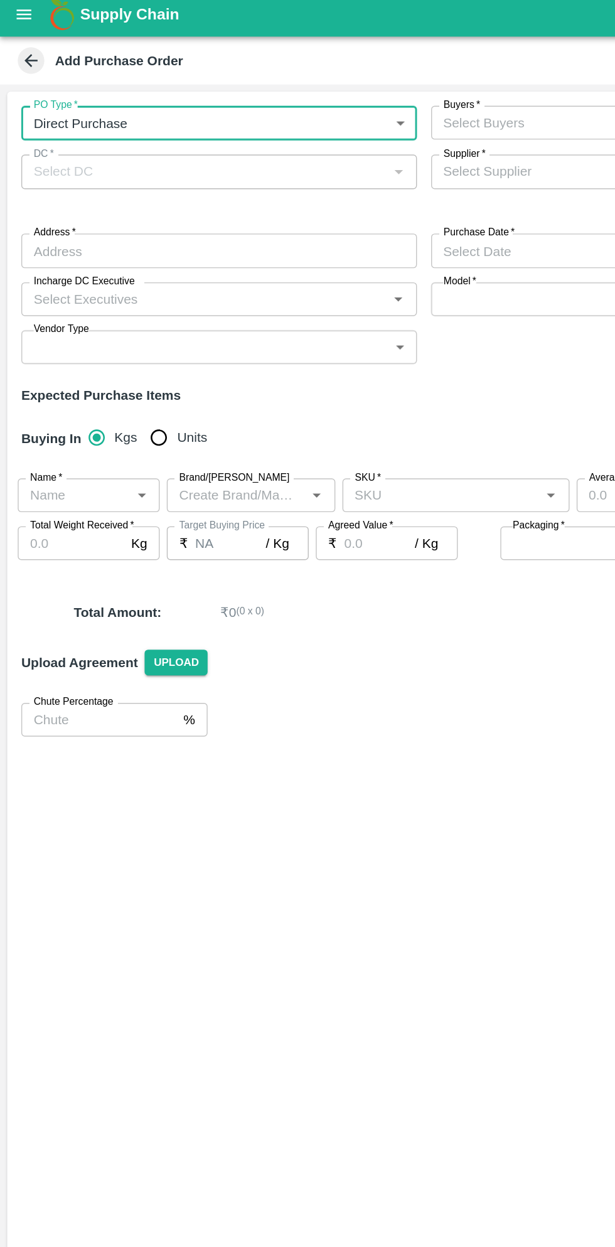
click at [356, 97] on input "Buyers   *" at bounding box center [435, 92] width 252 height 16
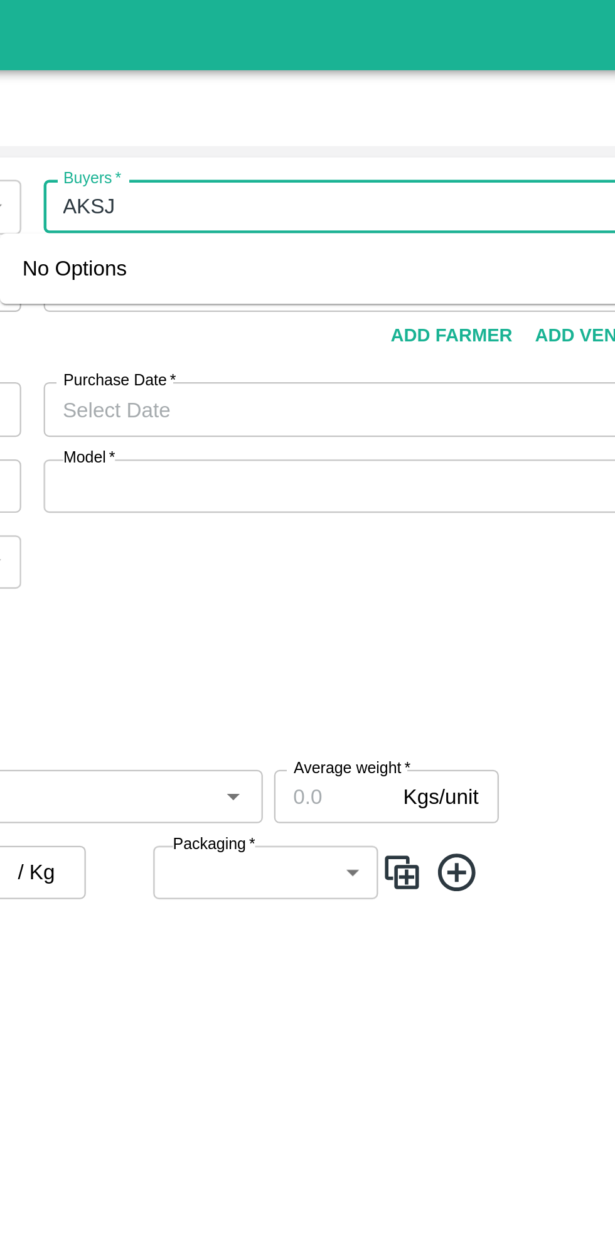
type input "AKS"
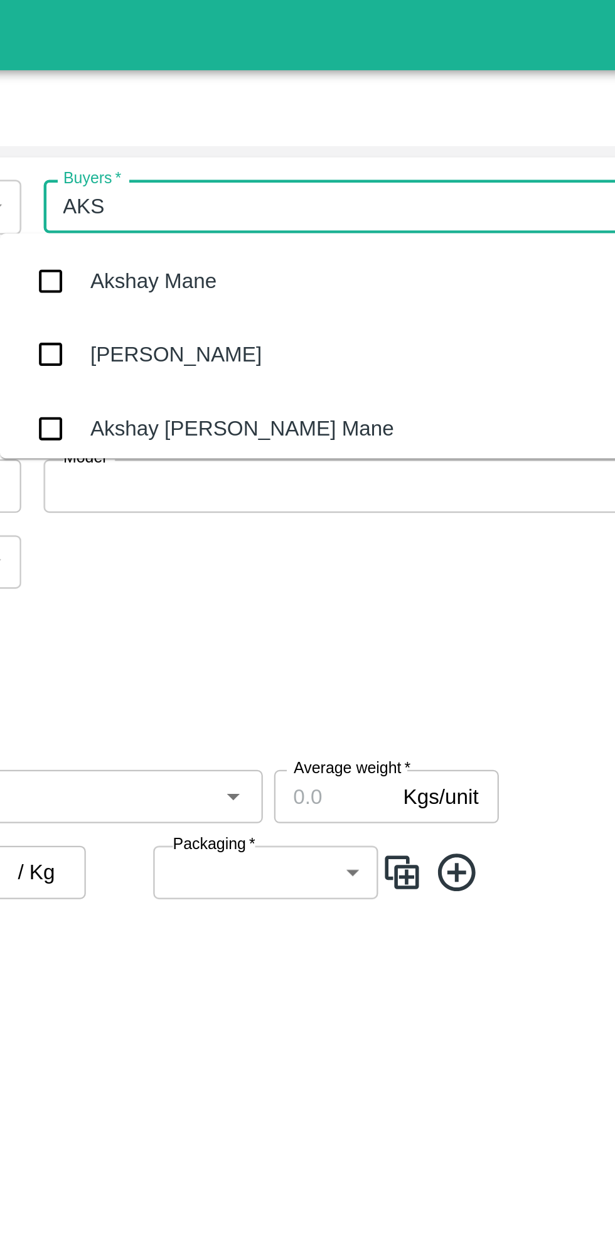
click at [445, 196] on div "Akshay [PERSON_NAME] Mane" at bounding box center [426, 191] width 280 height 33
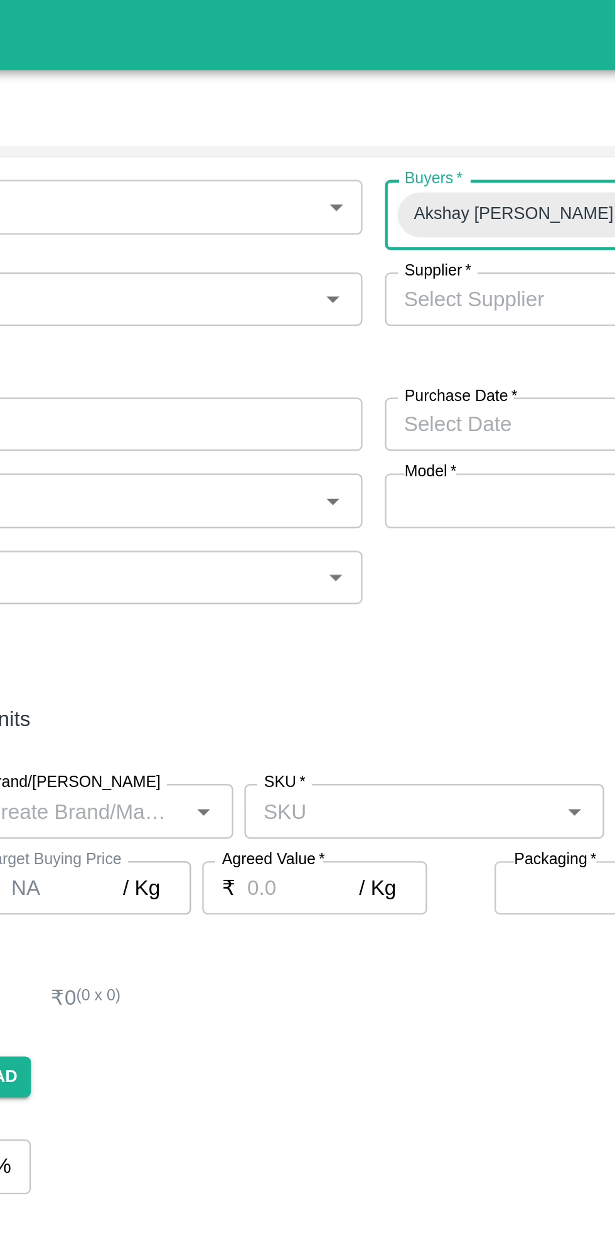
click at [282, 134] on icon "Open" at bounding box center [282, 133] width 6 height 3
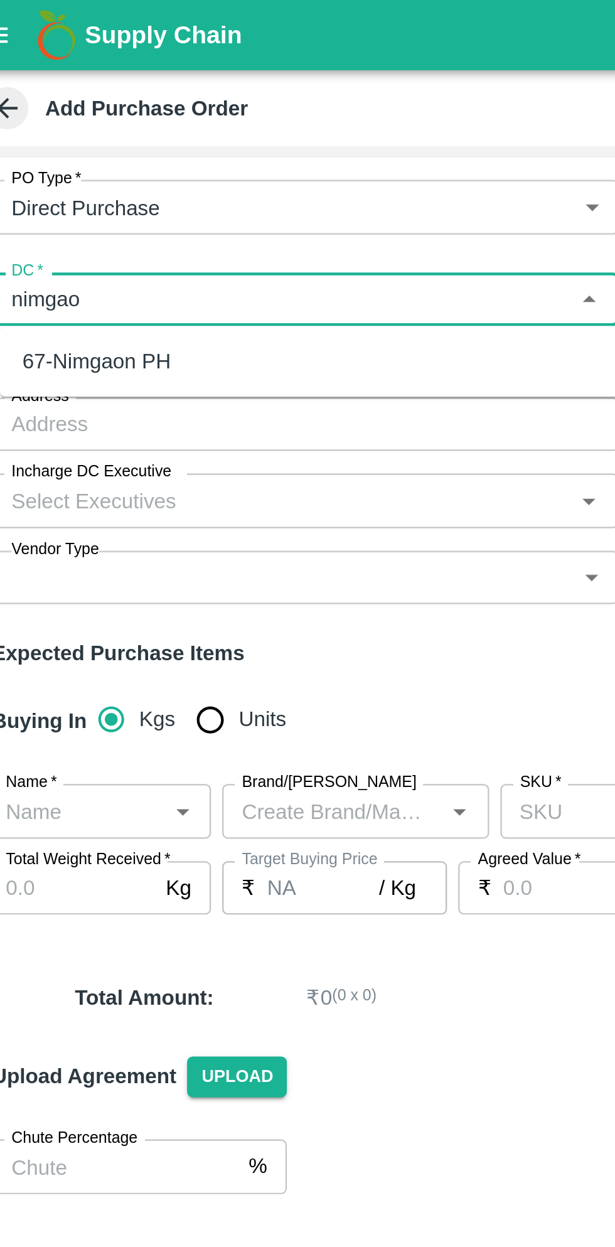
click at [129, 156] on div "67-Nimgaon PH" at bounding box center [159, 161] width 280 height 21
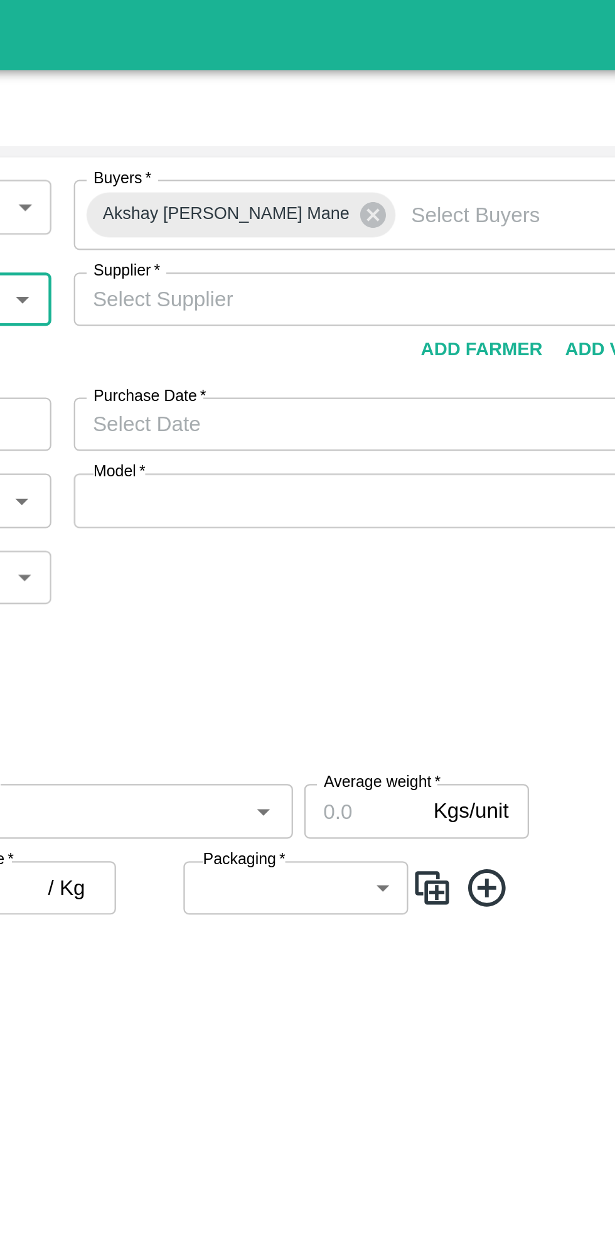
type input "67-Nimgaon PH"
click at [400, 137] on input "Supplier   *" at bounding box center [435, 134] width 252 height 16
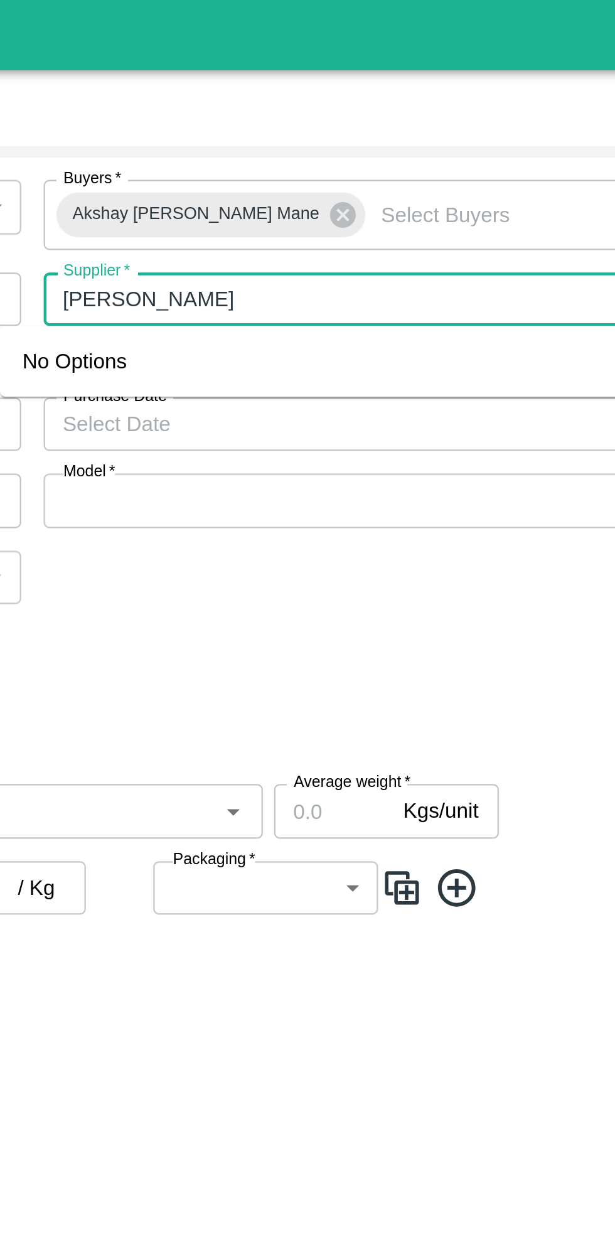
type input "[PERSON_NAME]"
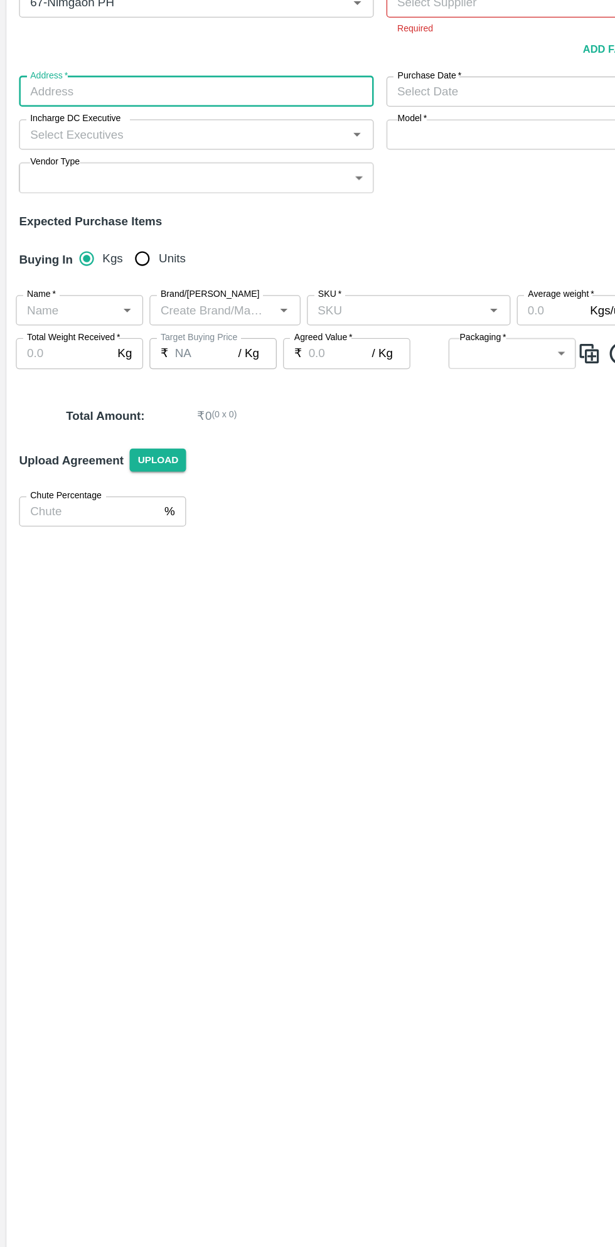
click at [230, 565] on div "PO Type   * Direct Purchase 3 PO Type Buyers   * Akshay [PERSON_NAME] Mane Buye…" at bounding box center [307, 637] width 605 height 1134
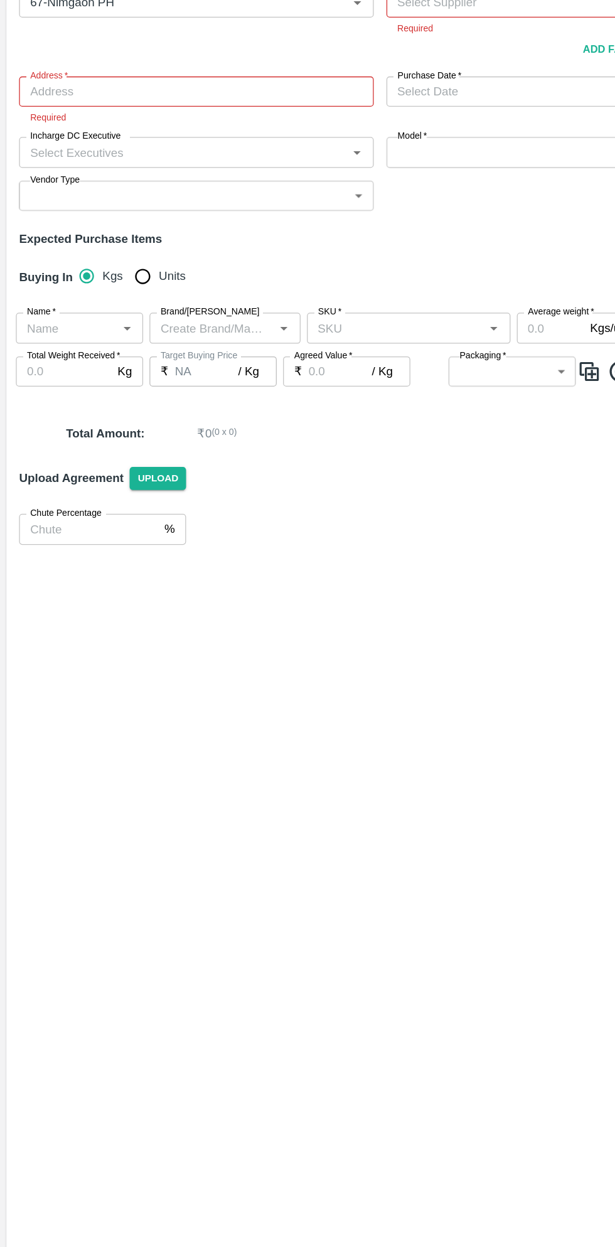
click at [114, 513] on span "Upload" at bounding box center [124, 509] width 45 height 18
click at [0, 0] on input "Upload" at bounding box center [0, 0] width 0 height 0
click at [86, 544] on input "Chute Percentage" at bounding box center [70, 549] width 110 height 24
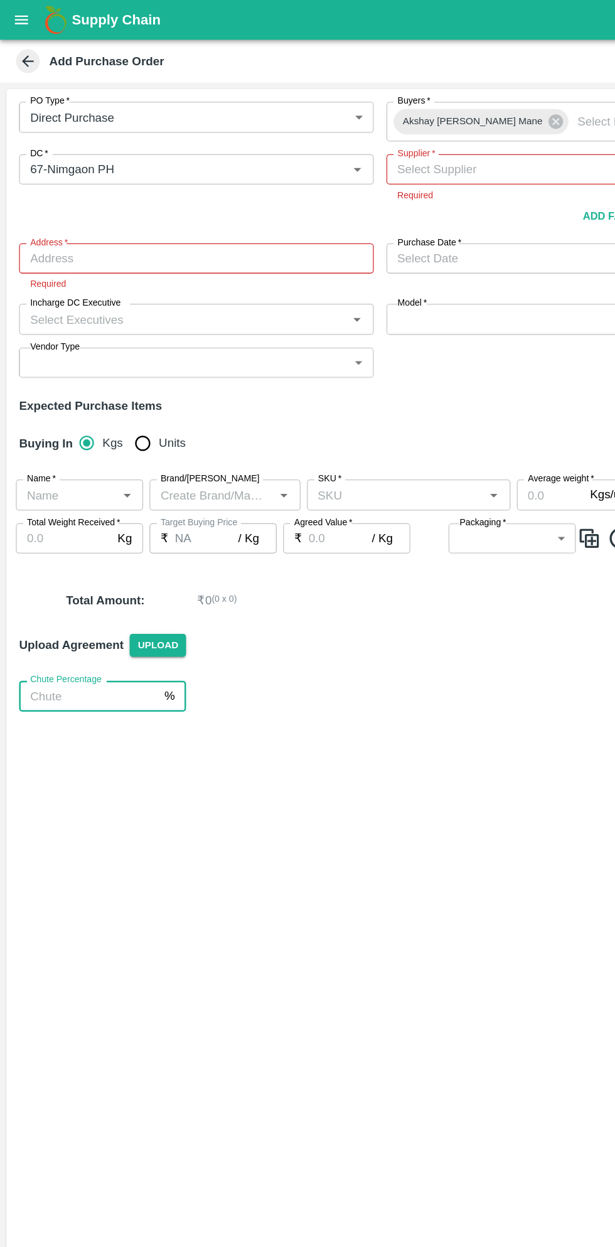
click at [375, 136] on input "Supplier   *" at bounding box center [435, 134] width 252 height 16
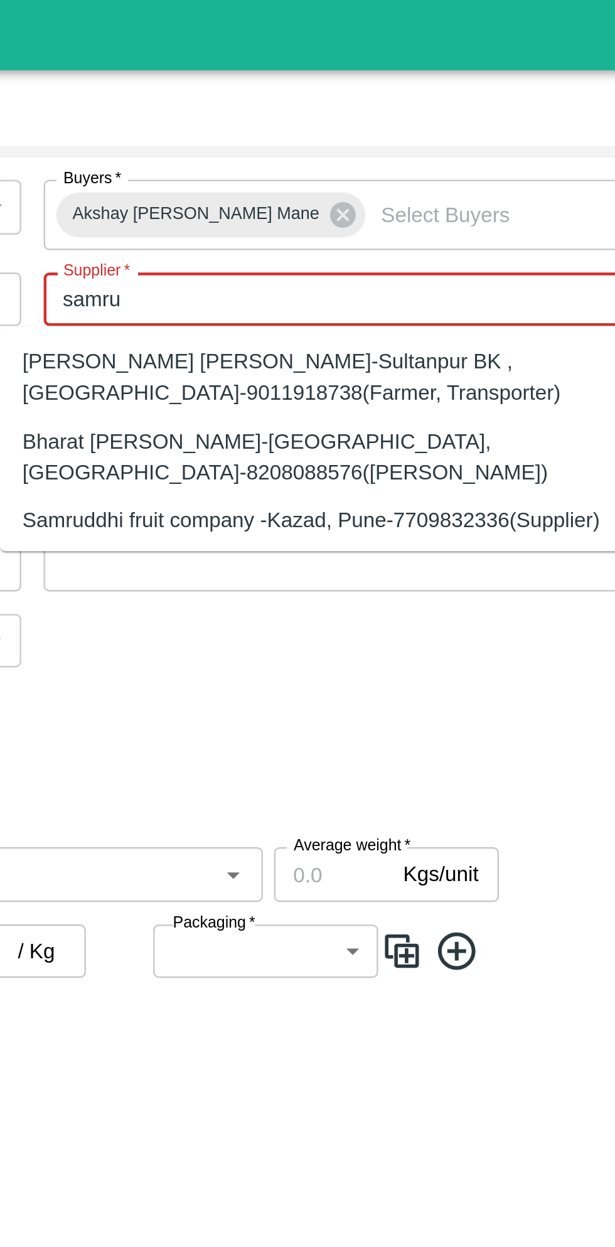
click at [468, 235] on div "Samruddhi fruit company -Kazad, Pune-7709832336(Supplier)" at bounding box center [425, 232] width 258 height 14
type input "Samruddhi fruit company -Kazad, Pune-7709832336(Supplier)"
type input "Kazad, [GEOGRAPHIC_DATA], [GEOGRAPHIC_DATA], [GEOGRAPHIC_DATA]"
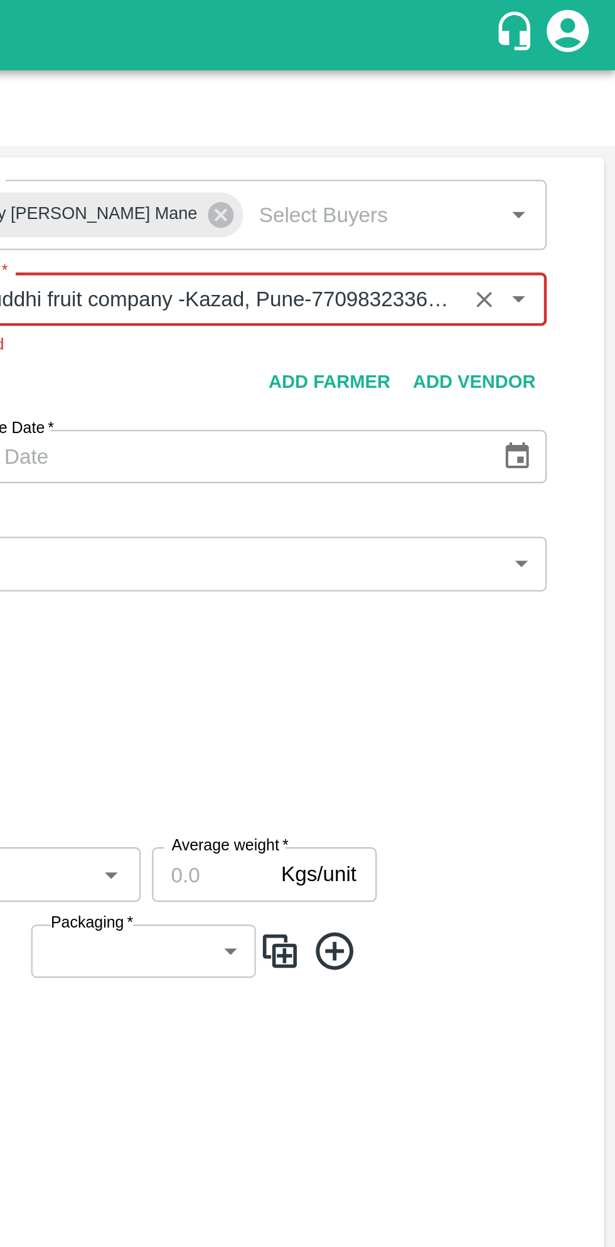
type input "Samruddhi fruit company -Kazad, Pune-7709832336(Supplier)"
click at [577, 202] on div "PO Type   * Direct Purchase 3 PO Type Buyers   * Akshay [PERSON_NAME] Mane Buye…" at bounding box center [307, 189] width 605 height 238
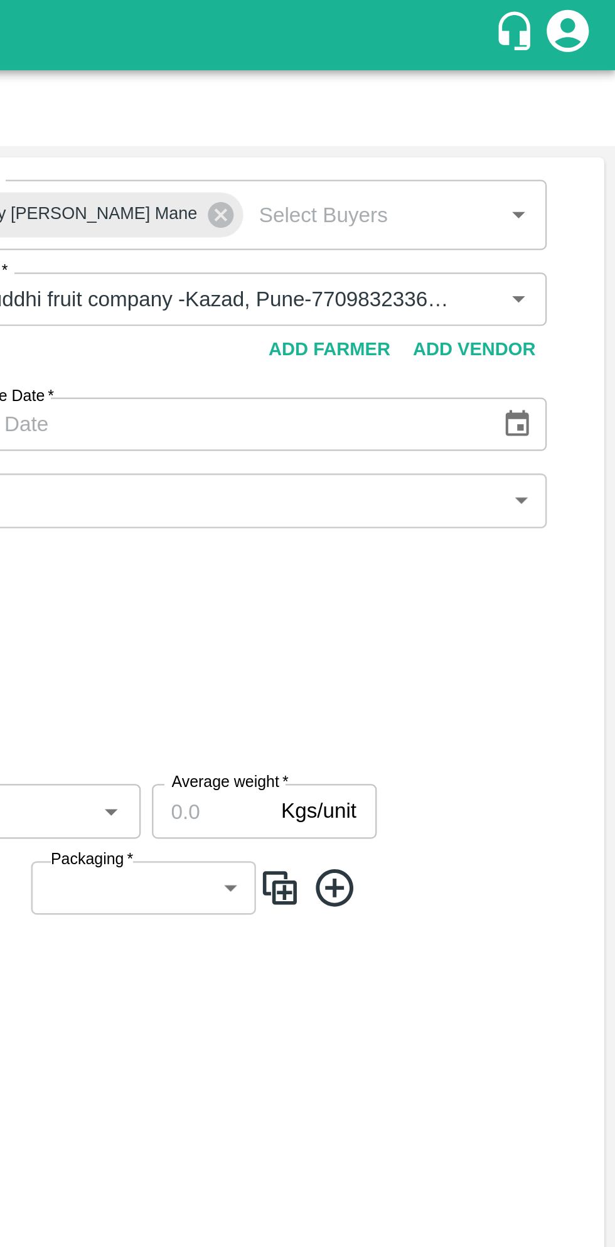
click at [565, 195] on icon "Choose date" at bounding box center [571, 190] width 14 height 14
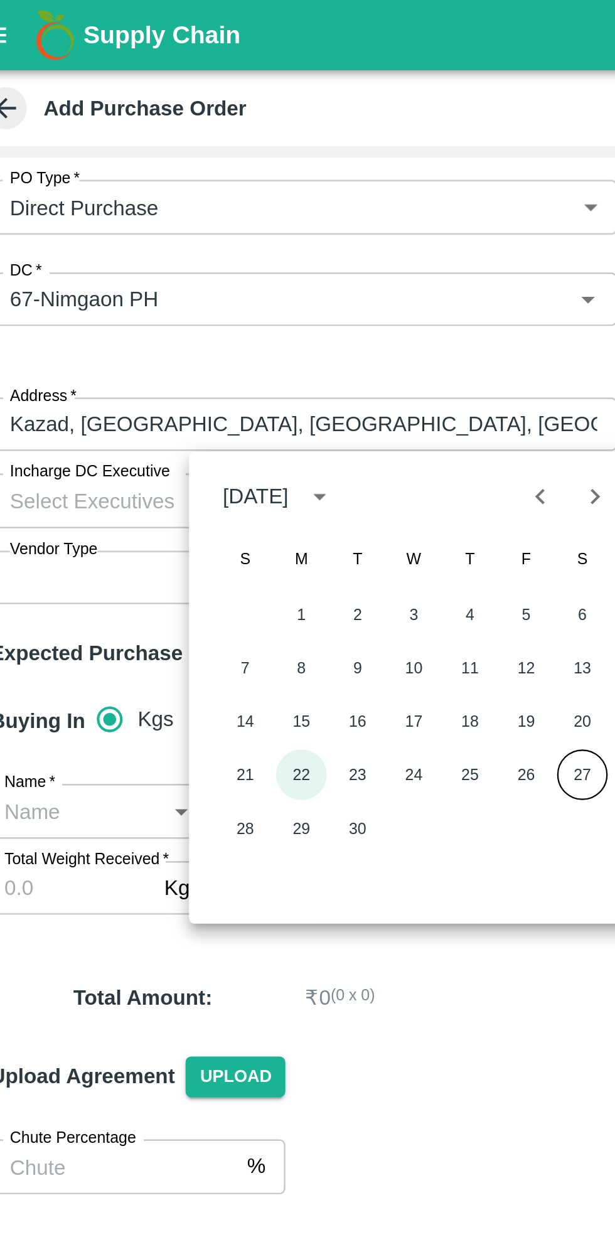
click at [152, 346] on button "22" at bounding box center [153, 346] width 23 height 23
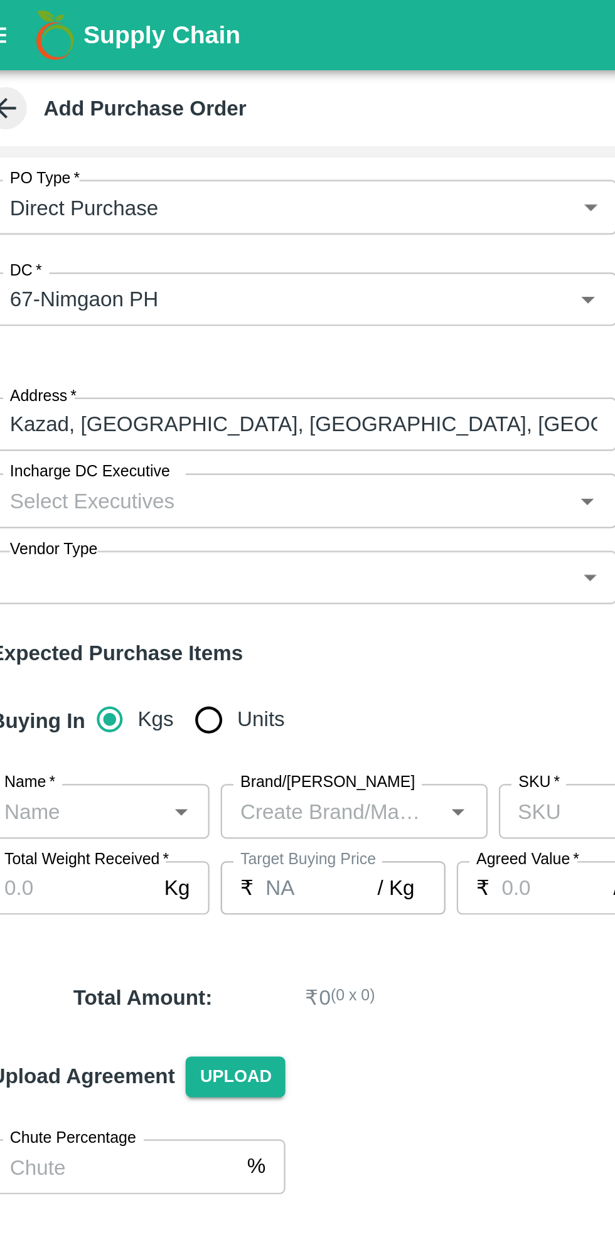
type input "[DATE]"
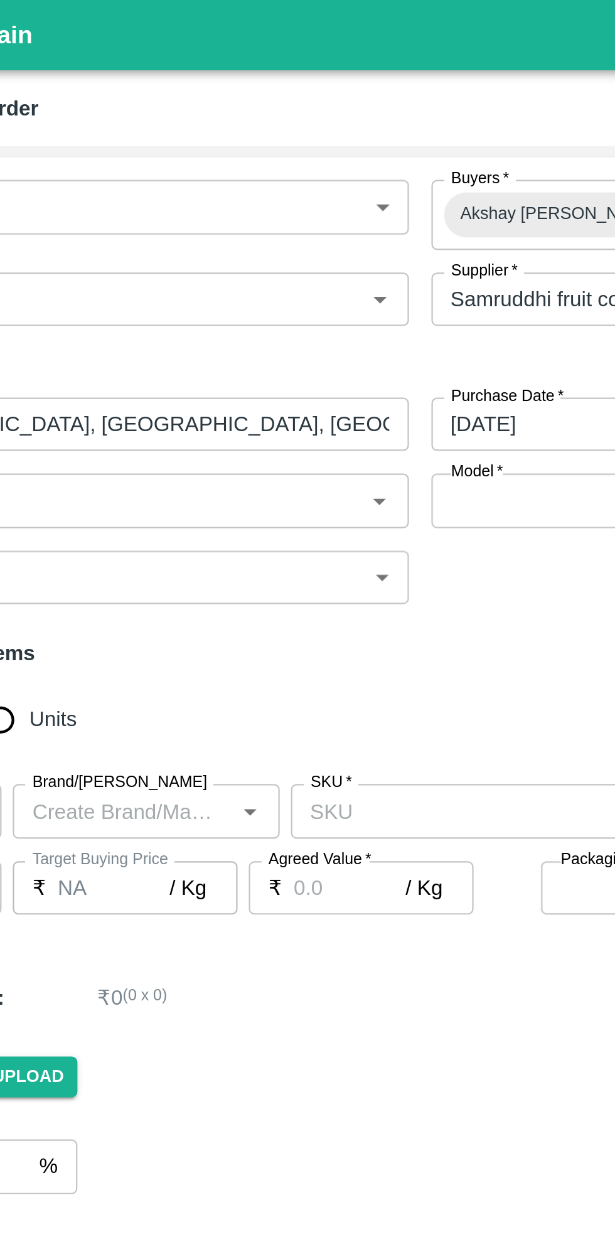
click at [281, 223] on icon "Open" at bounding box center [282, 224] width 6 height 3
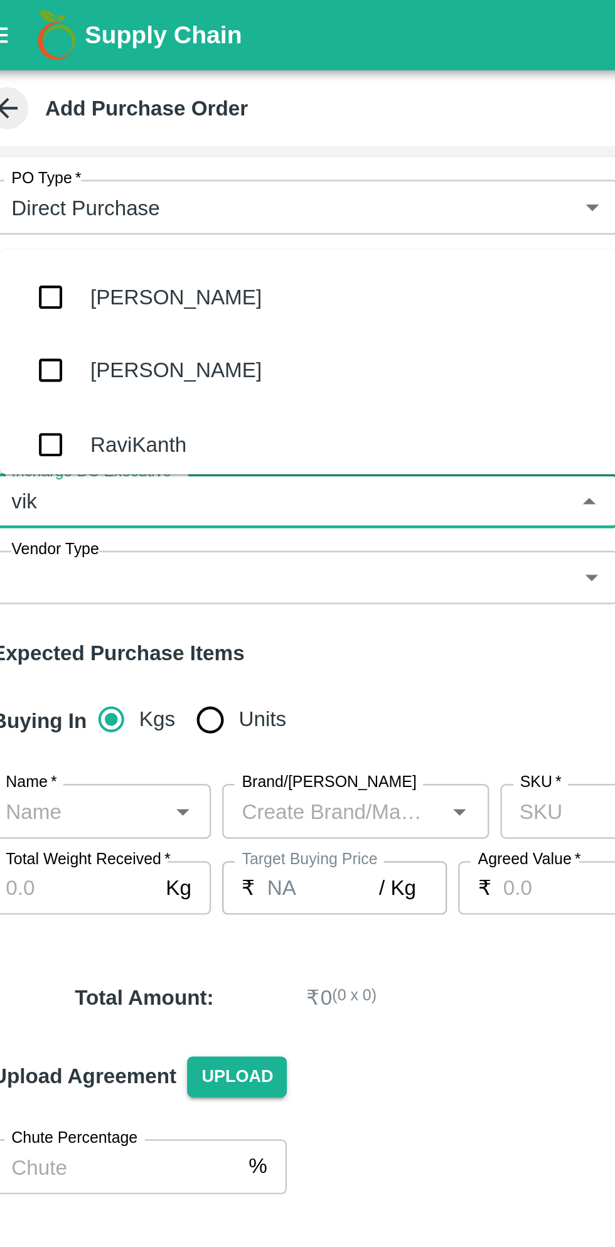
type input "vikas"
click at [135, 162] on div "Vikas Gophane" at bounding box center [159, 165] width 280 height 33
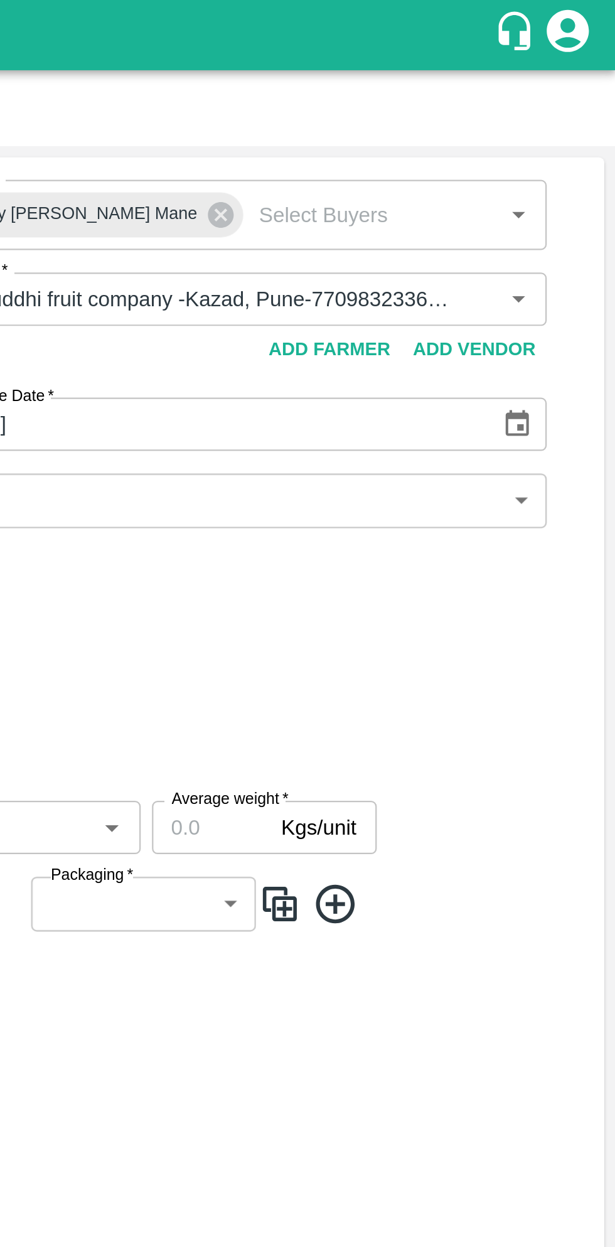
click at [572, 227] on body "Supply Chain Add Purchase Order PO Type   * Direct Purchase 3 PO Type Buyers   …" at bounding box center [307, 623] width 615 height 1247
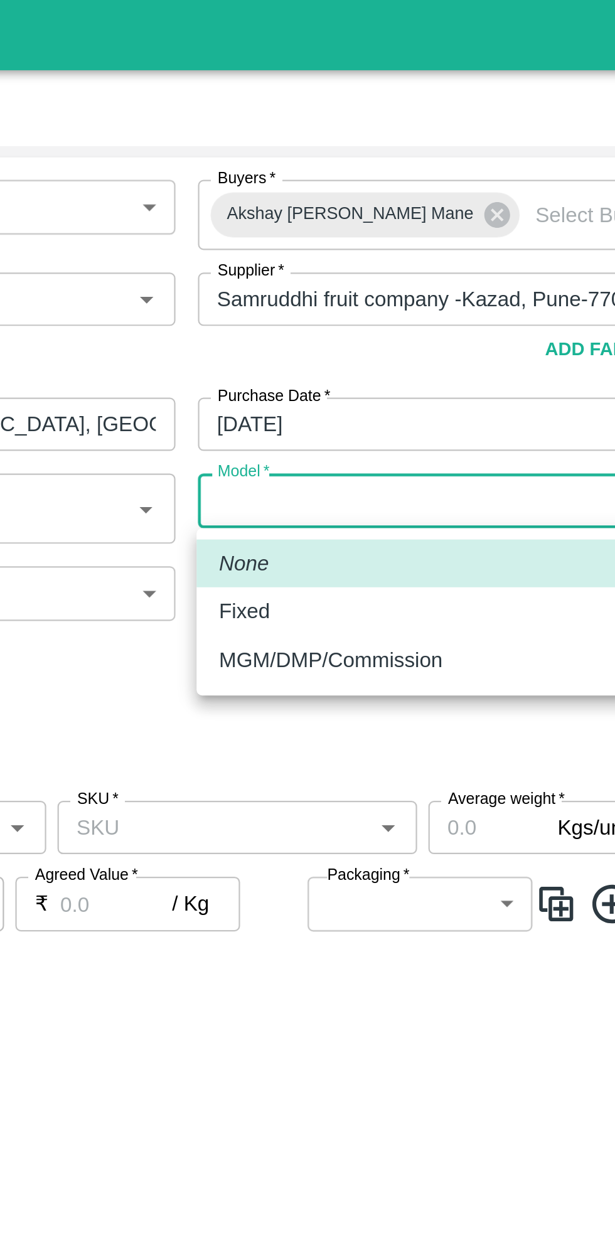
click at [328, 276] on p "Fixed" at bounding box center [325, 273] width 23 height 14
type input "Fixed"
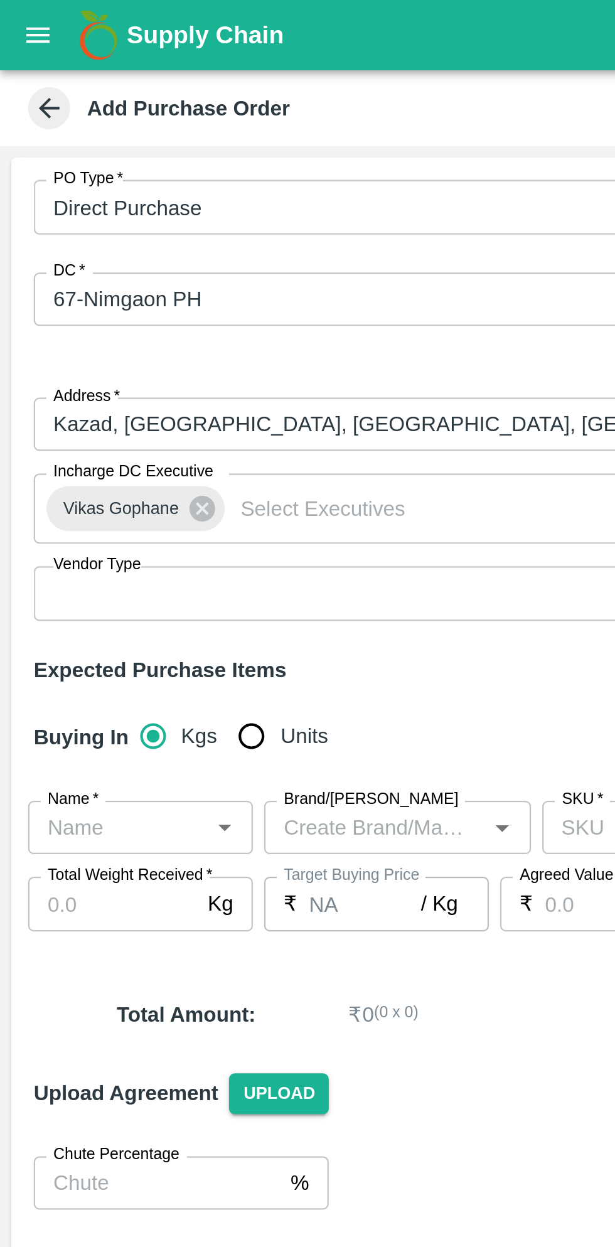
click at [100, 370] on icon "Open" at bounding box center [100, 369] width 6 height 3
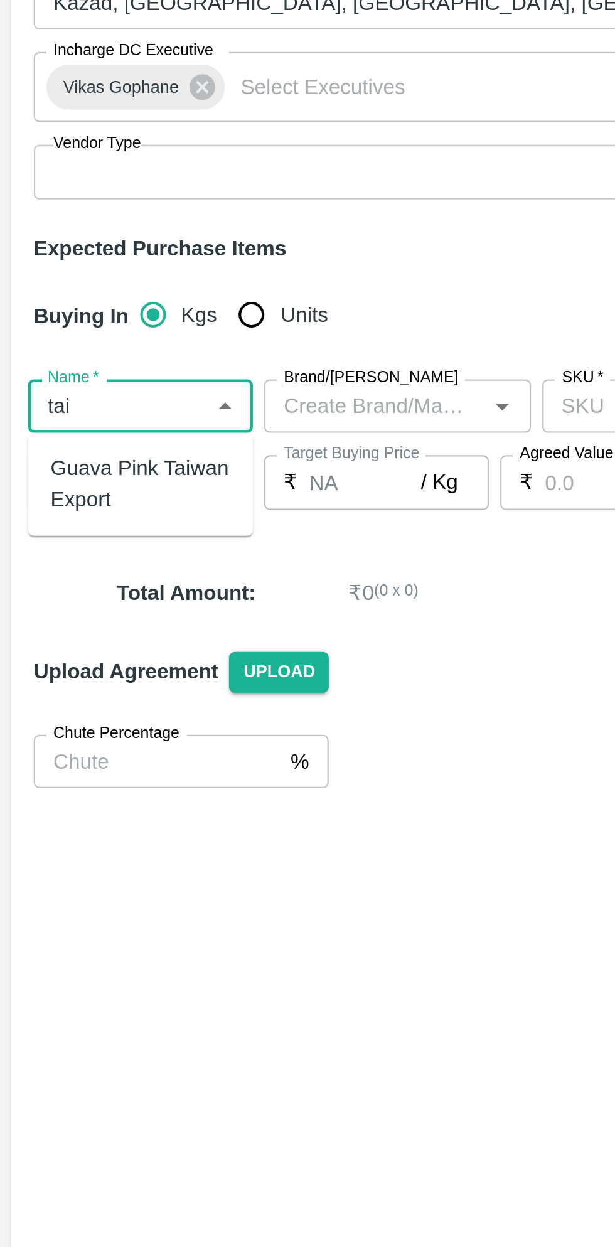
click at [70, 406] on div "Guava Pink Taiwan Export" at bounding box center [63, 404] width 80 height 28
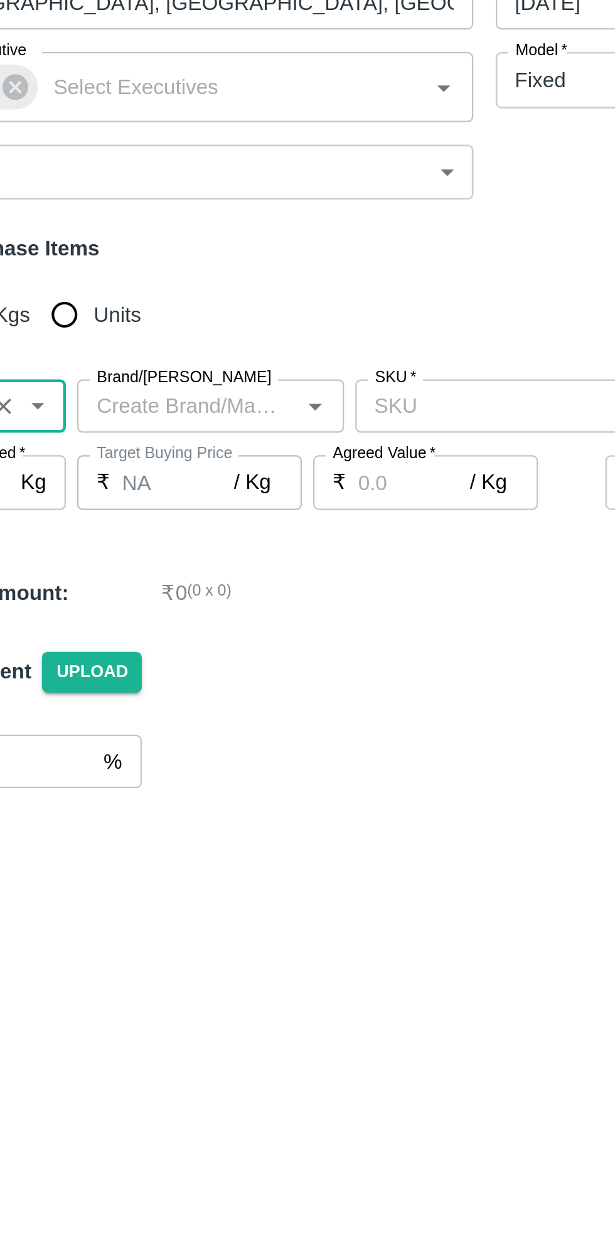
click at [225, 369] on icon "Open" at bounding box center [225, 369] width 6 height 3
type input "Guava Pink Taiwan Export"
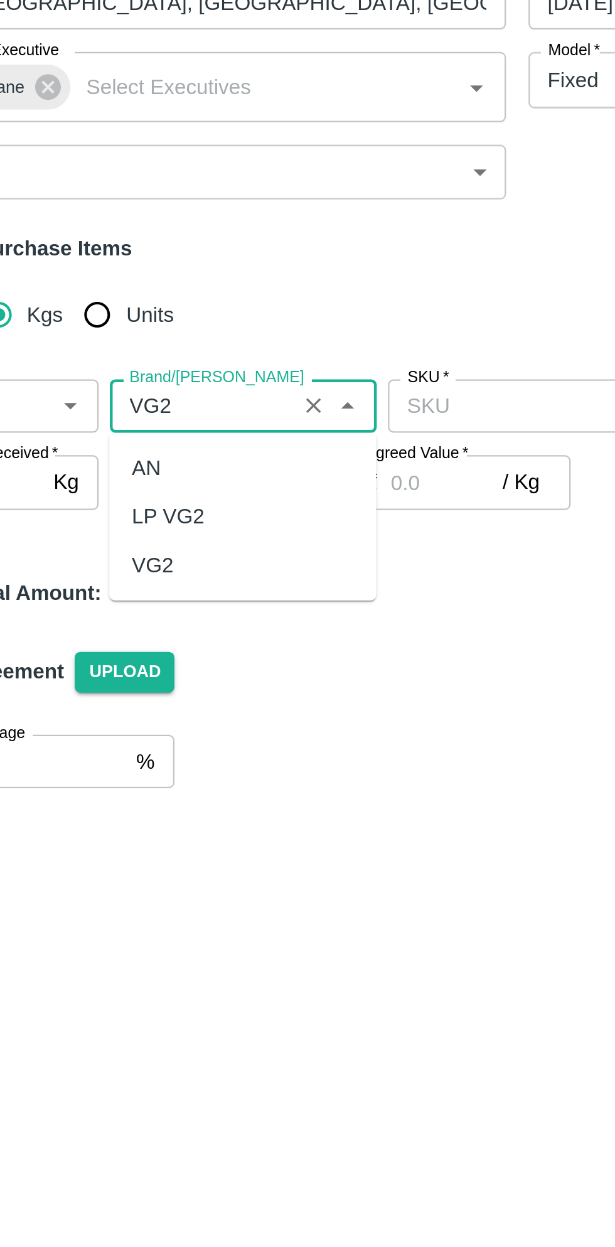
click at [151, 443] on div "VG2" at bounding box center [177, 440] width 119 height 21
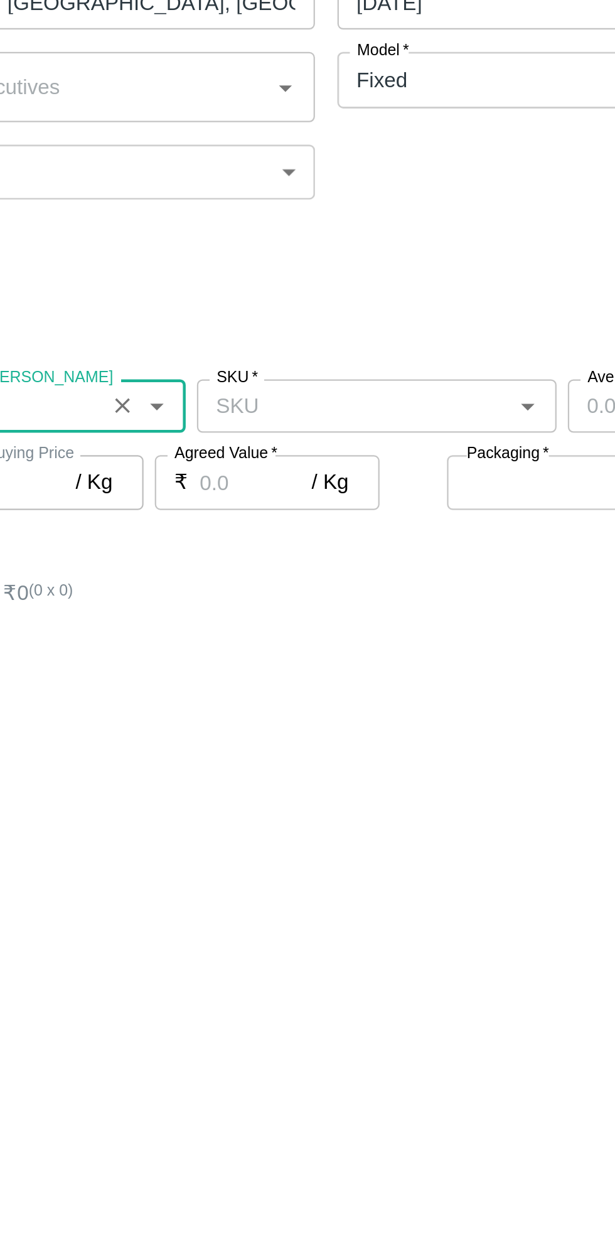
click at [389, 370] on icon "Open" at bounding box center [390, 369] width 6 height 3
type input "VG2"
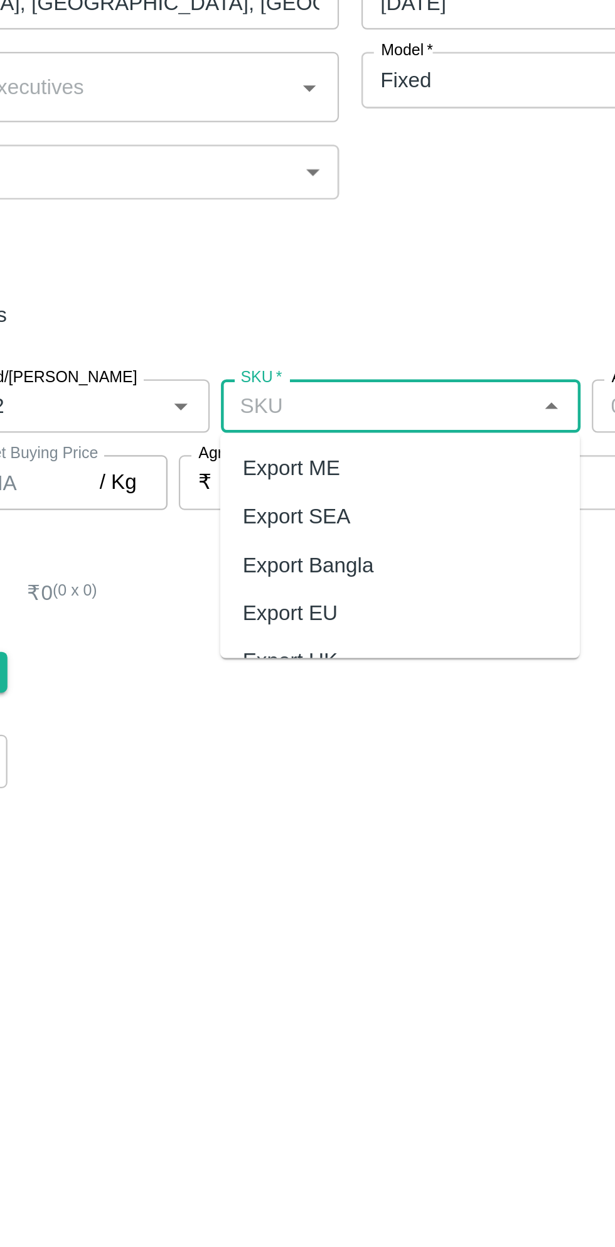
click at [304, 397] on div "Export ME" at bounding box center [322, 397] width 161 height 21
type input "Export ME"
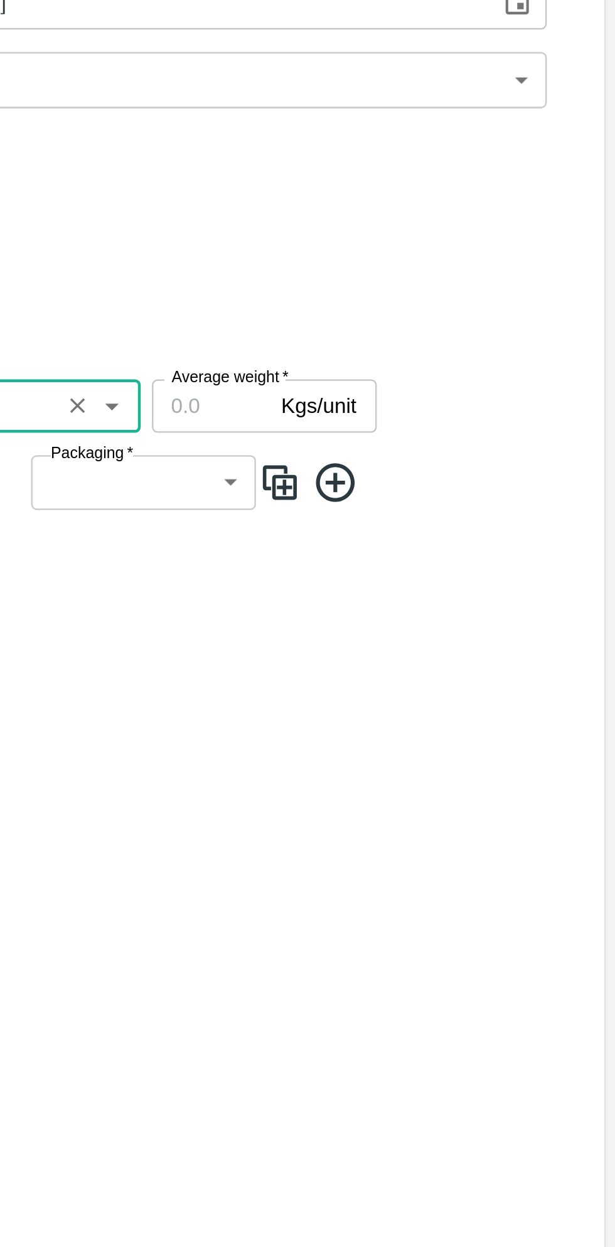
click at [432, 367] on input "Average weight   *" at bounding box center [434, 370] width 53 height 24
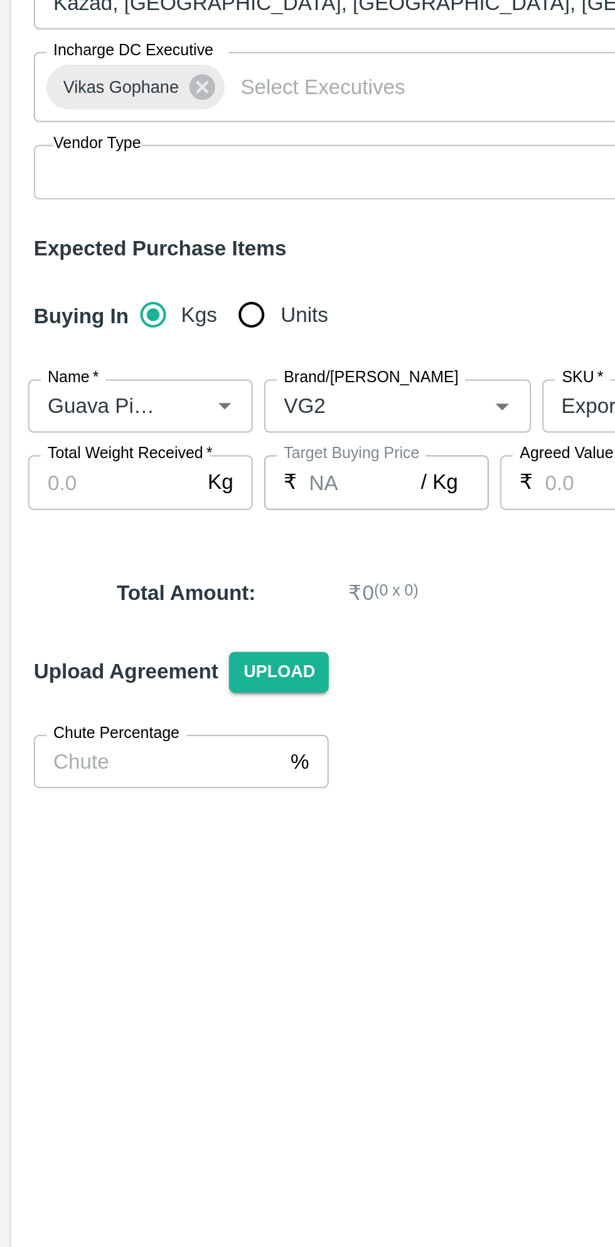
type input "9"
click at [48, 407] on input "Total Weight Received   *" at bounding box center [50, 404] width 75 height 24
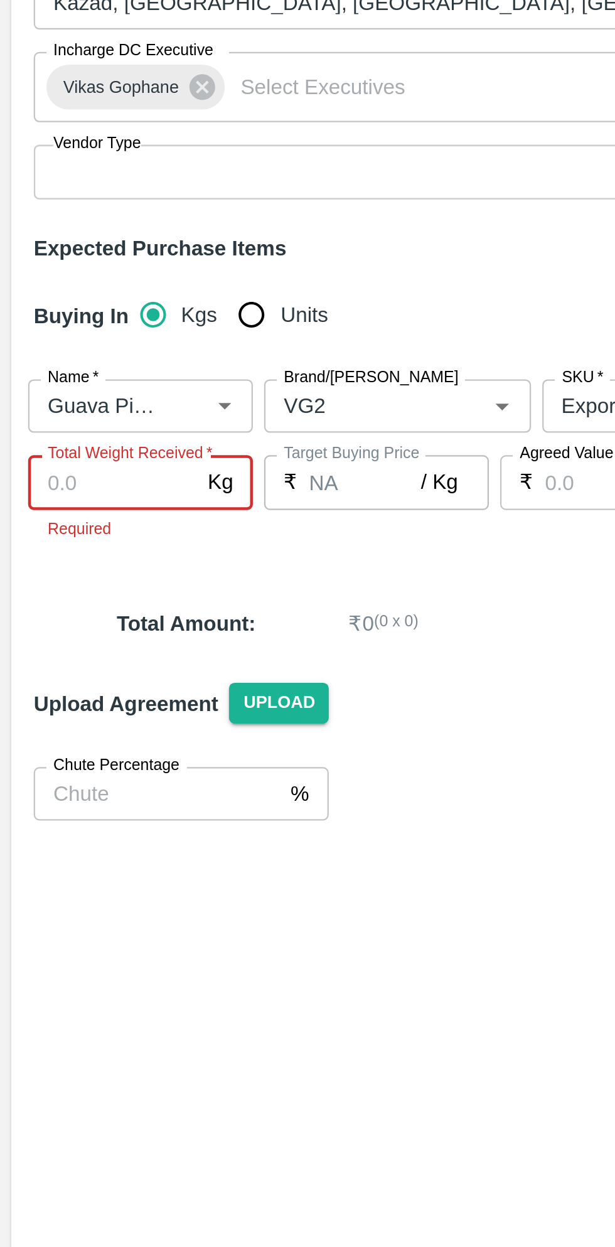
click at [54, 405] on input "Total Weight Received   *" at bounding box center [50, 404] width 75 height 24
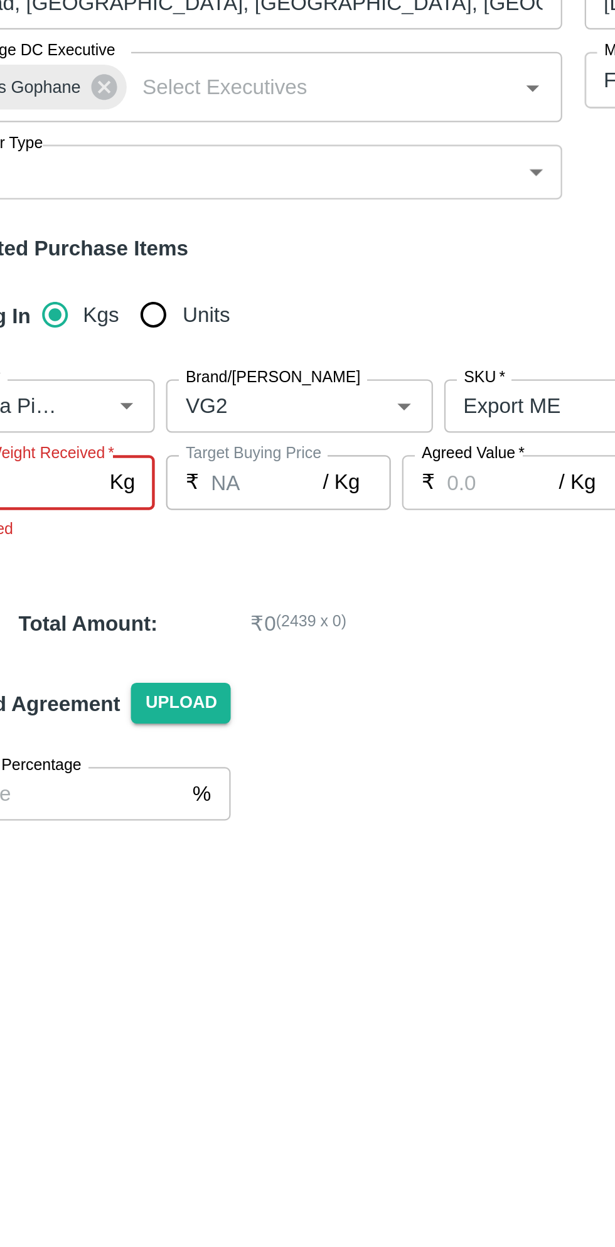
type input "2439"
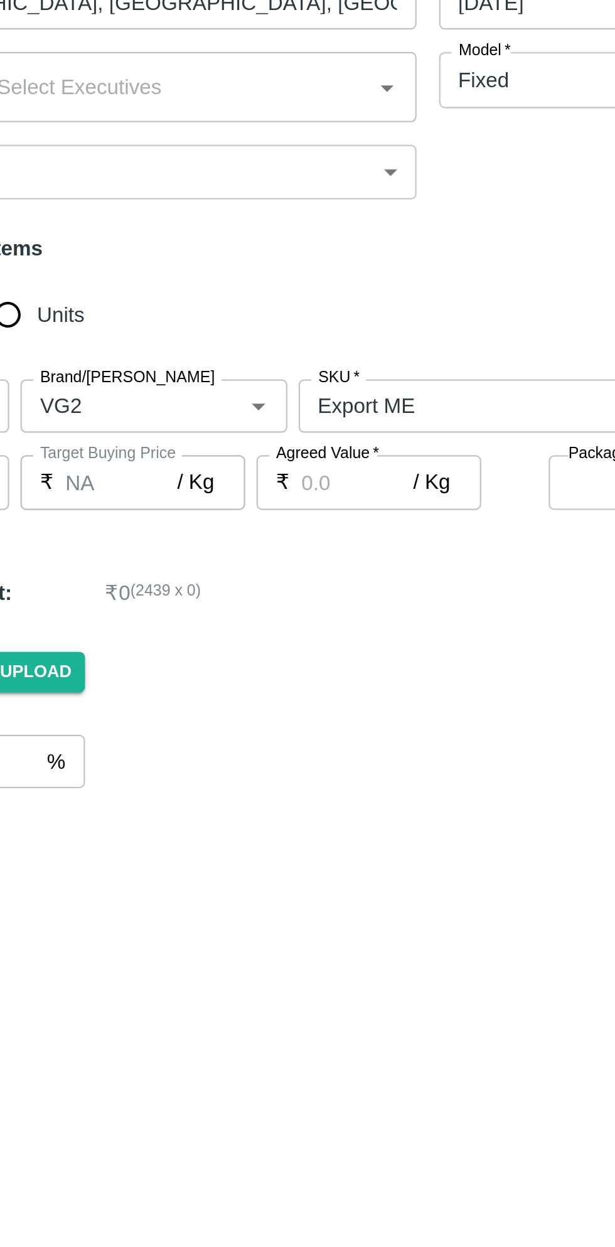
click at [269, 398] on input "Agreed Value   *" at bounding box center [269, 404] width 50 height 24
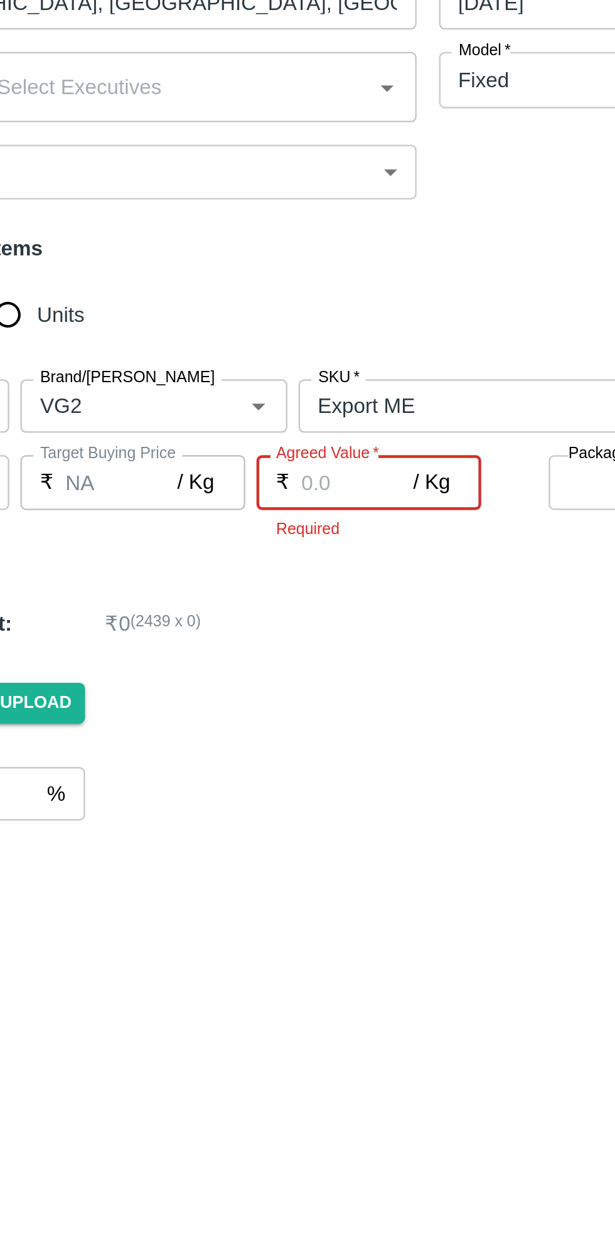
click at [261, 399] on input "Agreed Value   *" at bounding box center [269, 404] width 50 height 24
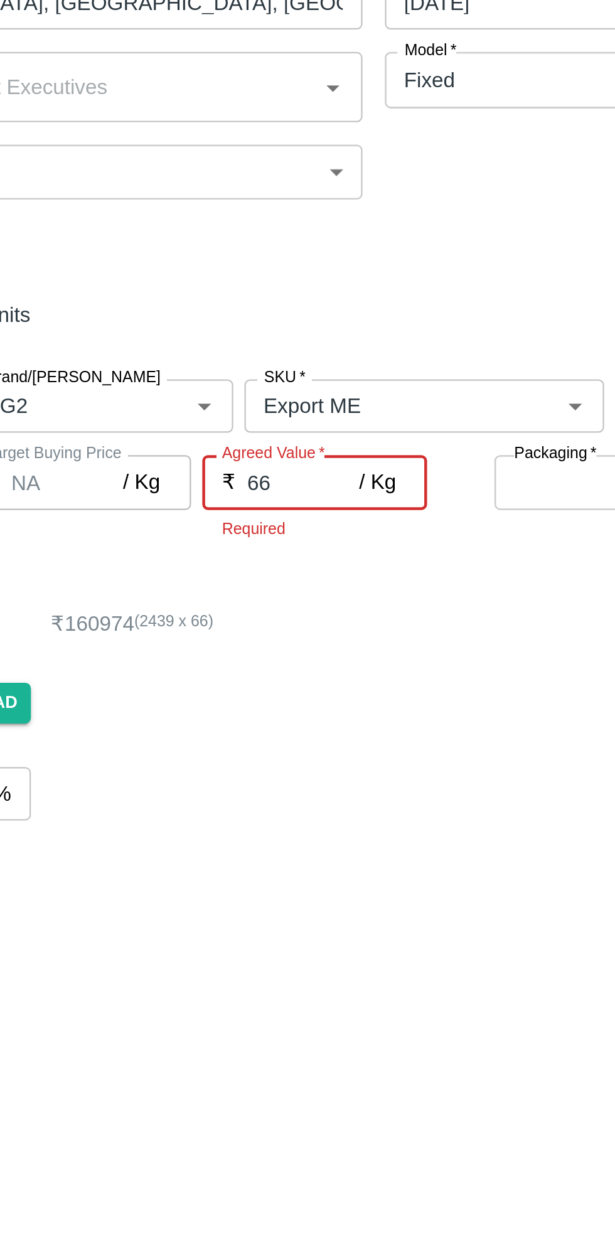
type input "66"
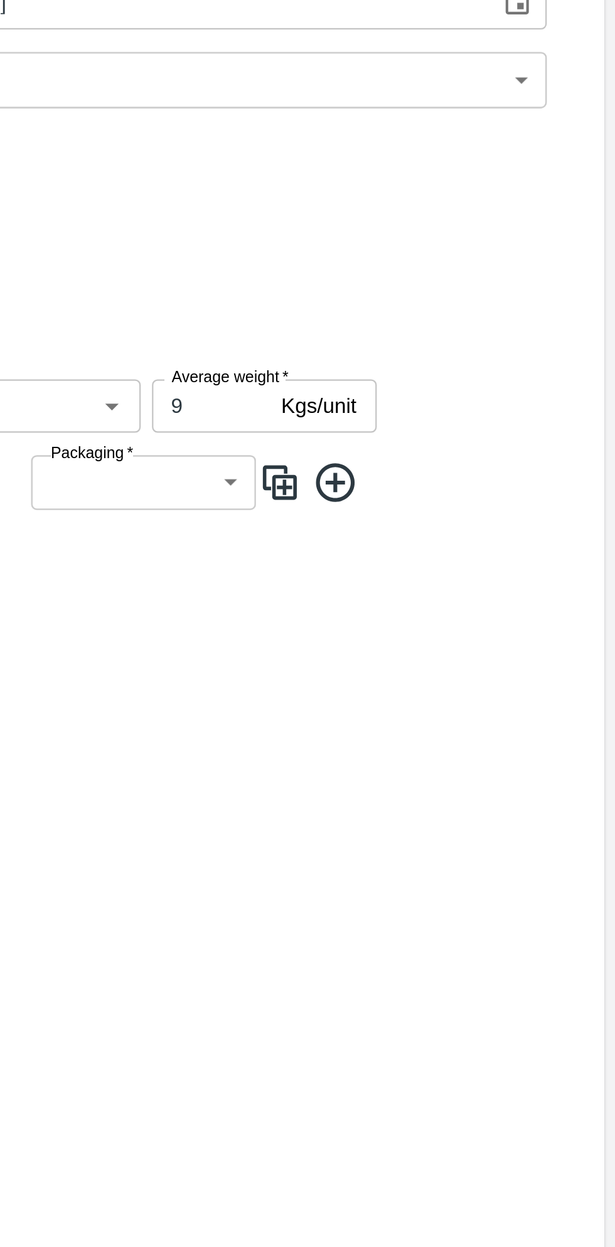
click at [442, 404] on body "Supply Chain Add Purchase Order PO Type   * Direct Purchase 3 PO Type Buyers   …" at bounding box center [307, 623] width 615 height 1247
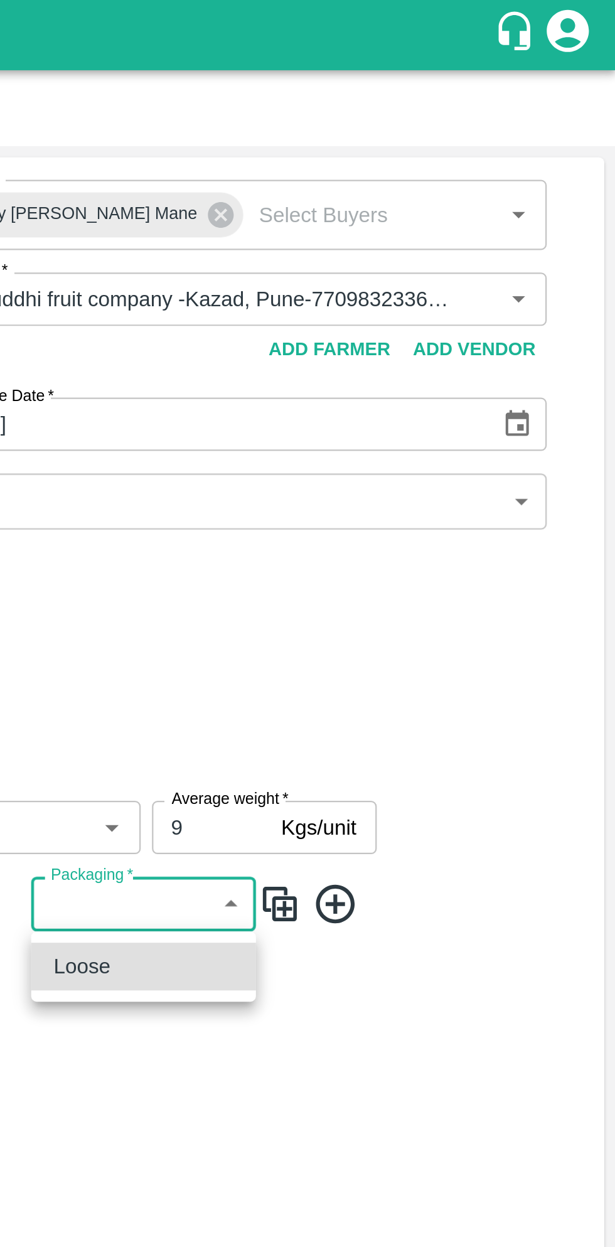
click at [420, 432] on div "Loose" at bounding box center [404, 432] width 80 height 14
type input "258"
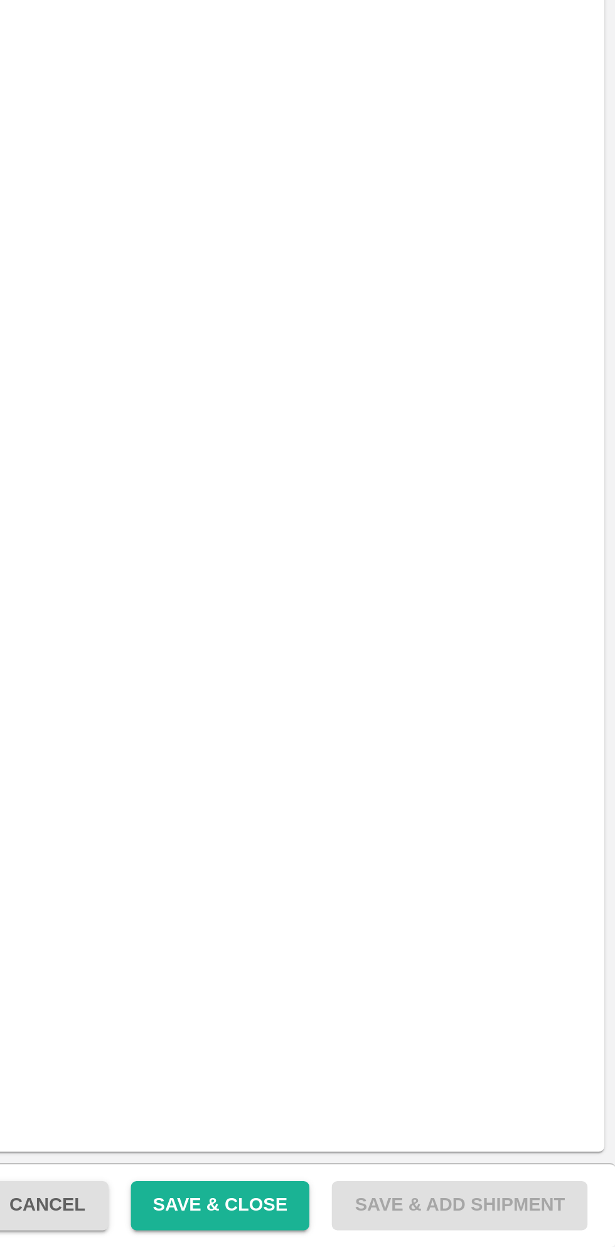
click at [461, 1228] on button "Save & Close" at bounding box center [439, 1229] width 80 height 22
